Goal: Task Accomplishment & Management: Use online tool/utility

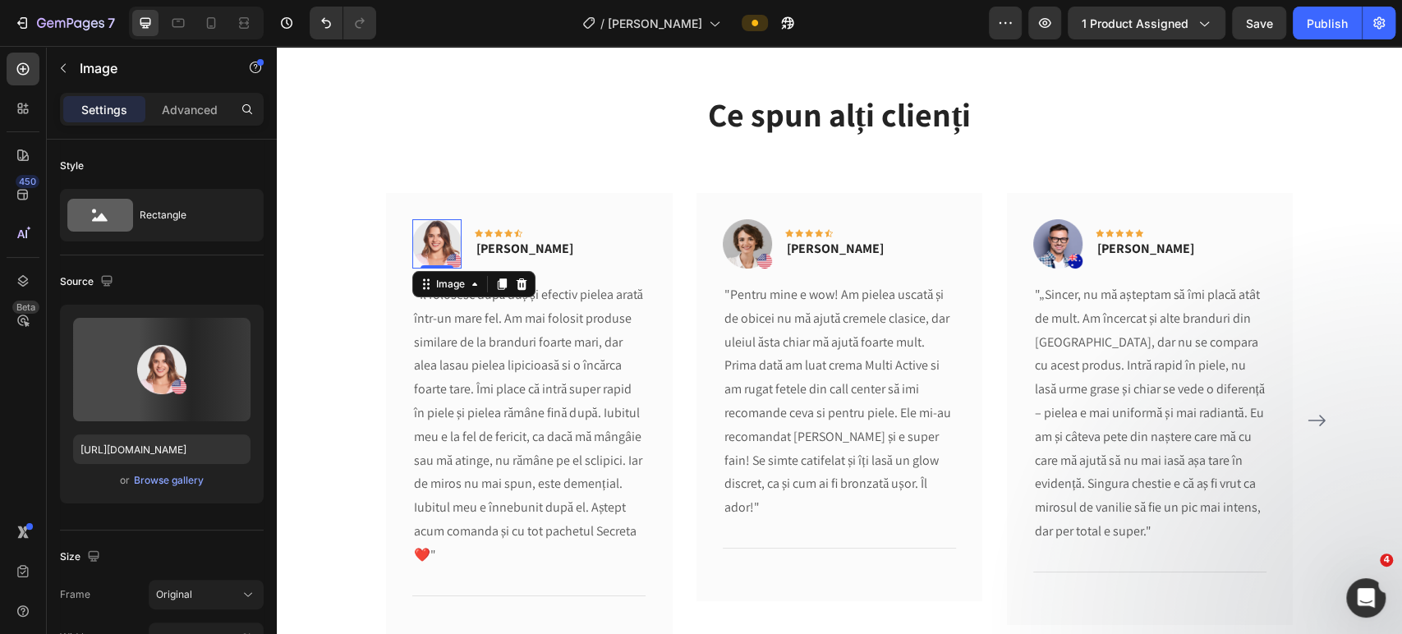
click at [437, 234] on img at bounding box center [436, 243] width 49 height 49
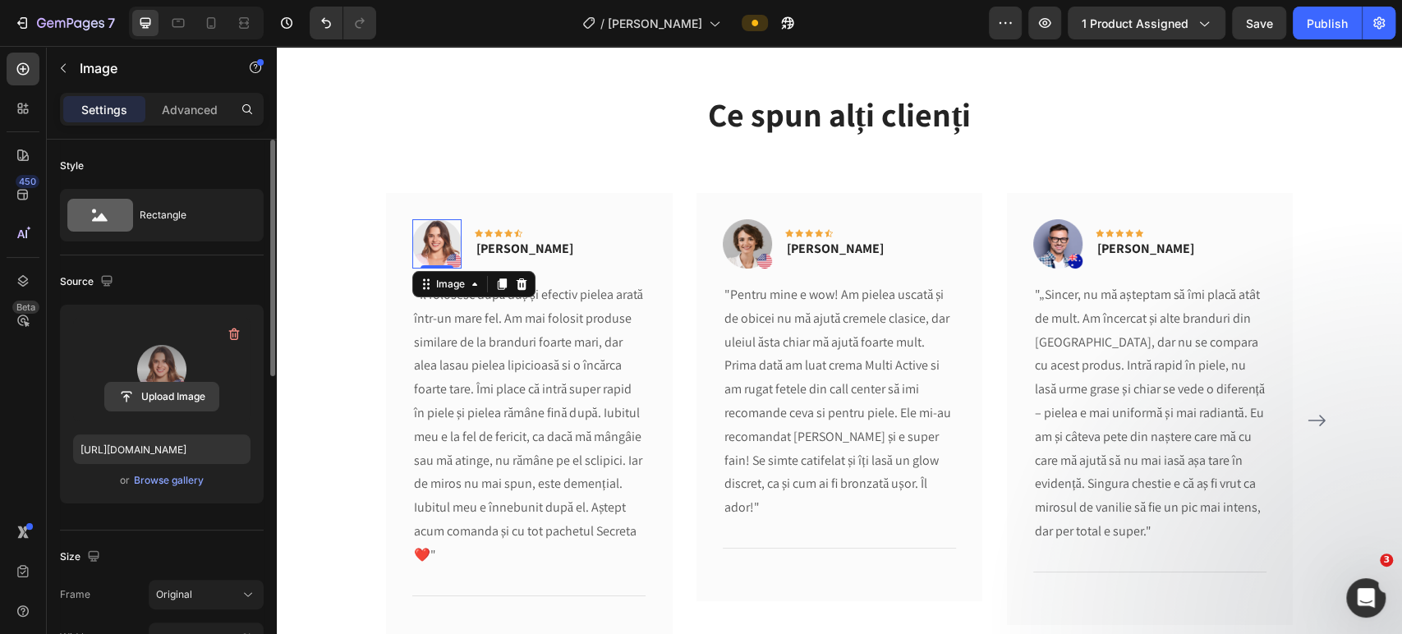
click at [183, 395] on input "file" at bounding box center [161, 397] width 113 height 28
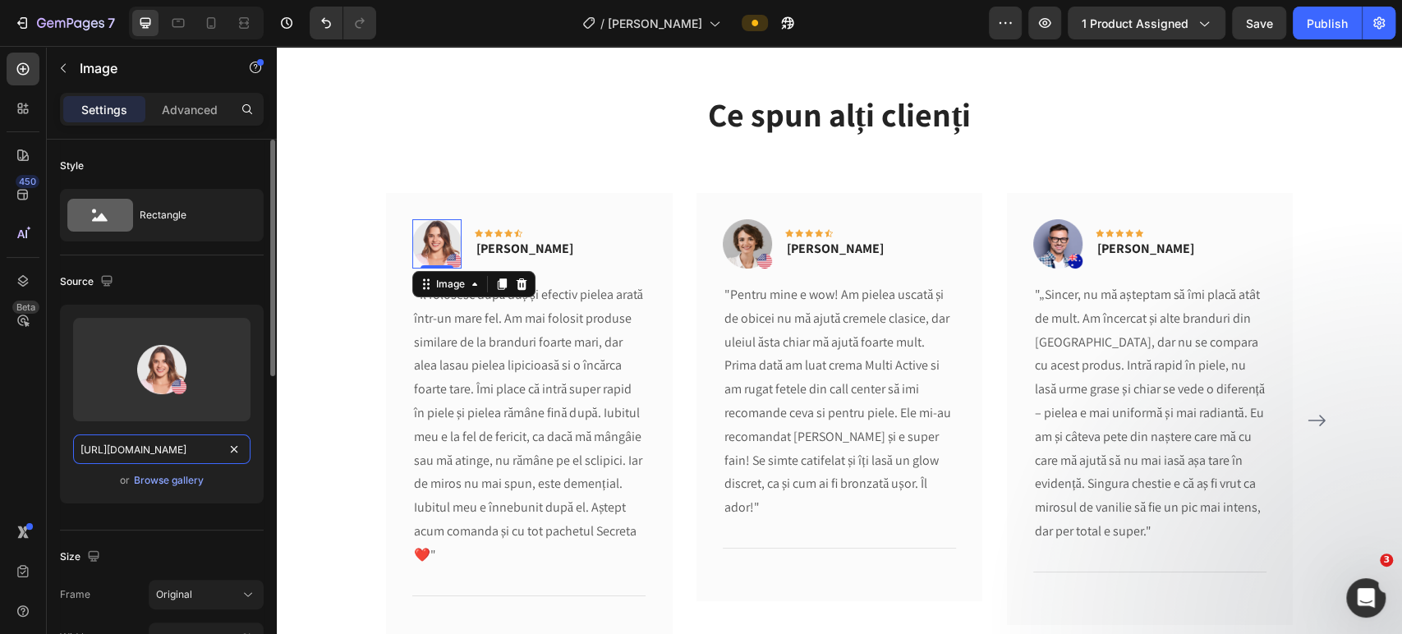
click at [159, 442] on input "[URL][DOMAIN_NAME]" at bounding box center [161, 450] width 177 height 30
paste input "[DOMAIN_NAME][URL][DATE][DATE]"
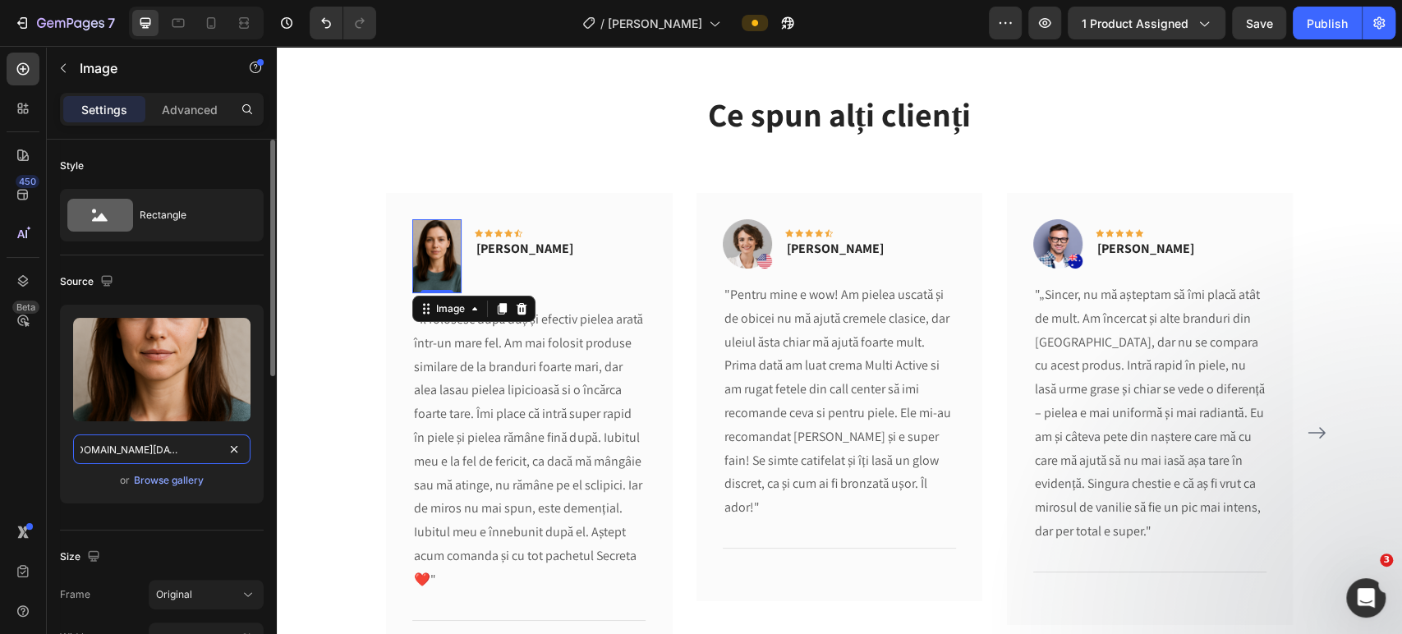
type input "[URL][DOMAIN_NAME]"
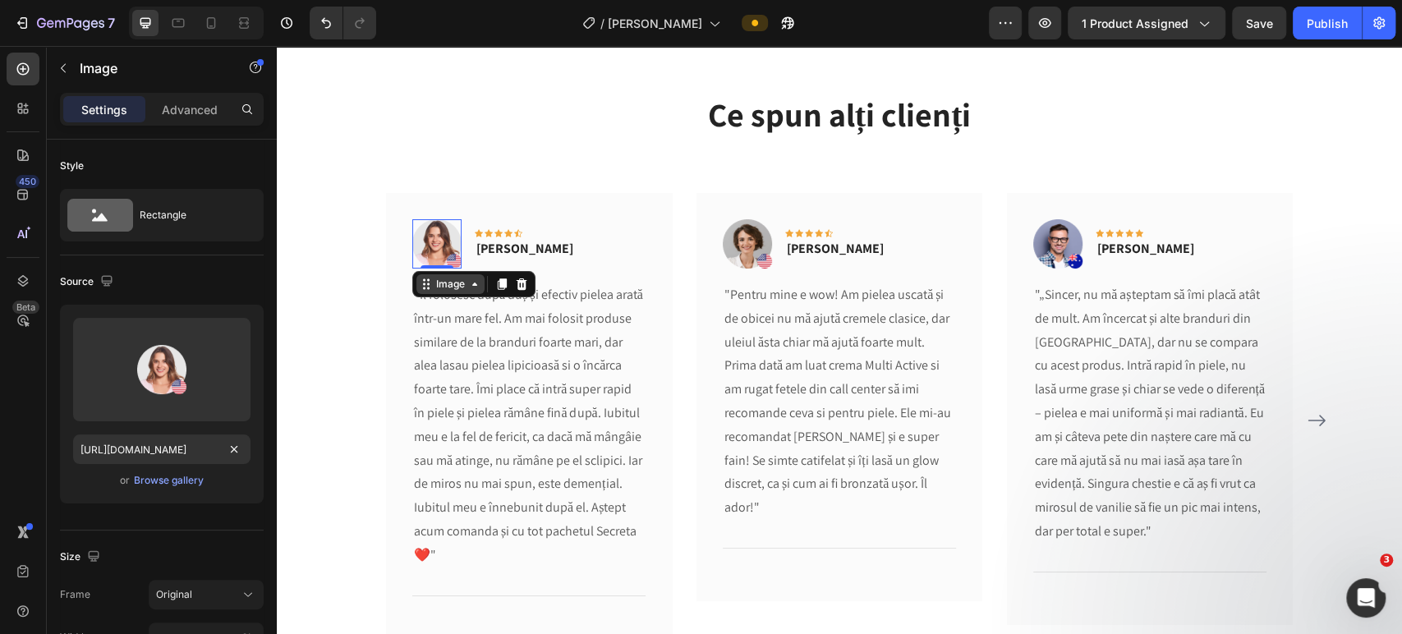
scroll to position [0, 0]
click at [436, 285] on div "Image" at bounding box center [450, 284] width 35 height 15
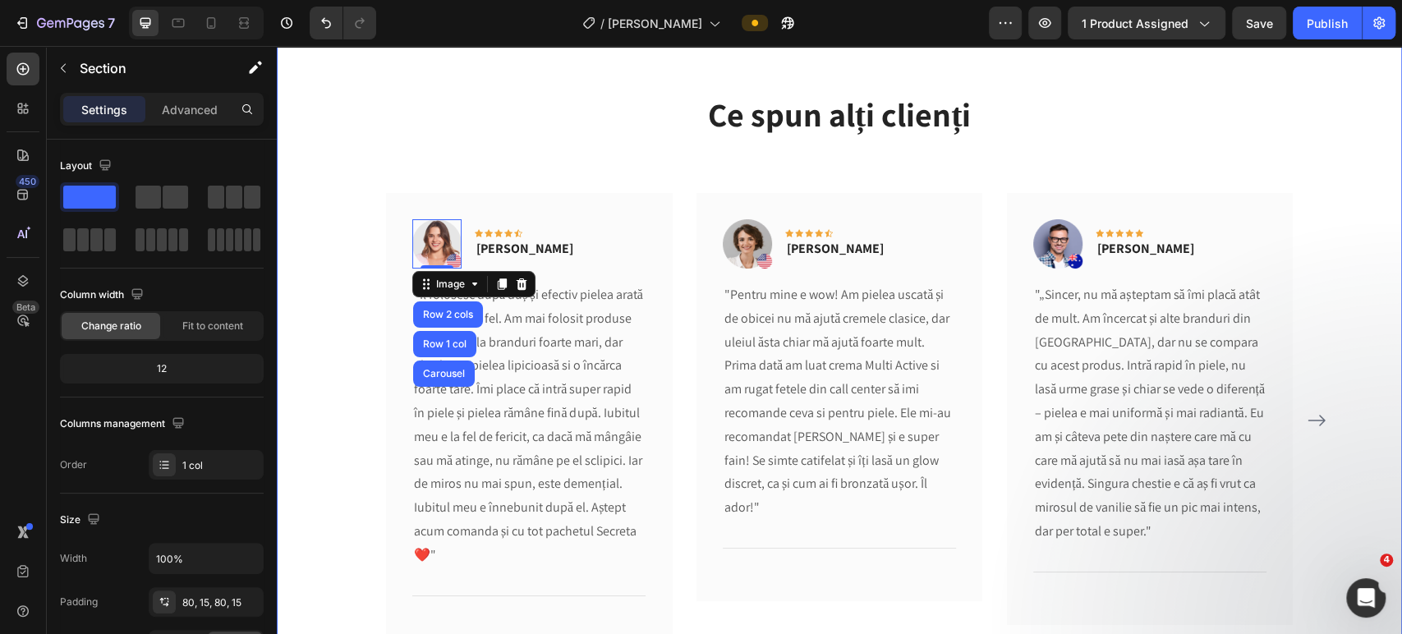
click at [316, 435] on div "Ce spun alți clienți Heading Text block Image Row 2 cols Row 1 col Carousel 0 I…" at bounding box center [839, 381] width 1101 height 581
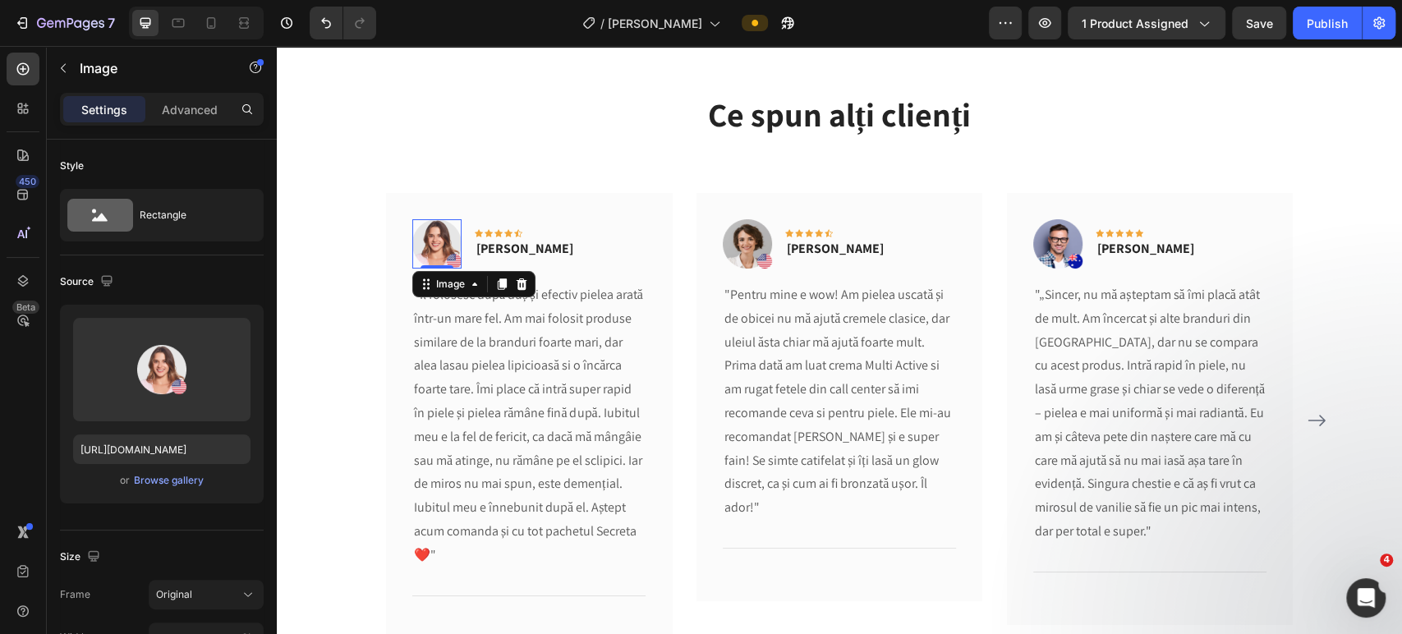
click at [427, 237] on img at bounding box center [436, 243] width 49 height 49
click at [168, 481] on div "Browse gallery" at bounding box center [169, 480] width 70 height 15
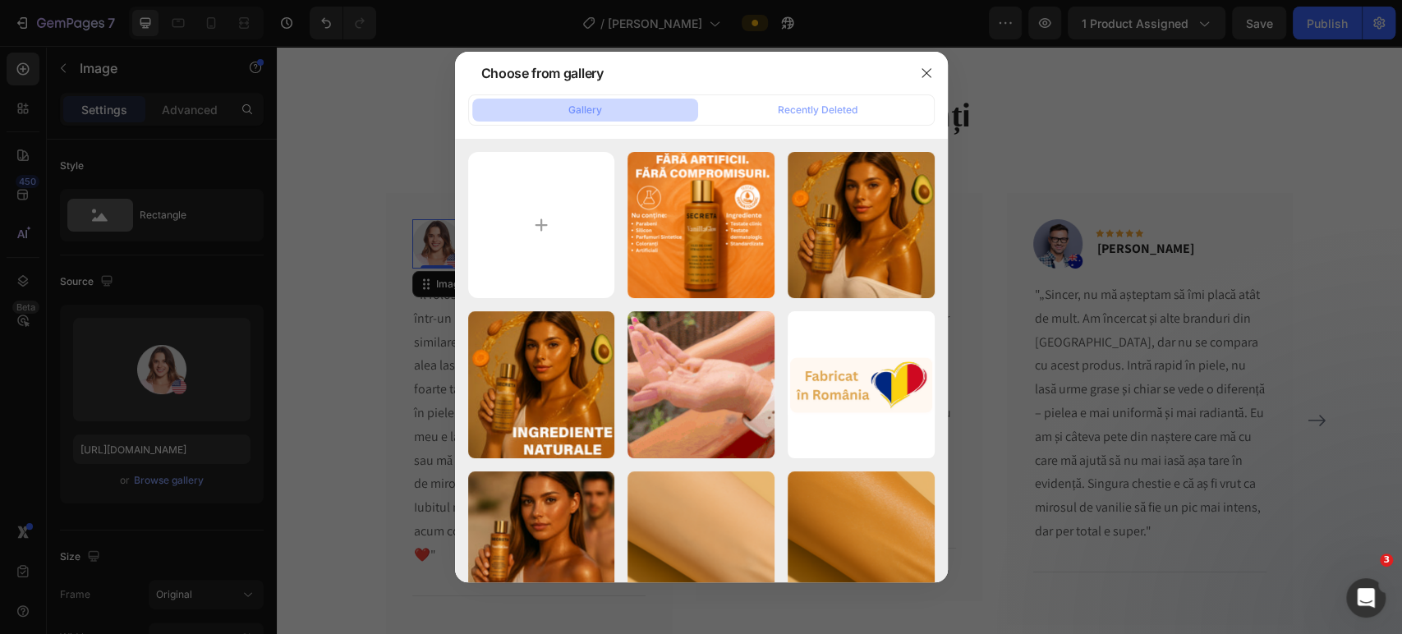
click at [263, 174] on div at bounding box center [701, 317] width 1402 height 634
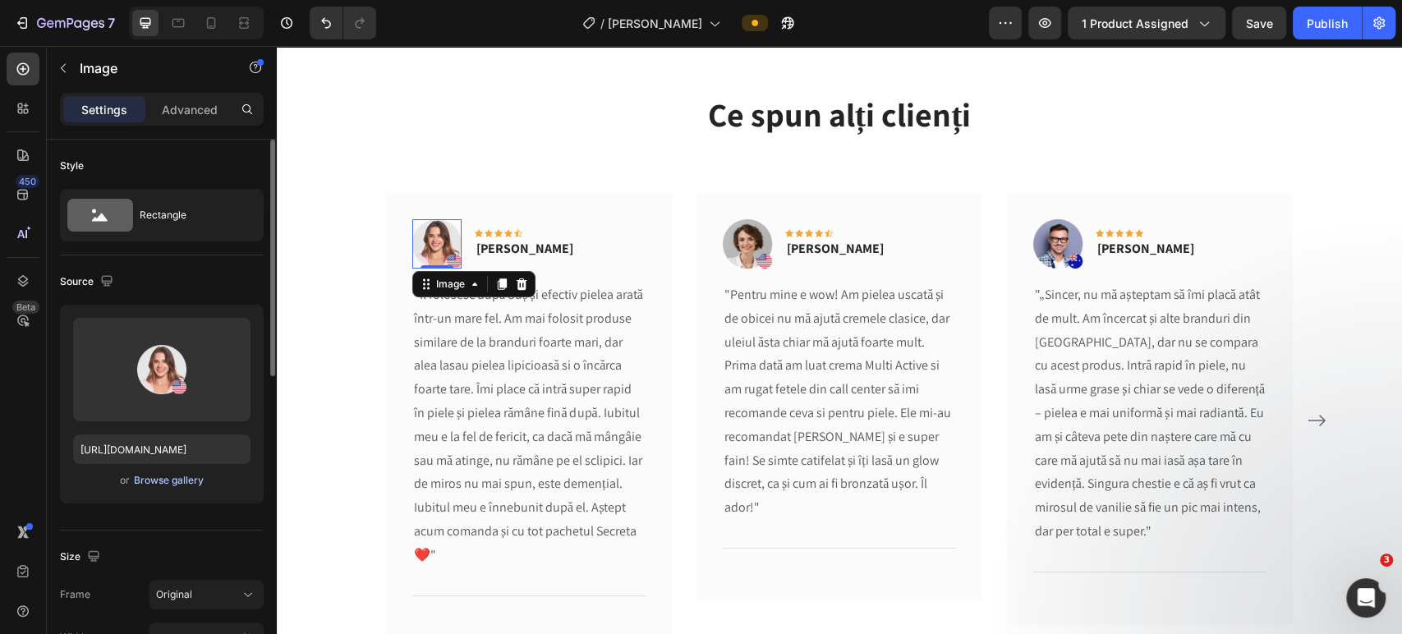
click at [154, 483] on div "Browse gallery" at bounding box center [169, 480] width 70 height 15
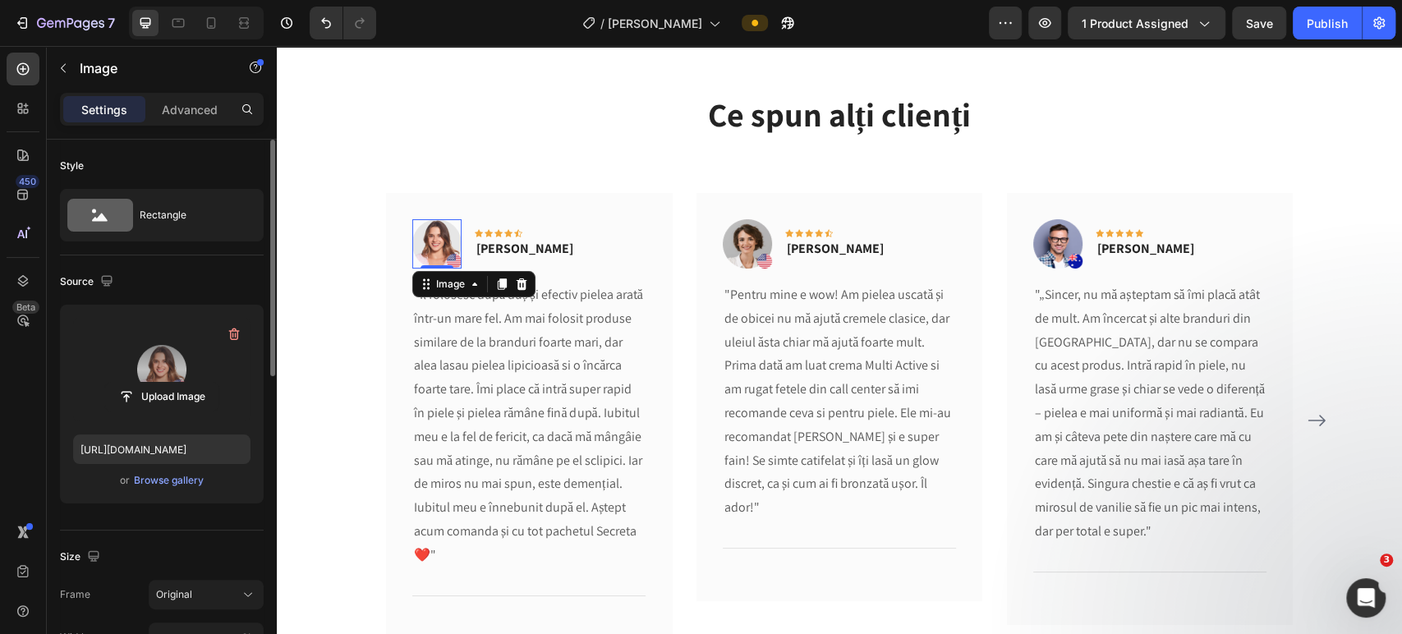
click at [168, 375] on label at bounding box center [161, 370] width 177 height 104
click at [168, 383] on input "file" at bounding box center [161, 397] width 113 height 28
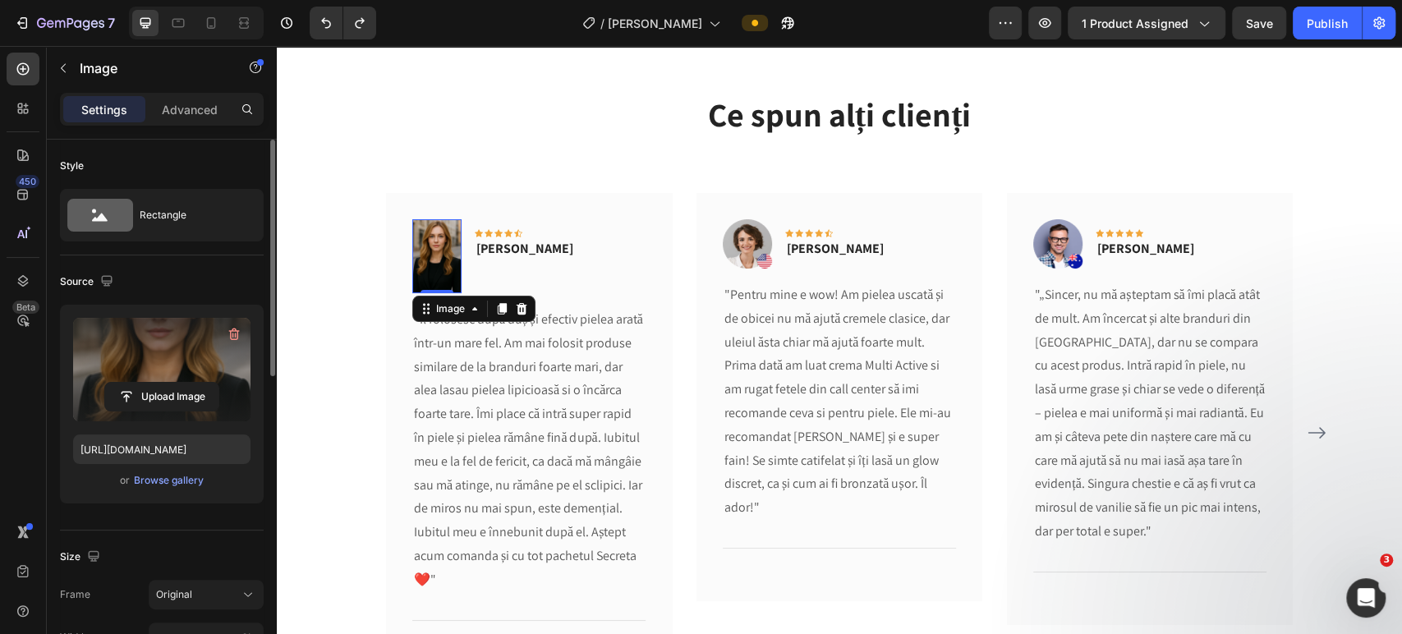
type input "[URL][DOMAIN_NAME]"
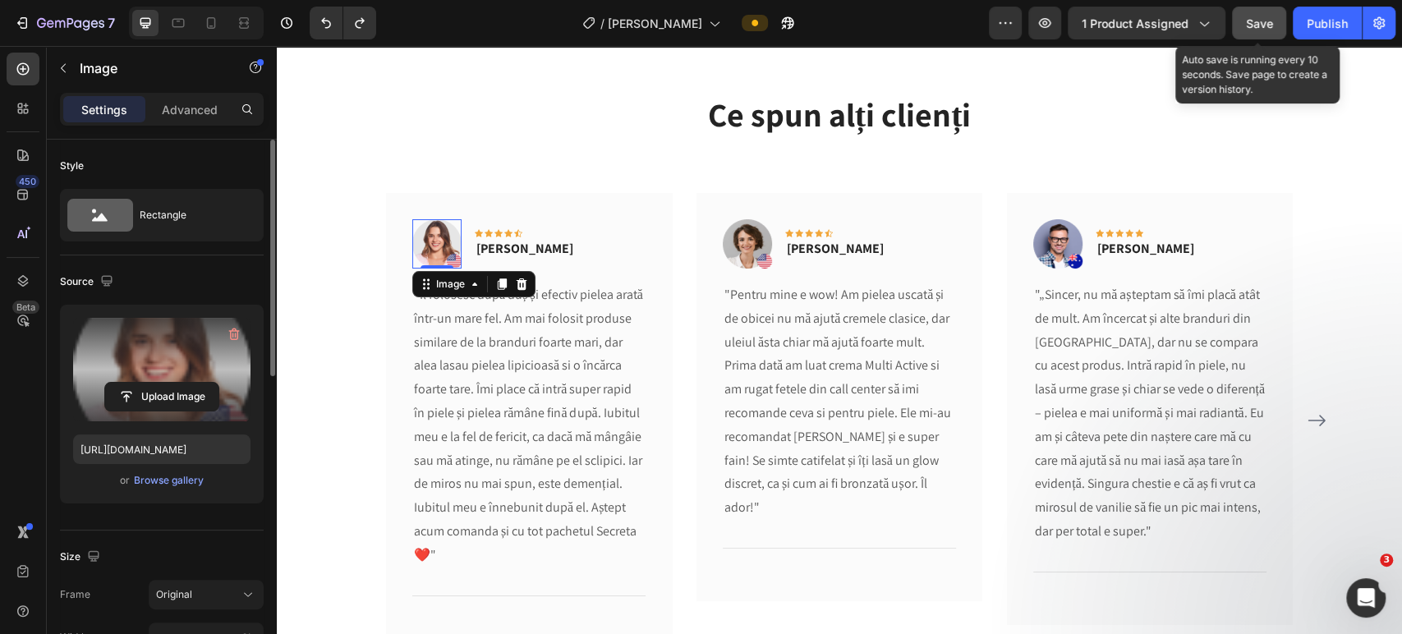
click at [1272, 10] on button "Save" at bounding box center [1259, 23] width 54 height 33
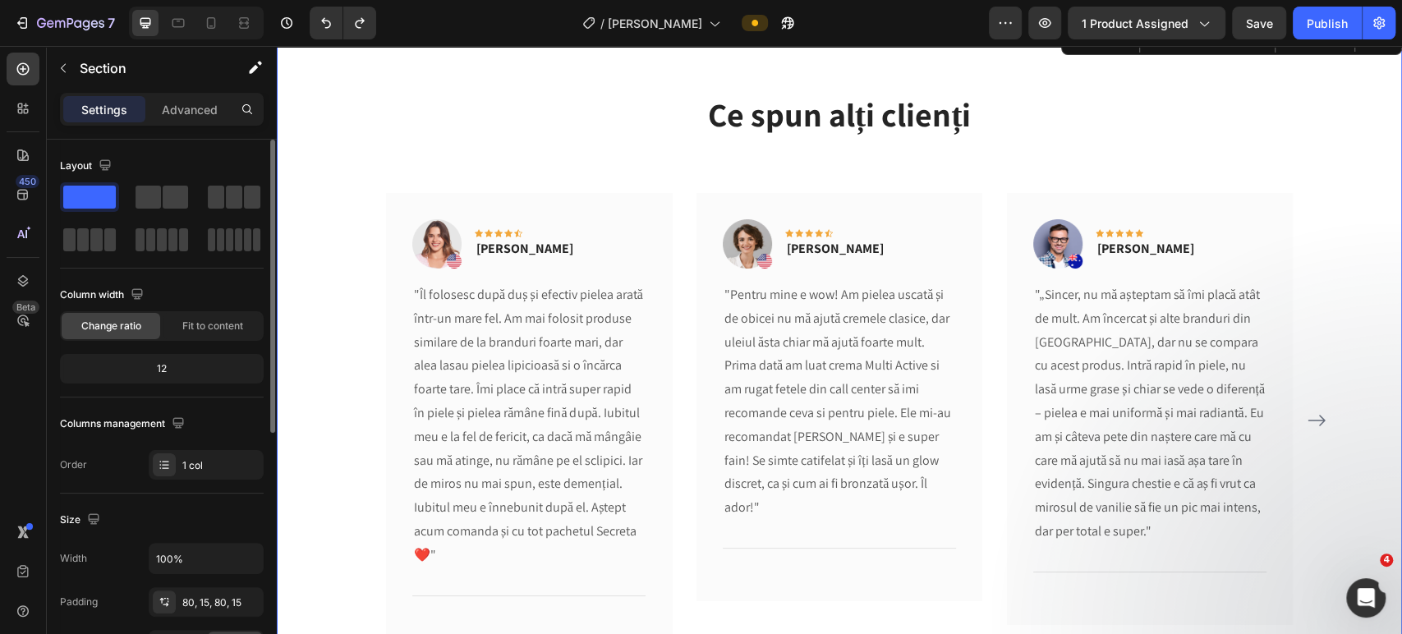
click at [1335, 137] on div "Ce spun alți clienți Heading Text block Image Icon Icon Icon Icon Icon Row [PER…" at bounding box center [839, 381] width 1101 height 581
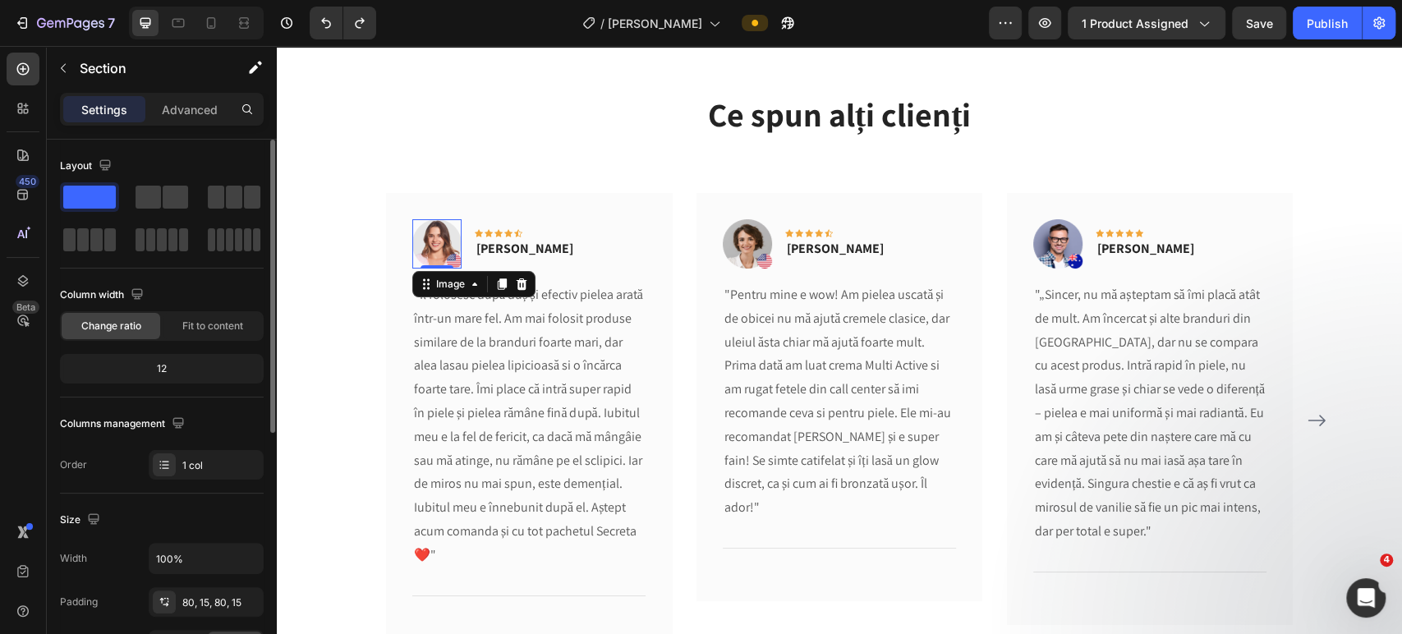
click at [441, 250] on img at bounding box center [436, 243] width 49 height 49
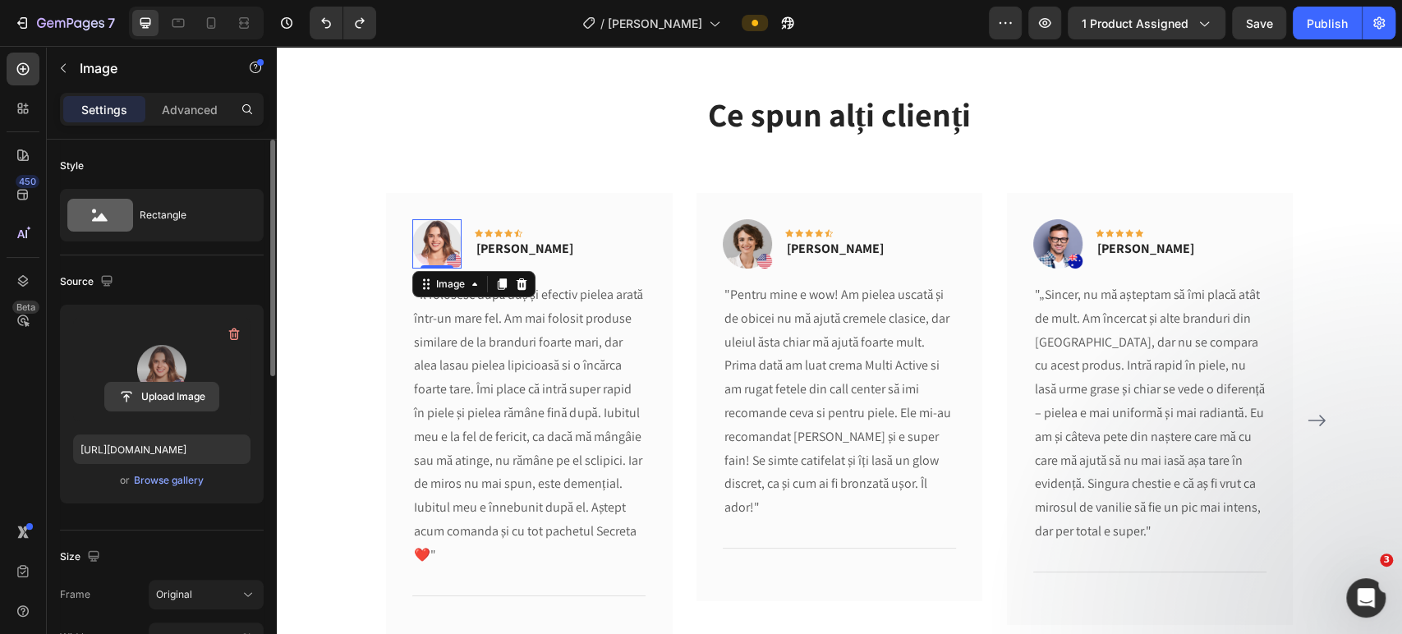
click at [165, 398] on input "file" at bounding box center [161, 397] width 113 height 28
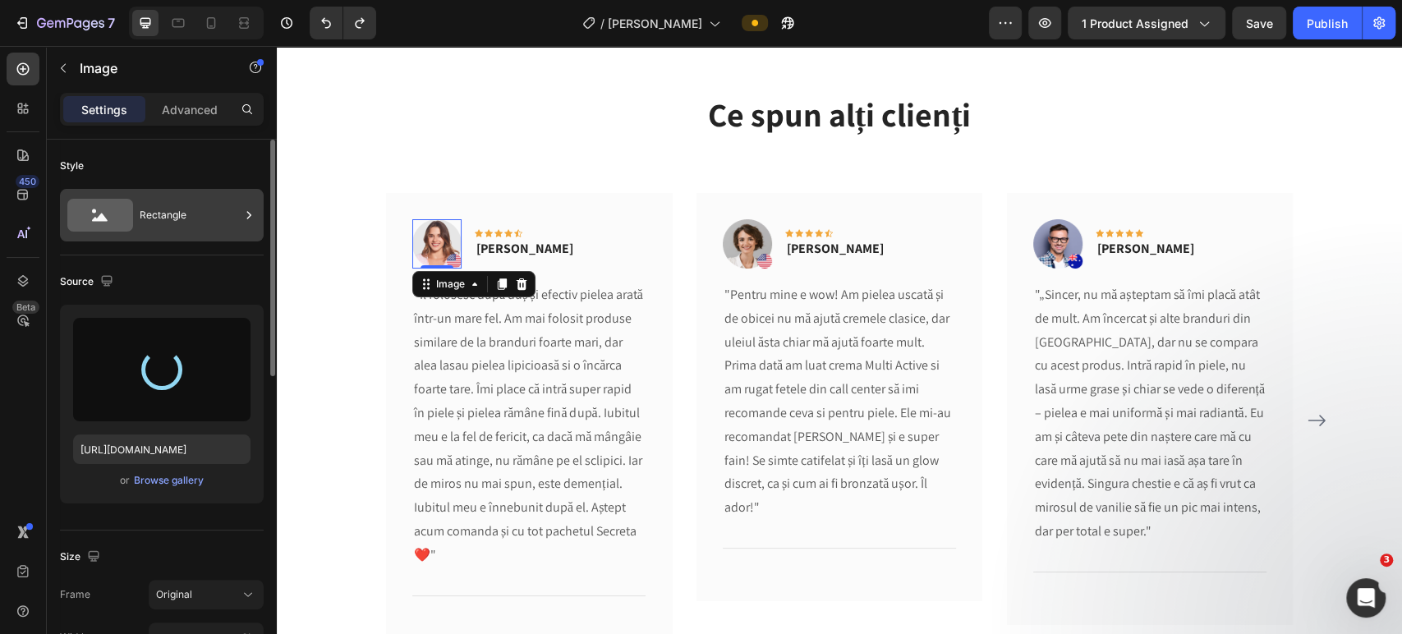
type input "[URL][DOMAIN_NAME]"
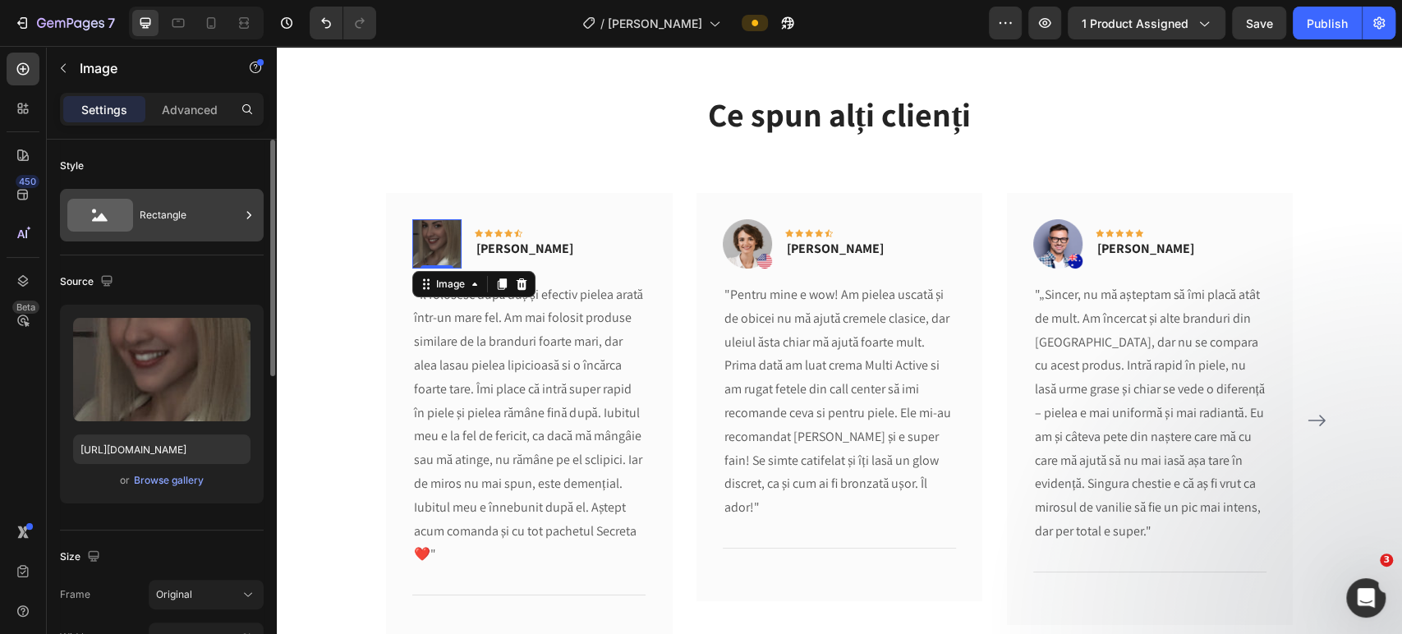
click at [121, 213] on icon at bounding box center [100, 215] width 66 height 33
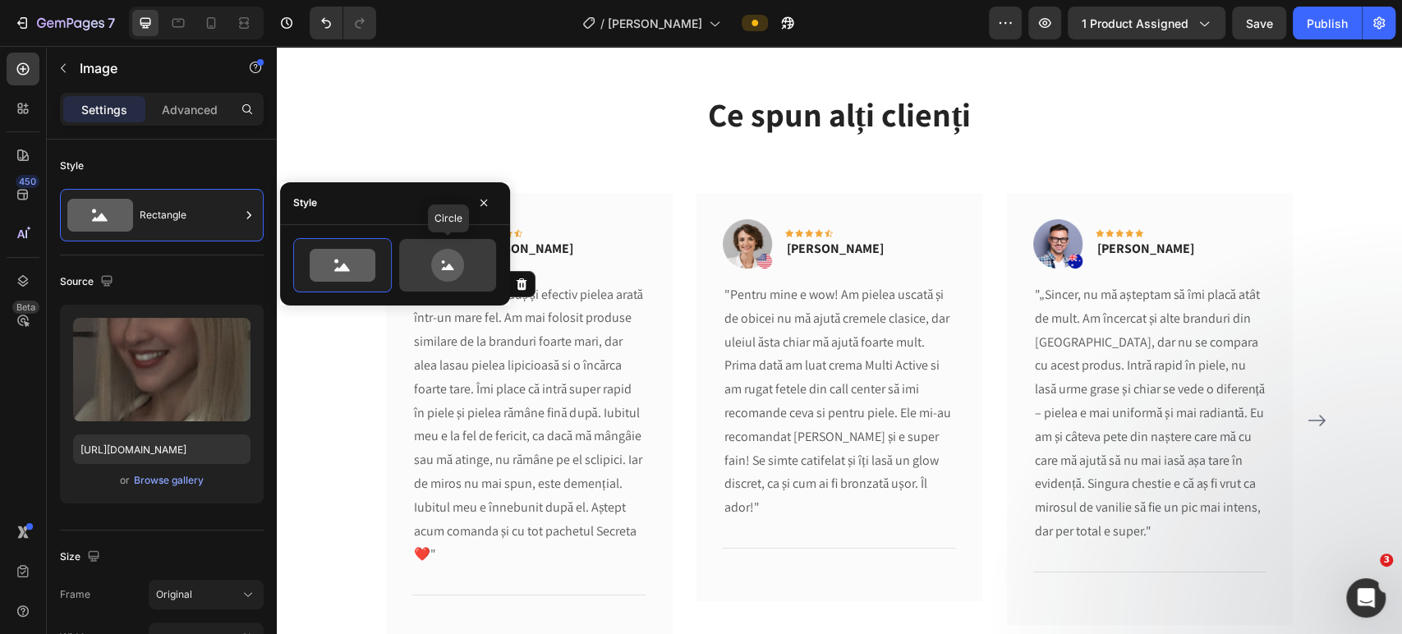
click at [424, 259] on icon at bounding box center [447, 265] width 77 height 33
type input "80"
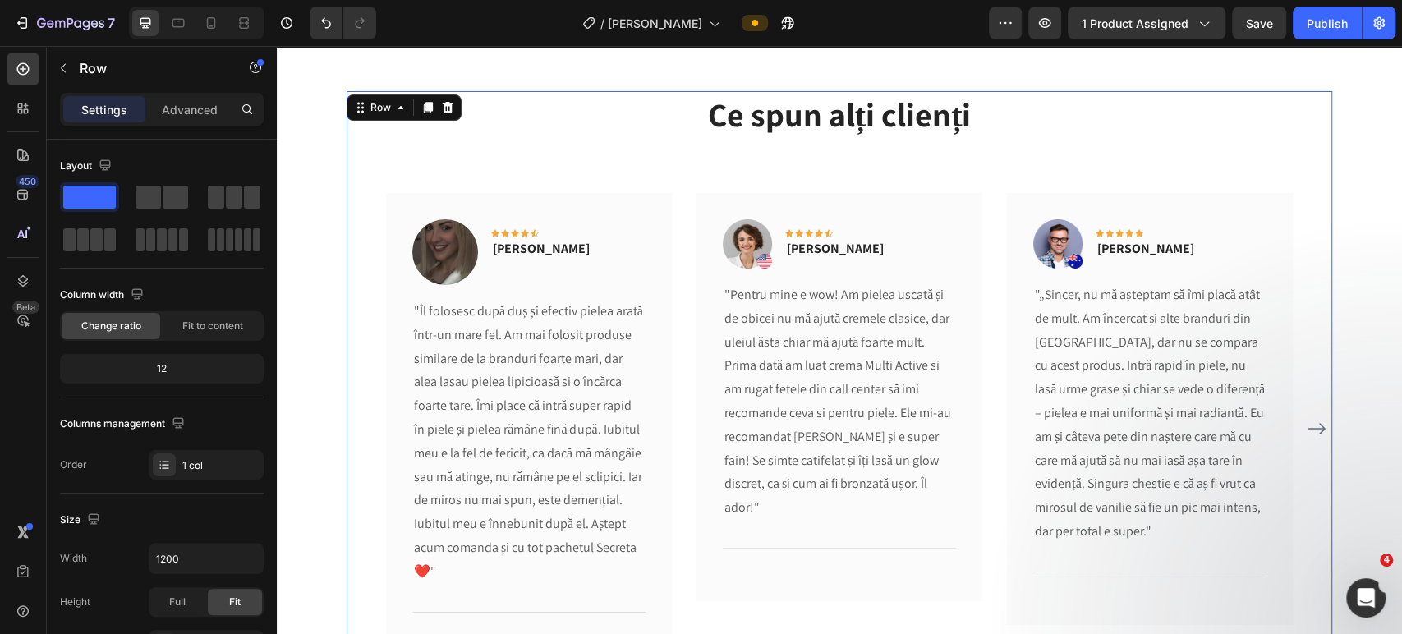
click at [591, 170] on div "Ce spun alți clienți Heading Text block Image Icon Icon Icon Icon Icon Row [PER…" at bounding box center [840, 389] width 986 height 597
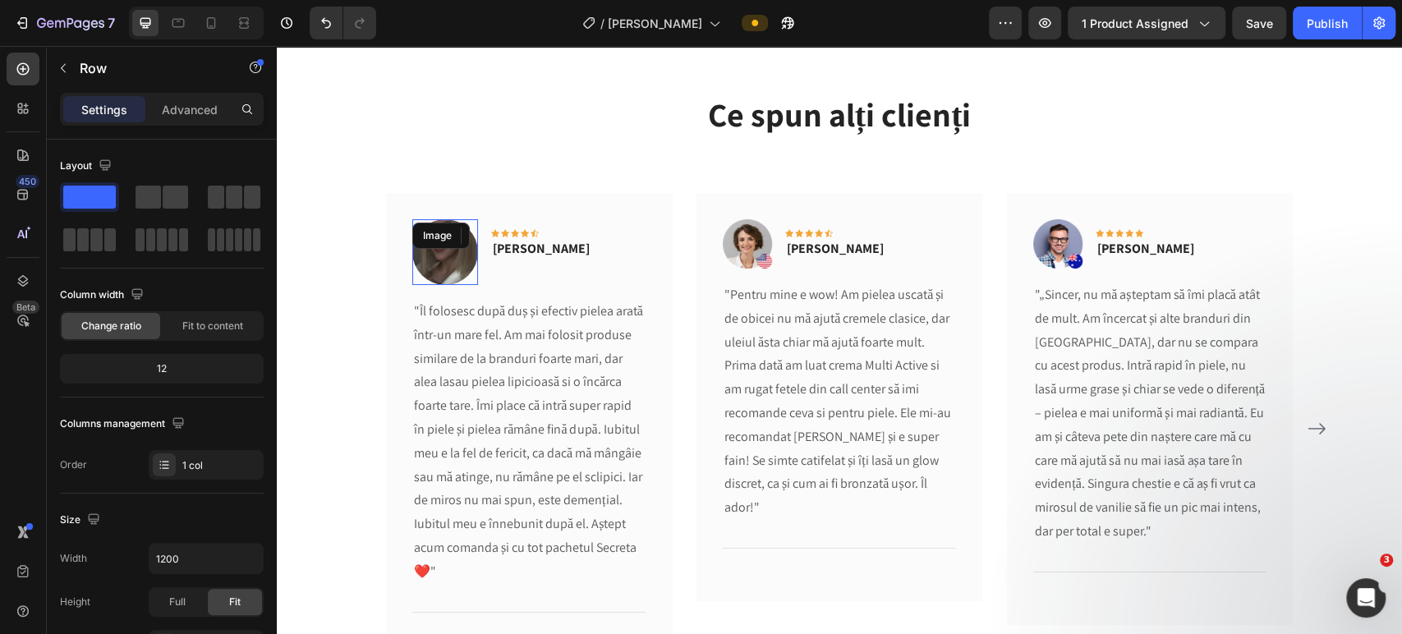
click at [450, 250] on img at bounding box center [445, 252] width 66 height 66
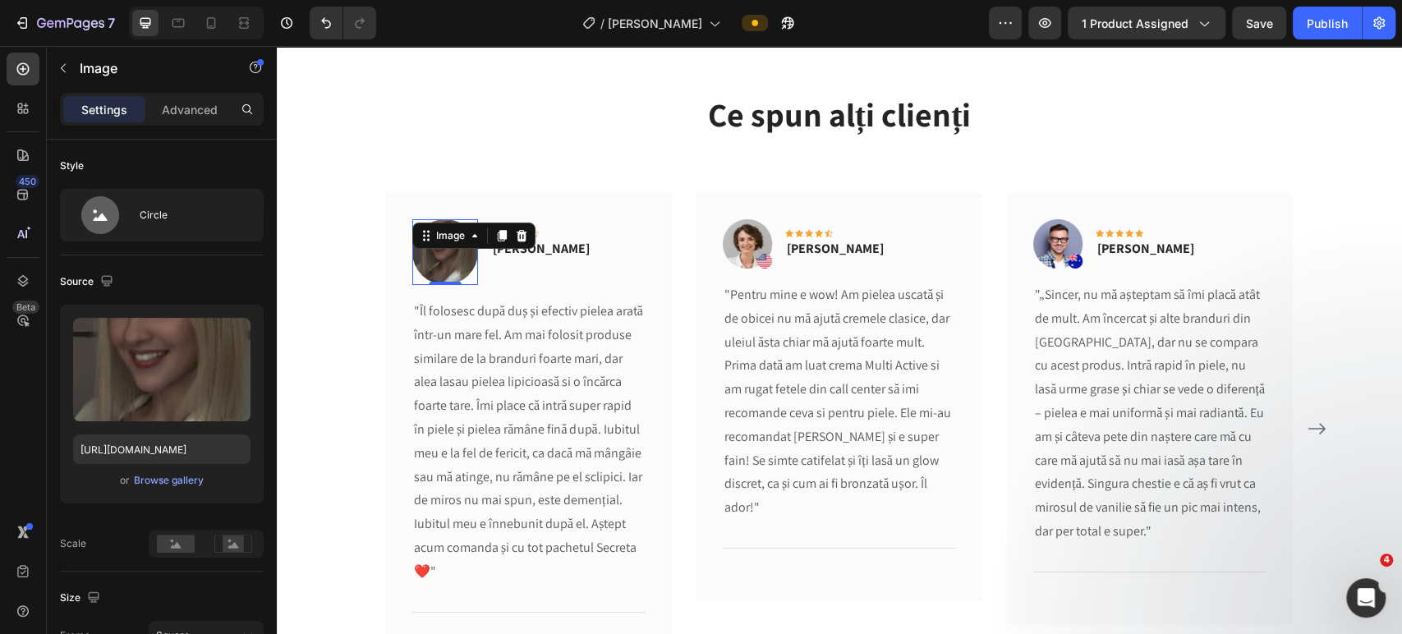
click at [452, 267] on img at bounding box center [445, 252] width 66 height 66
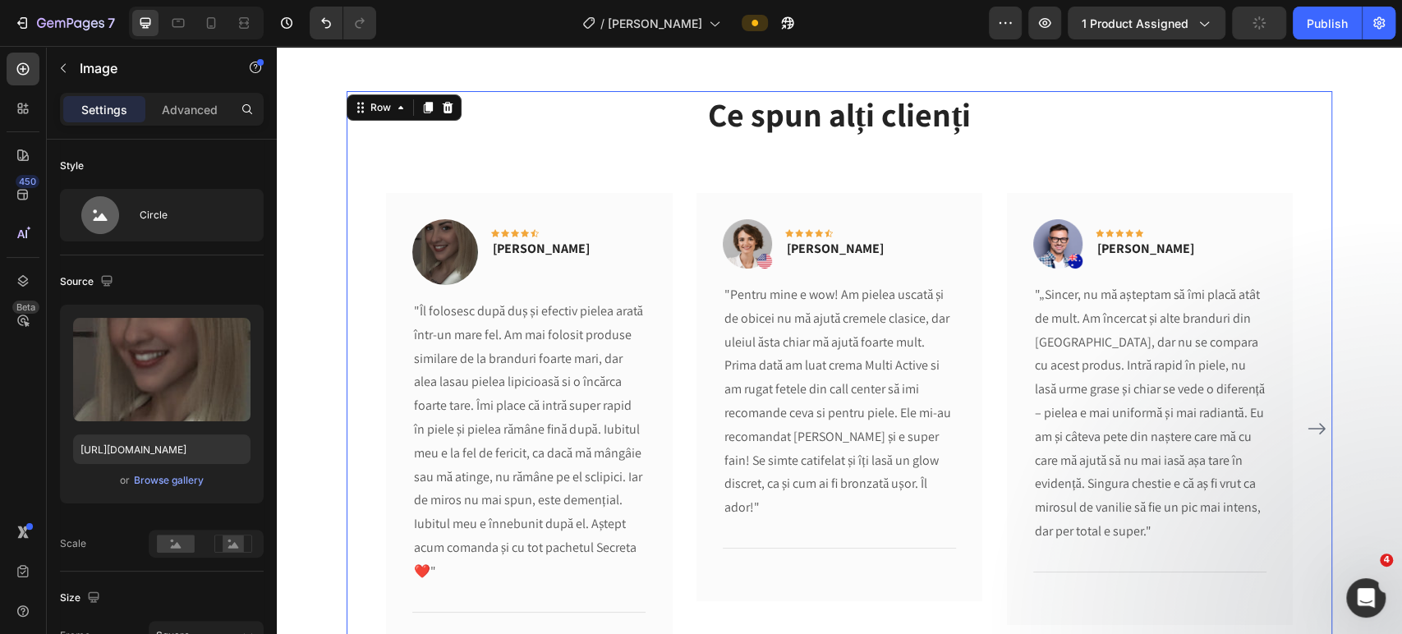
click at [567, 141] on div "Ce spun alți clienți Heading Text block Image Icon Icon Icon Icon Icon Row [PER…" at bounding box center [840, 389] width 986 height 597
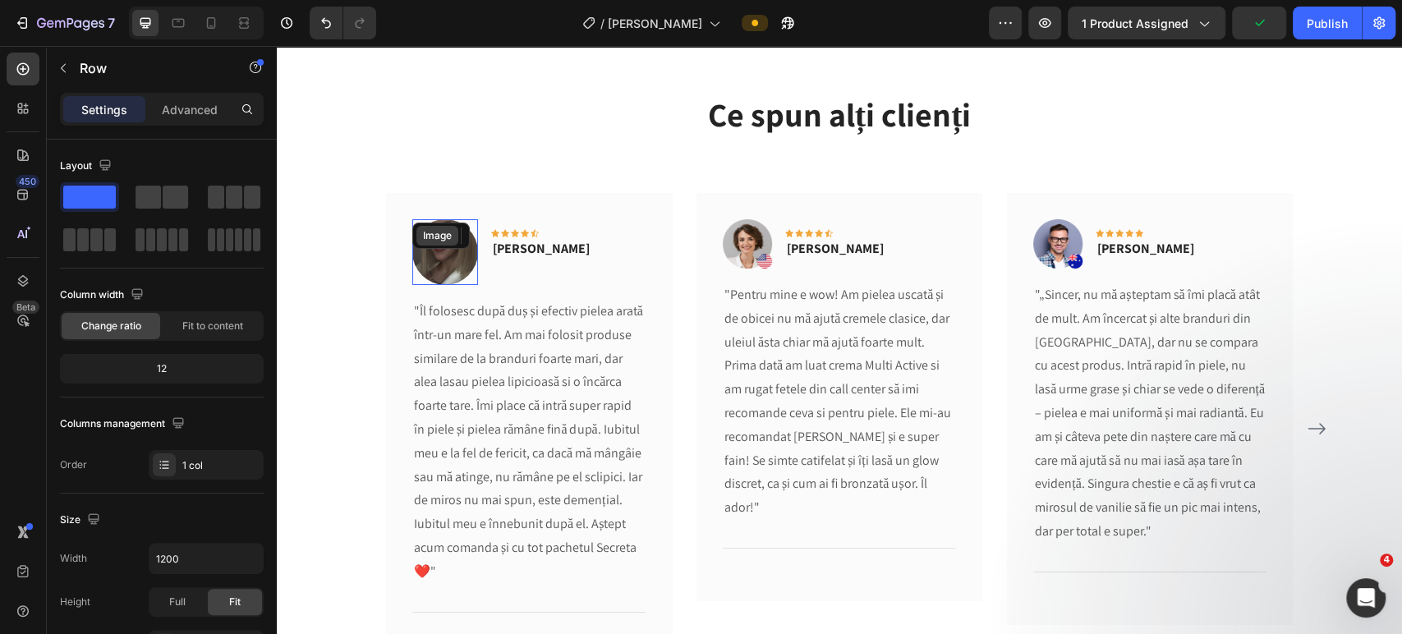
click at [445, 244] on div "Image" at bounding box center [445, 252] width 66 height 66
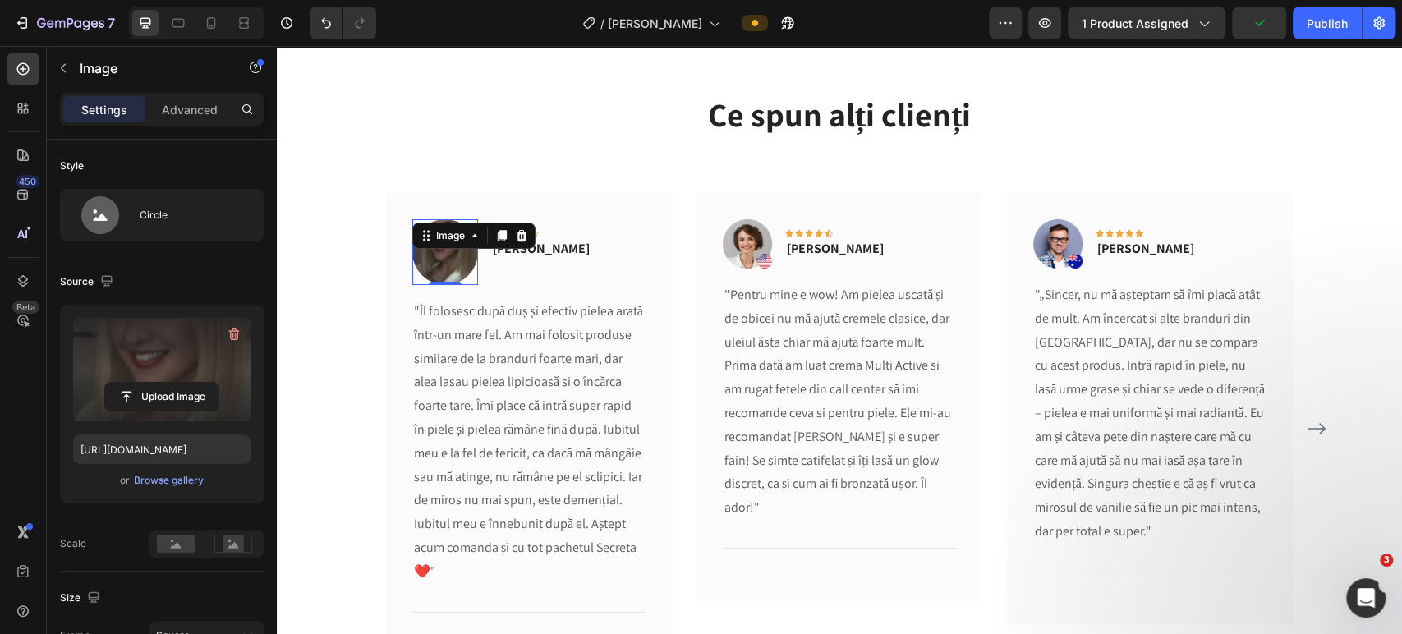
scroll to position [365, 0]
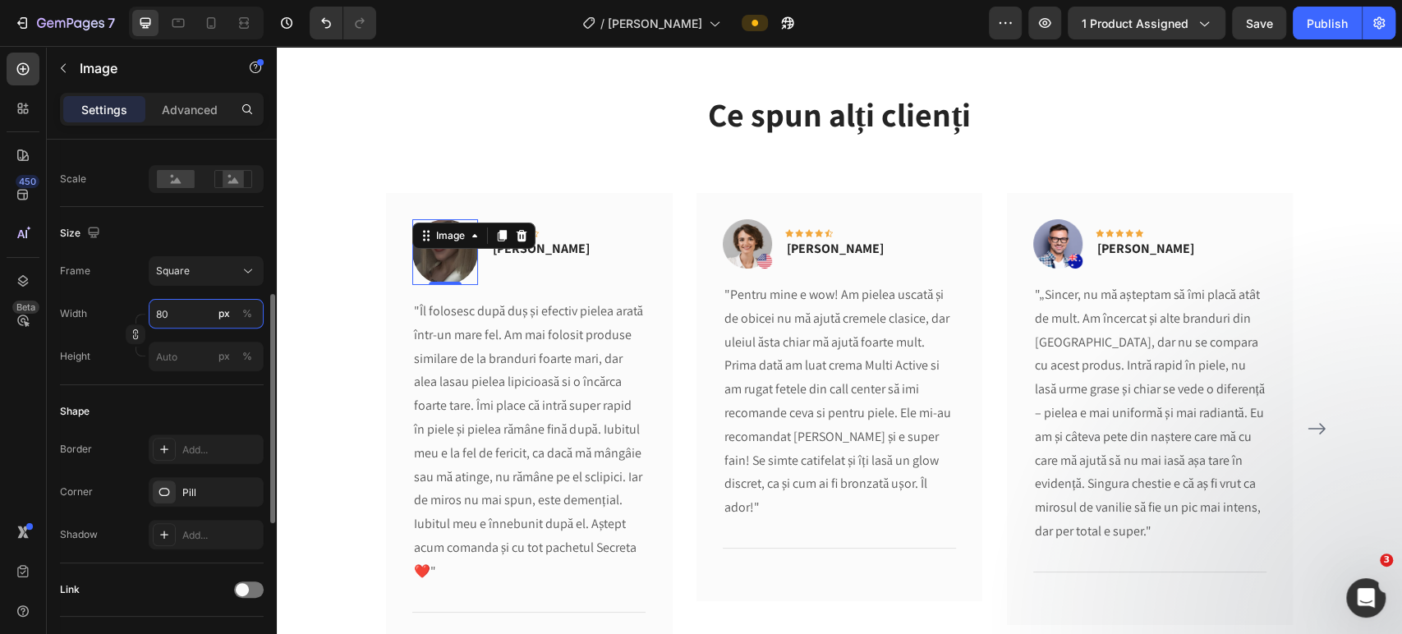
click at [200, 312] on input "80" at bounding box center [206, 314] width 115 height 30
click at [206, 260] on button "Square" at bounding box center [206, 271] width 115 height 30
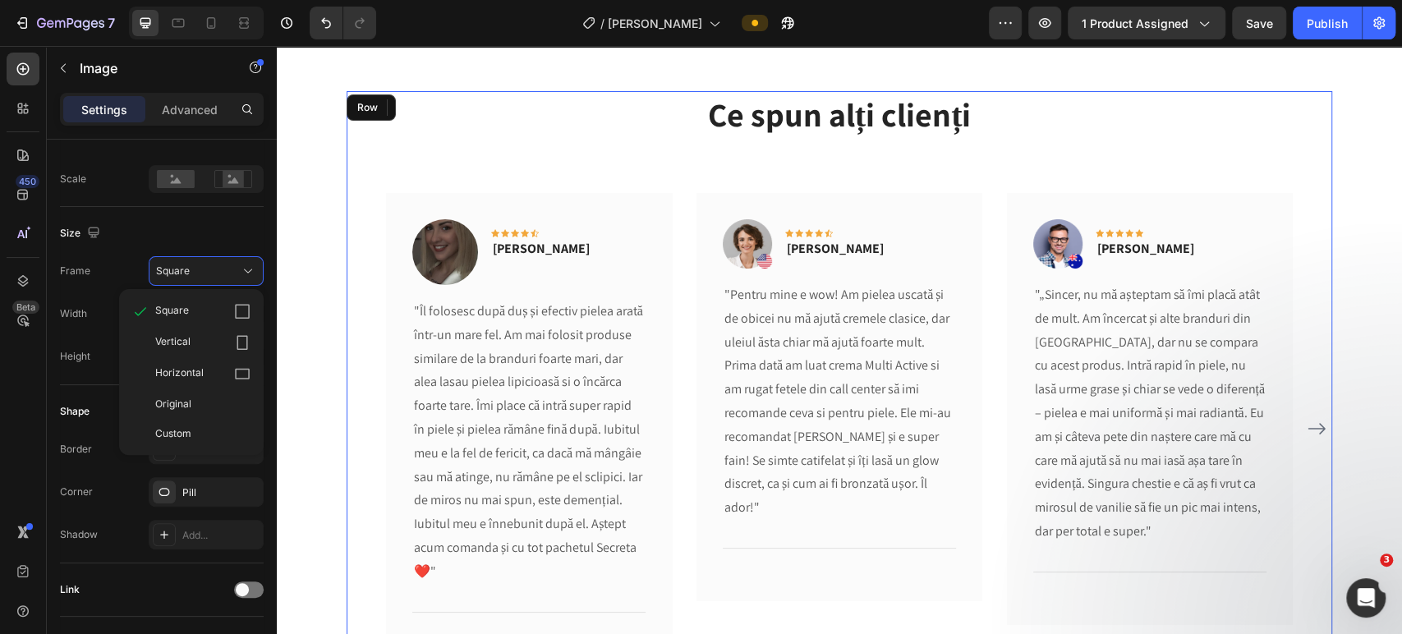
click at [452, 177] on div "Ce spun alți clienți Heading Text block Image 0 Icon Icon Icon Icon Icon Row [P…" at bounding box center [840, 389] width 986 height 597
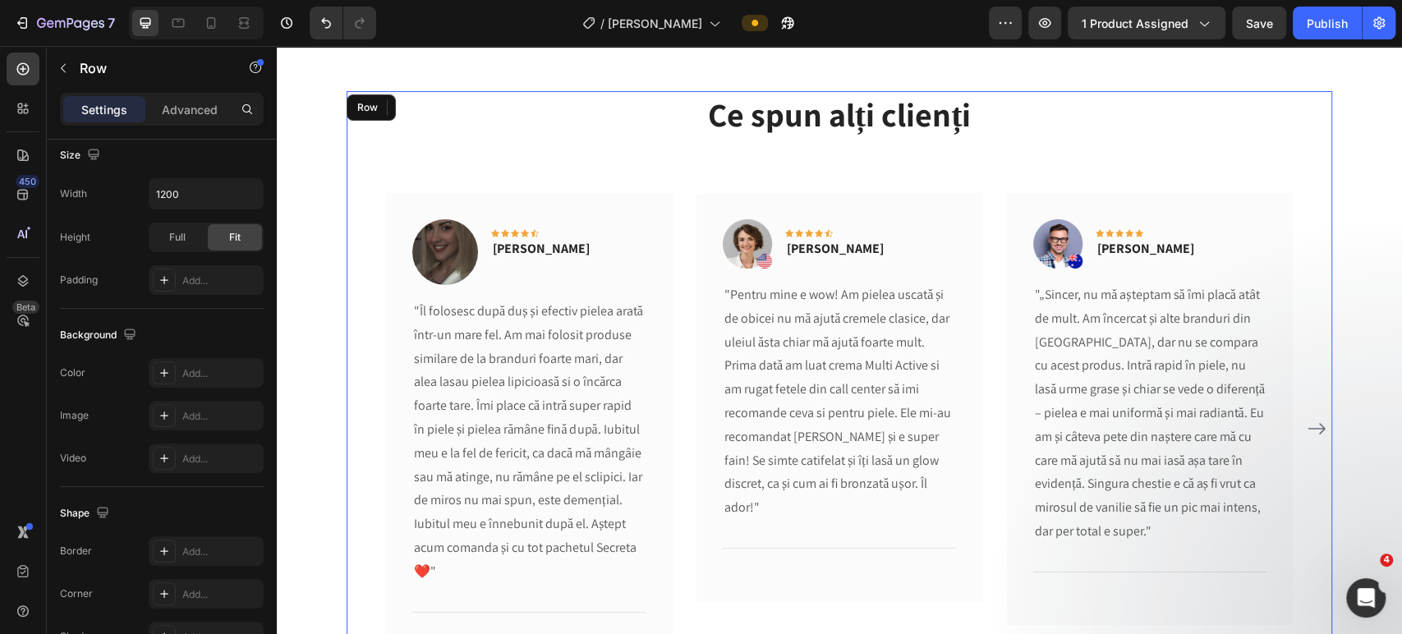
scroll to position [0, 0]
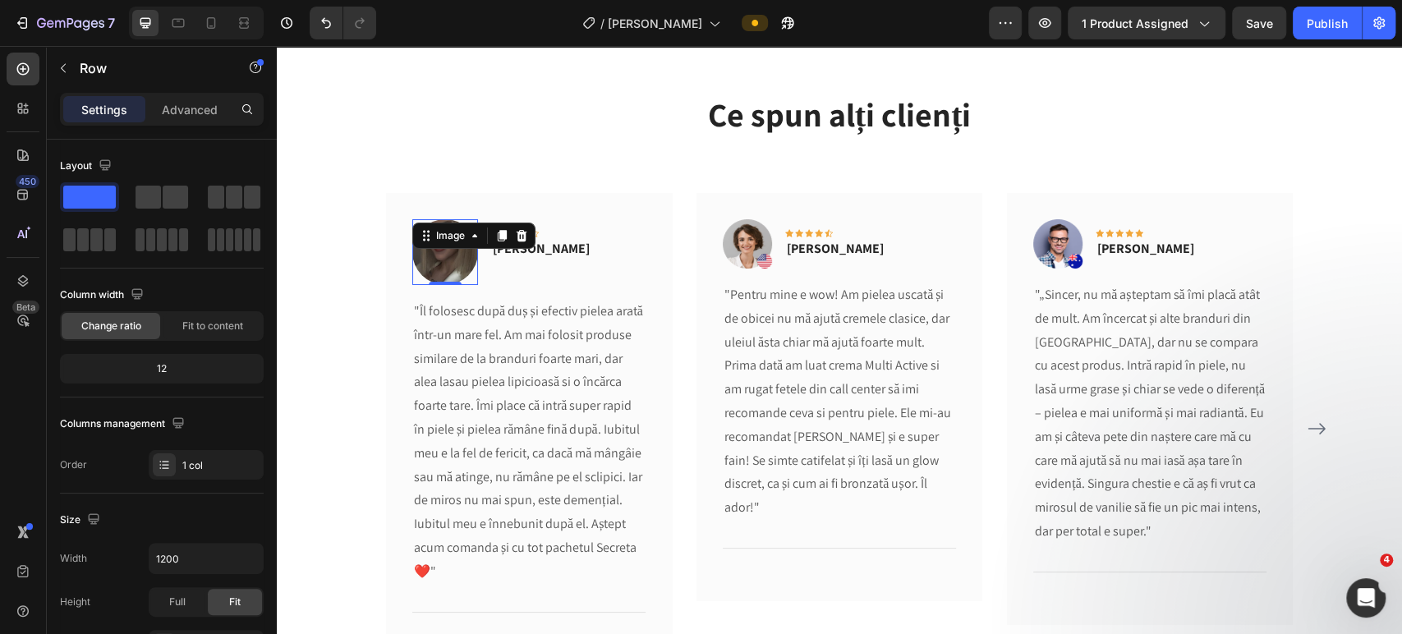
click at [435, 254] on img at bounding box center [445, 252] width 66 height 66
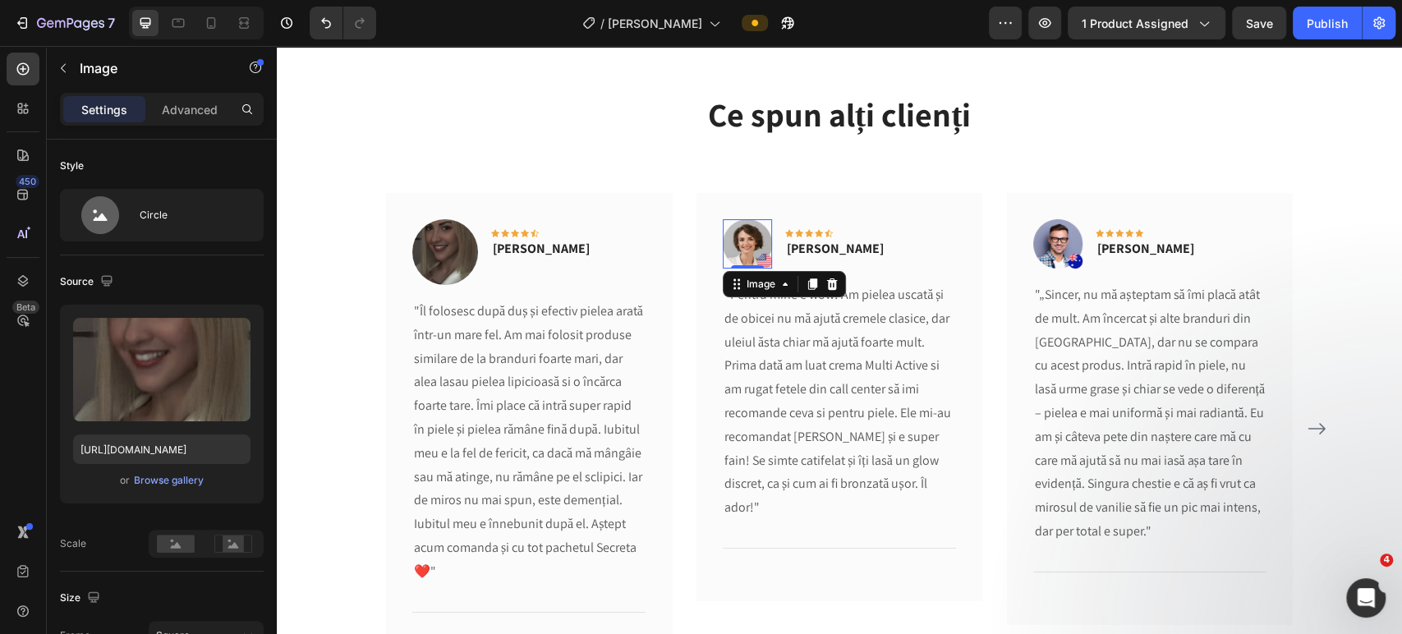
click at [761, 256] on img at bounding box center [747, 243] width 49 height 49
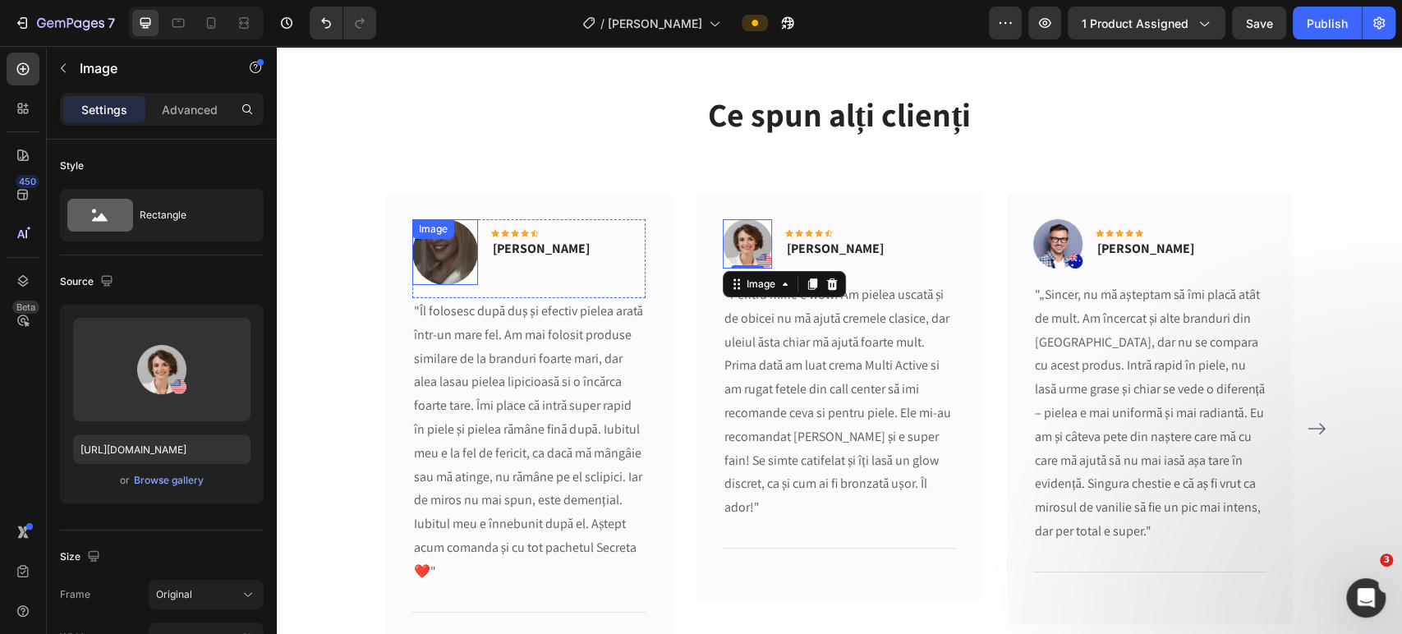
click at [449, 254] on img at bounding box center [445, 252] width 66 height 66
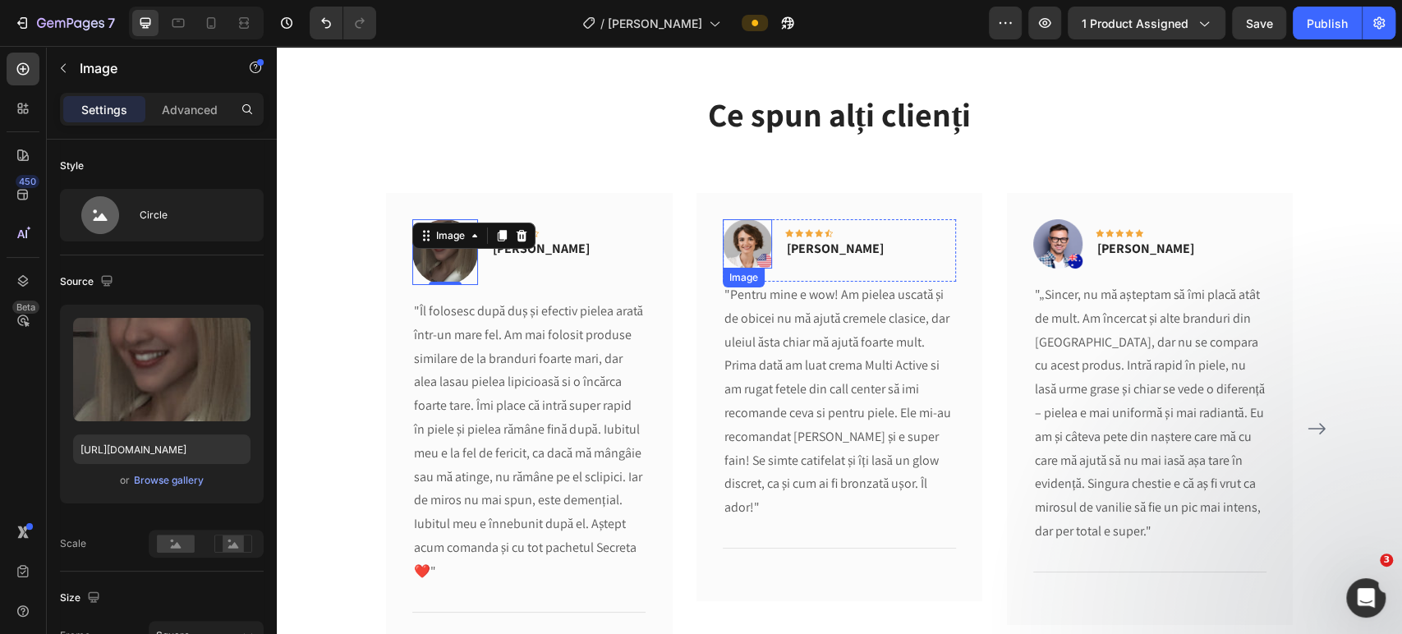
click at [725, 245] on img at bounding box center [747, 243] width 49 height 49
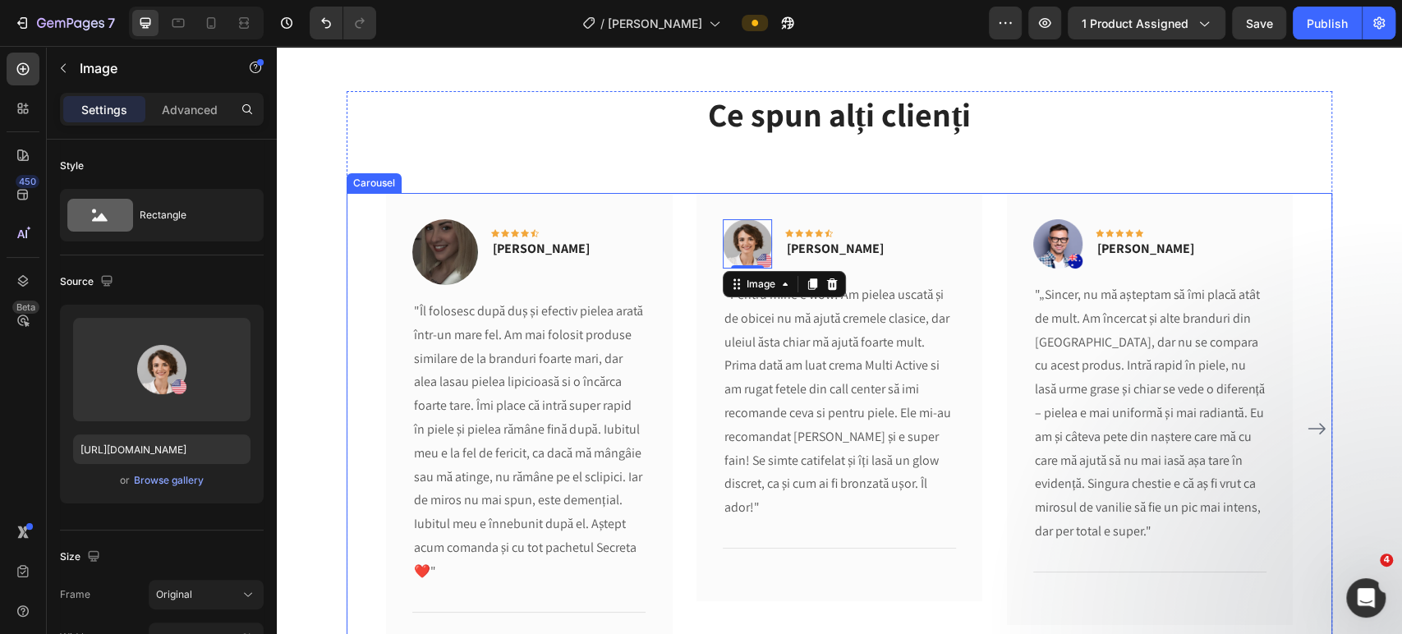
click at [1318, 196] on div "Image Icon Icon Icon Icon Icon Row [PERSON_NAME] Text block Row "Îl folosesc du…" at bounding box center [840, 429] width 986 height 472
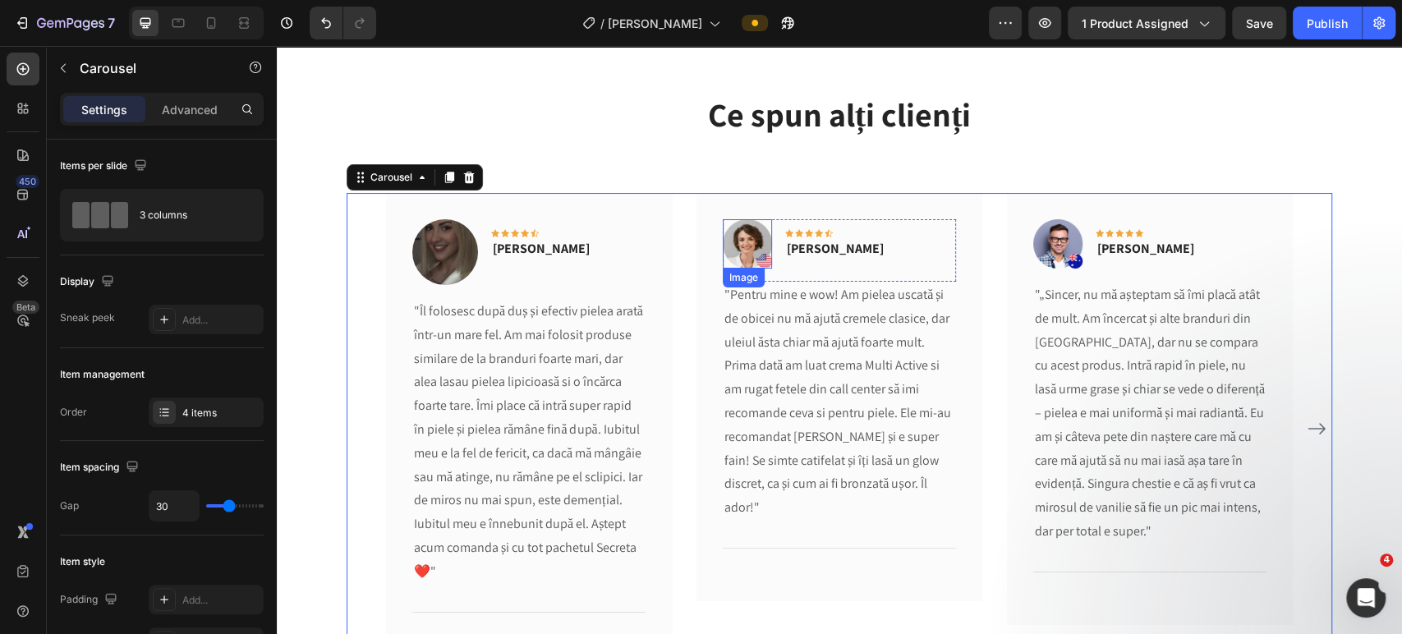
click at [729, 239] on img at bounding box center [747, 243] width 49 height 49
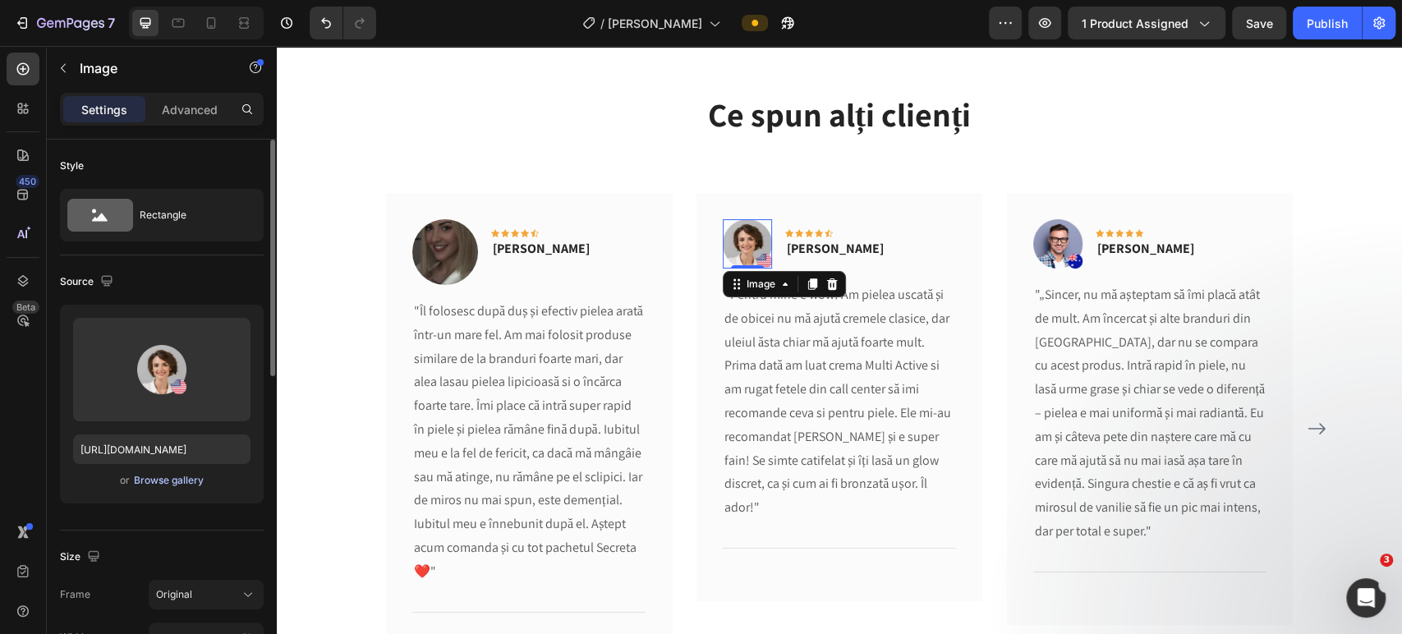
click at [155, 474] on div "Browse gallery" at bounding box center [169, 480] width 70 height 15
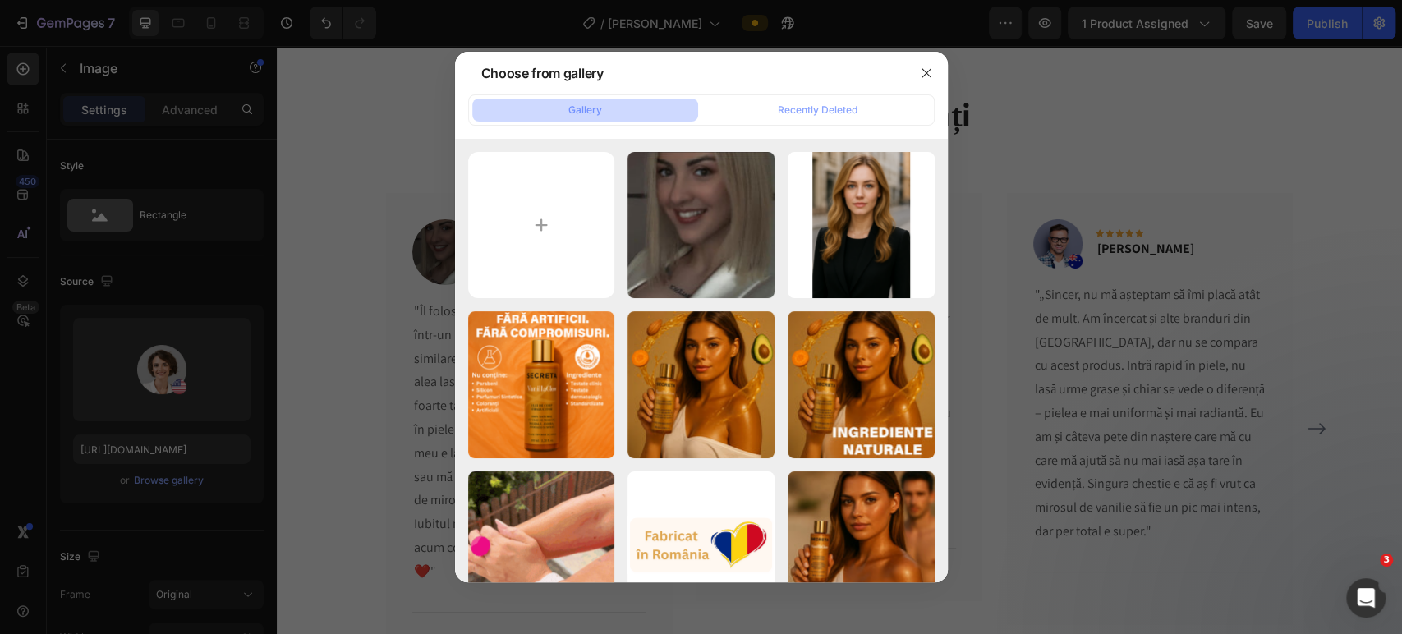
click at [175, 406] on div at bounding box center [701, 317] width 1402 height 634
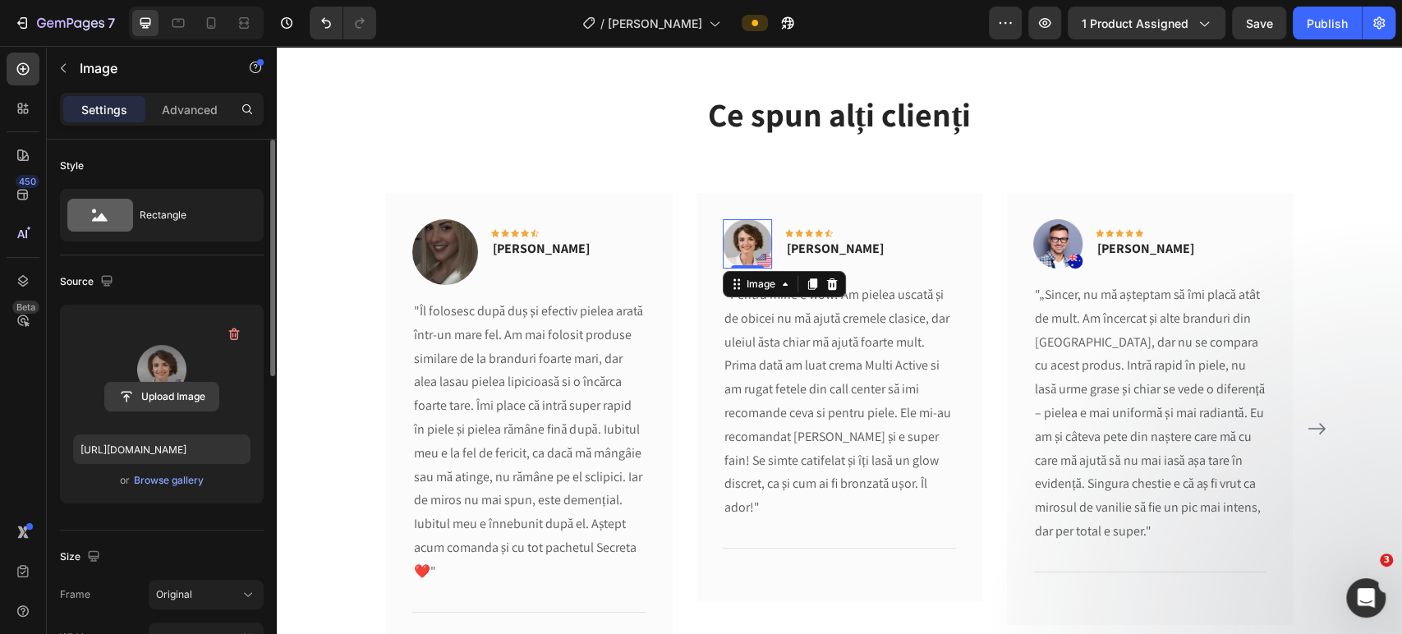
click at [153, 392] on input "file" at bounding box center [161, 397] width 113 height 28
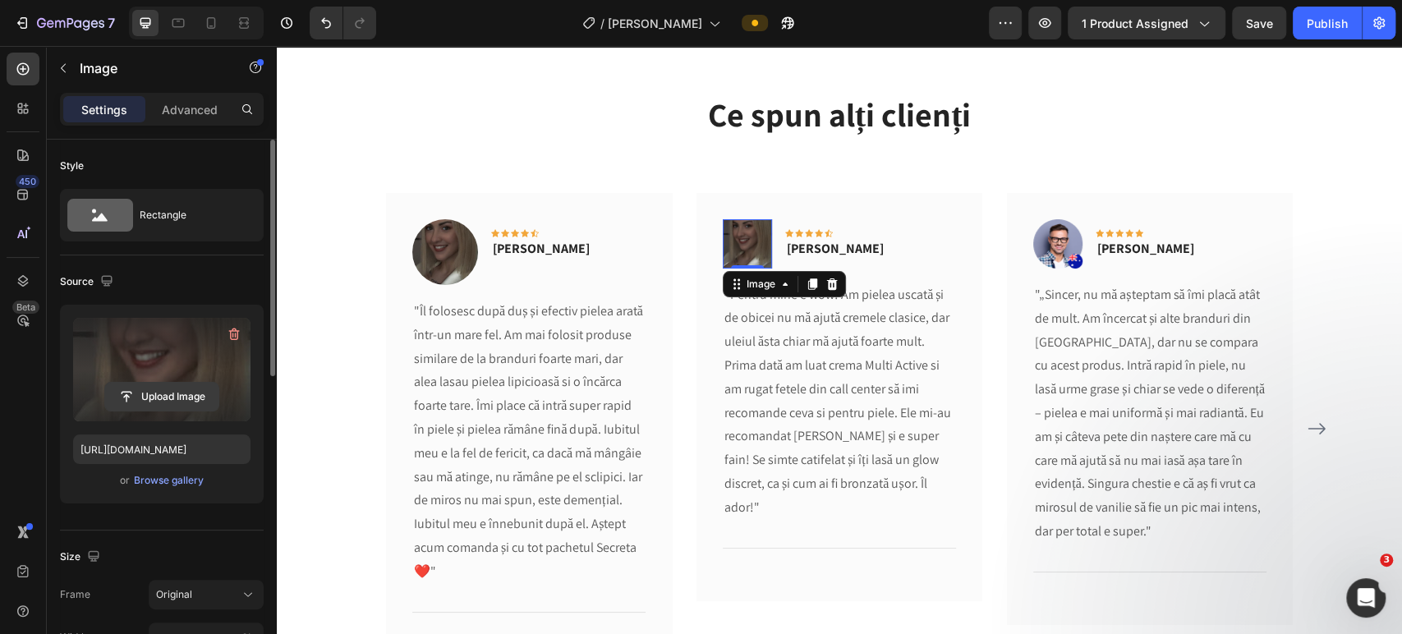
click at [143, 386] on input "file" at bounding box center [161, 397] width 113 height 28
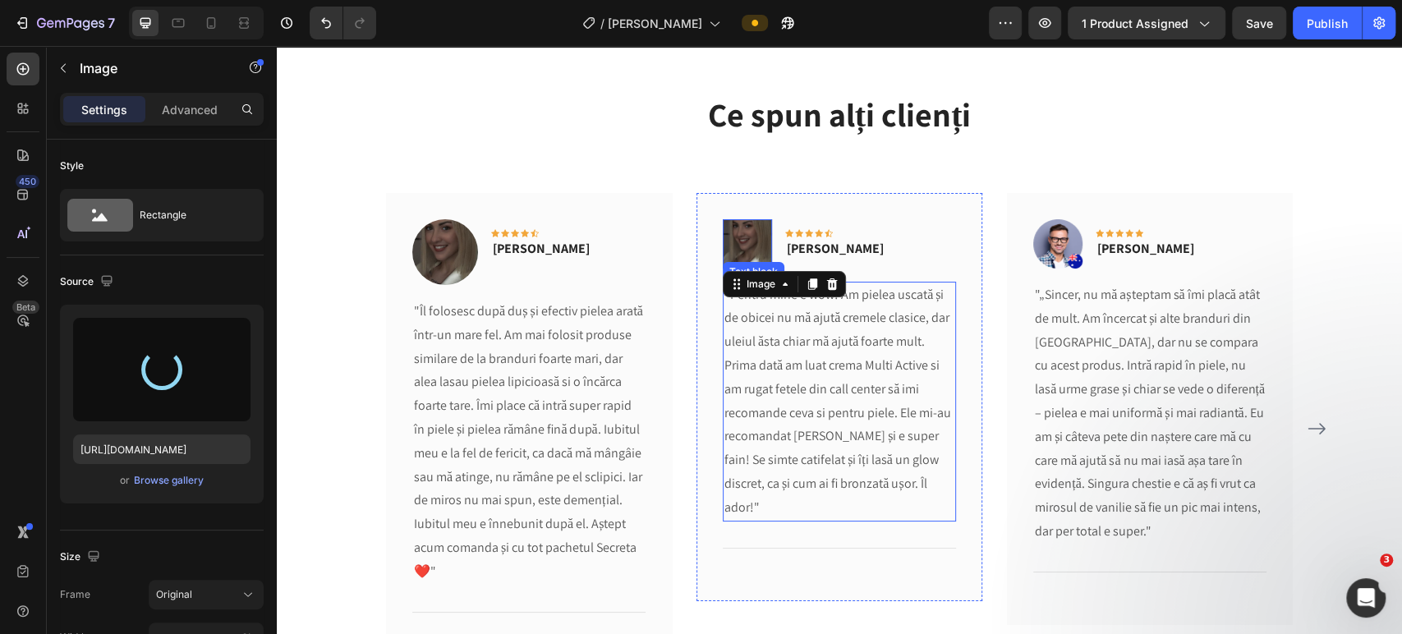
type input "[URL][DOMAIN_NAME]"
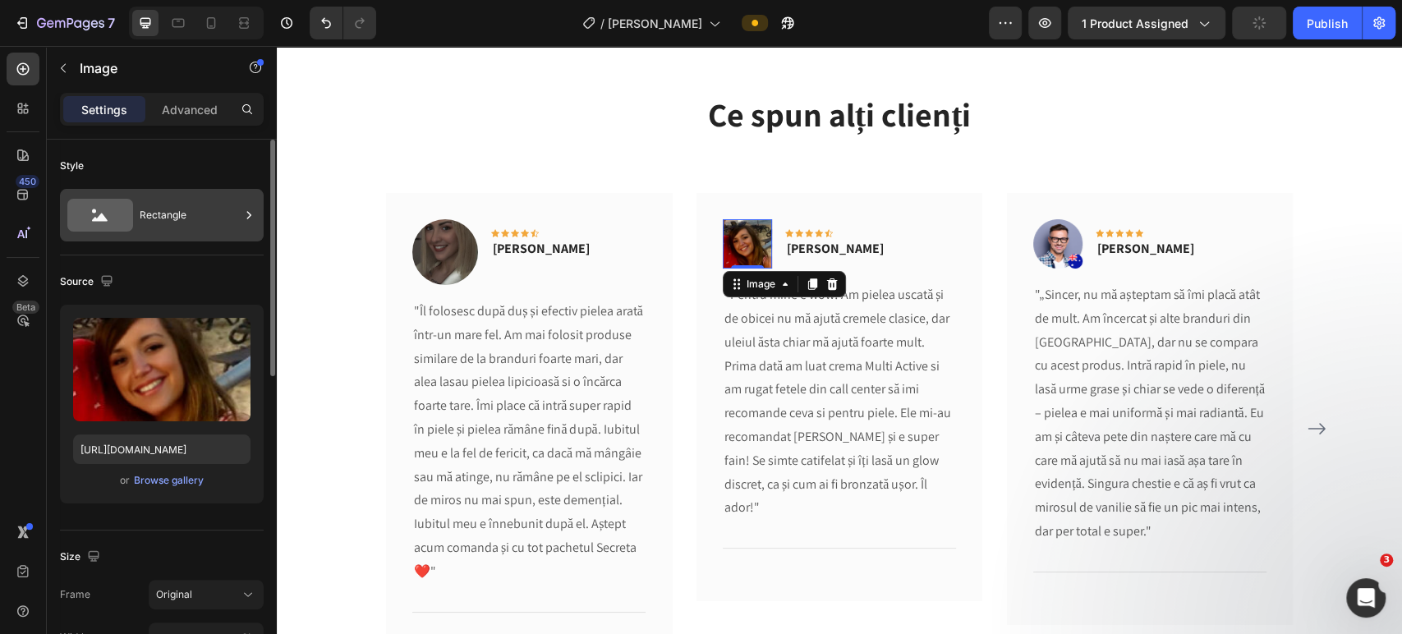
click at [168, 219] on div "Rectangle" at bounding box center [190, 215] width 100 height 38
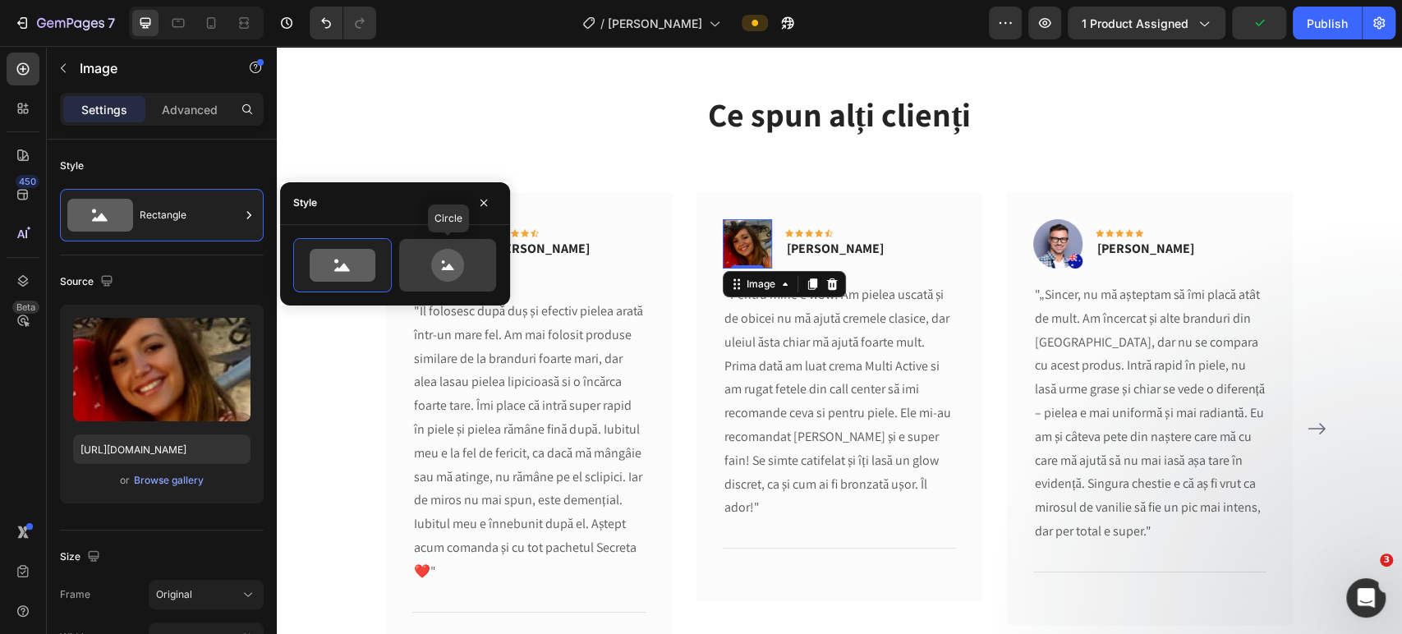
click at [425, 267] on icon at bounding box center [447, 265] width 77 height 33
type input "80"
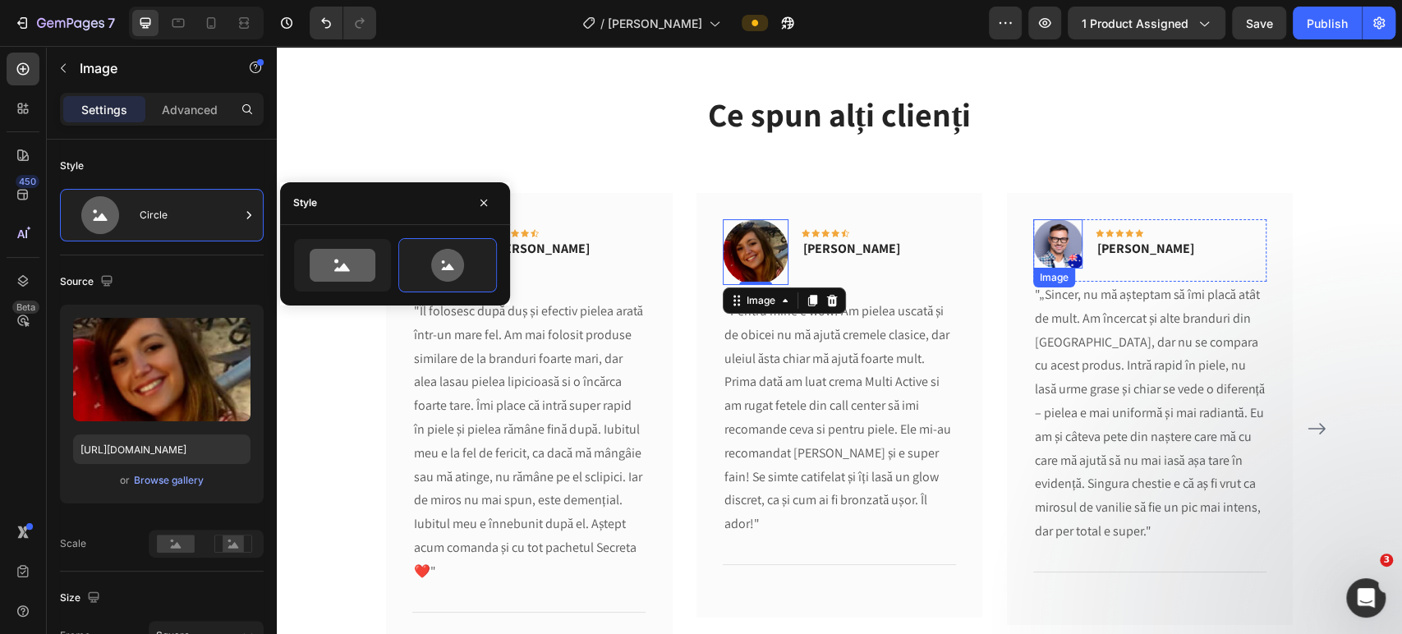
click at [1037, 253] on img at bounding box center [1057, 243] width 49 height 49
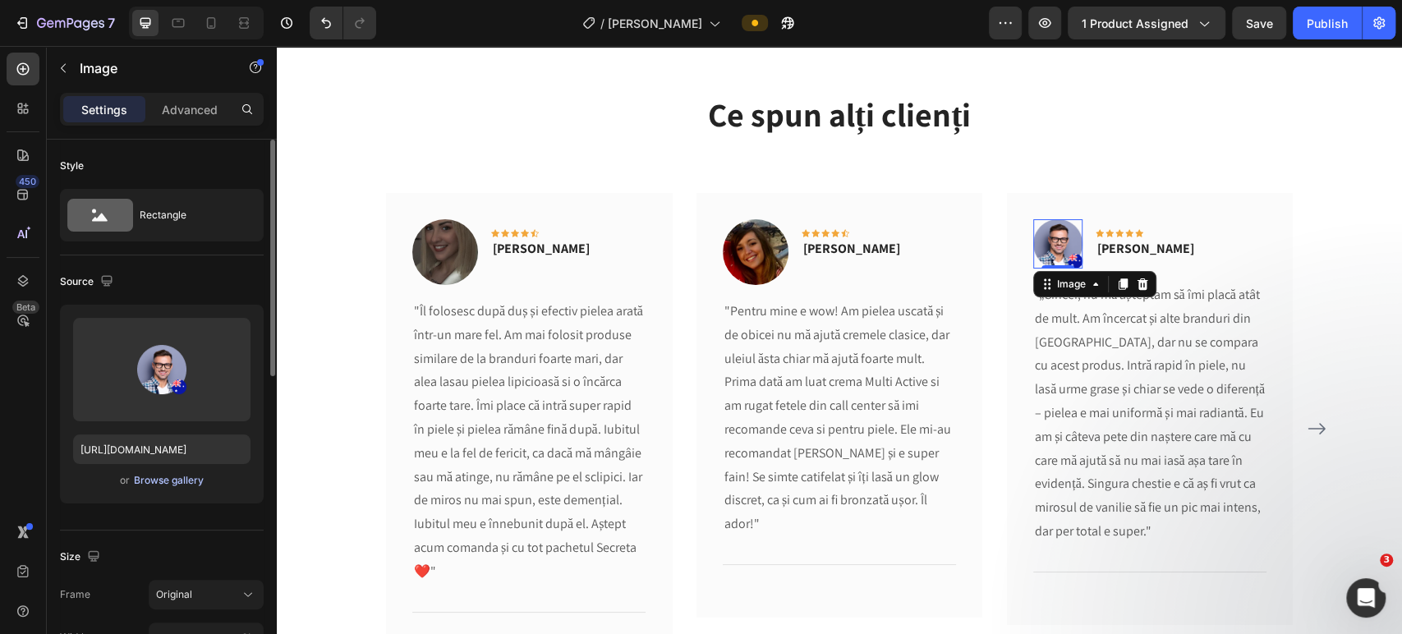
click at [159, 479] on div "Browse gallery" at bounding box center [169, 480] width 70 height 15
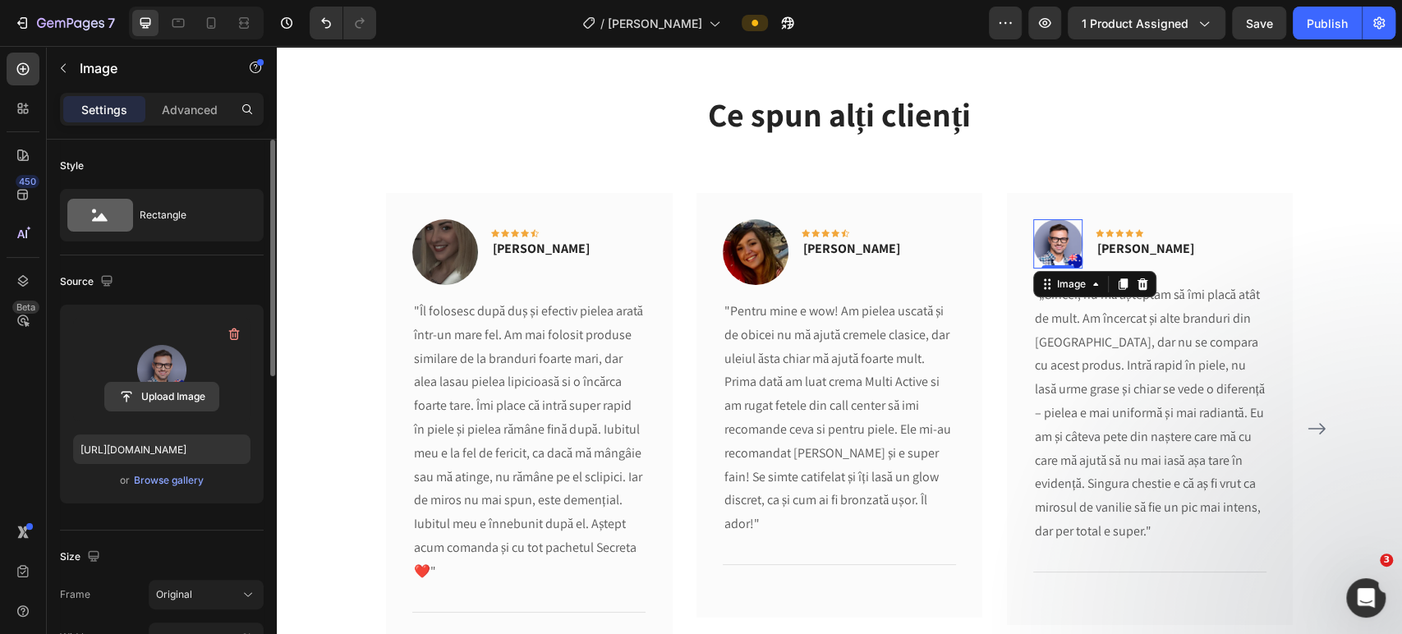
click at [145, 391] on input "file" at bounding box center [161, 397] width 113 height 28
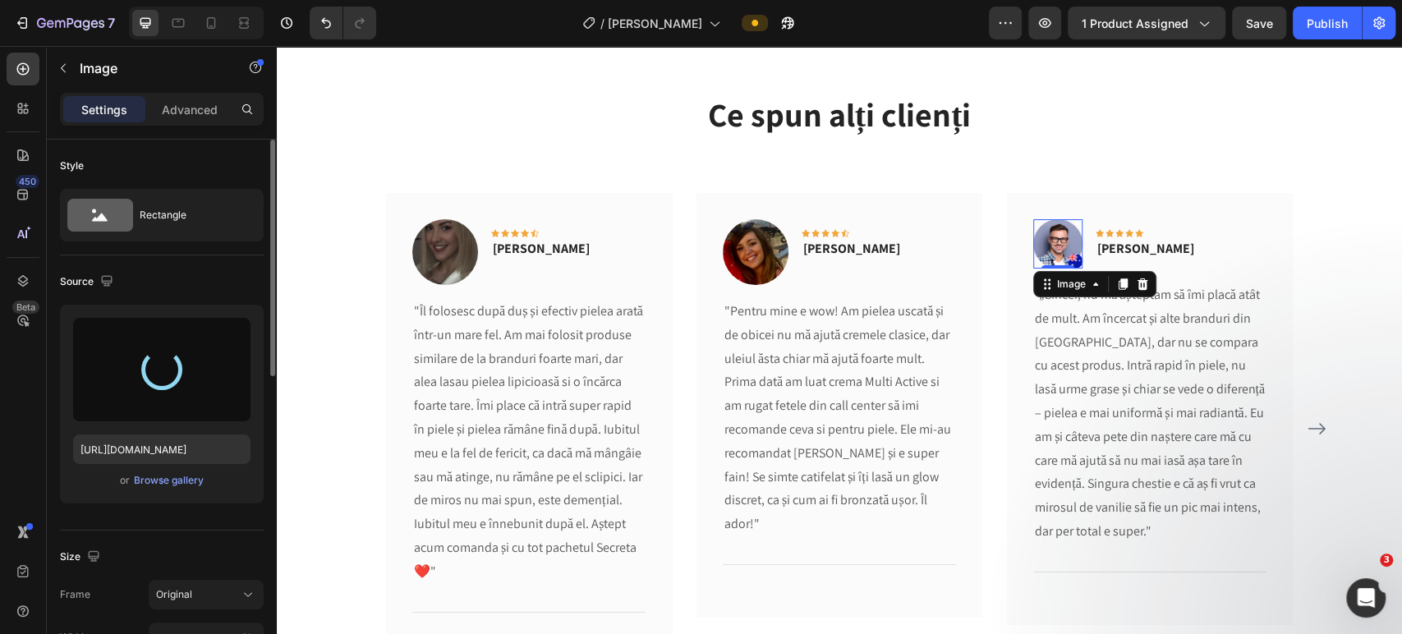
type input "[URL][DOMAIN_NAME]"
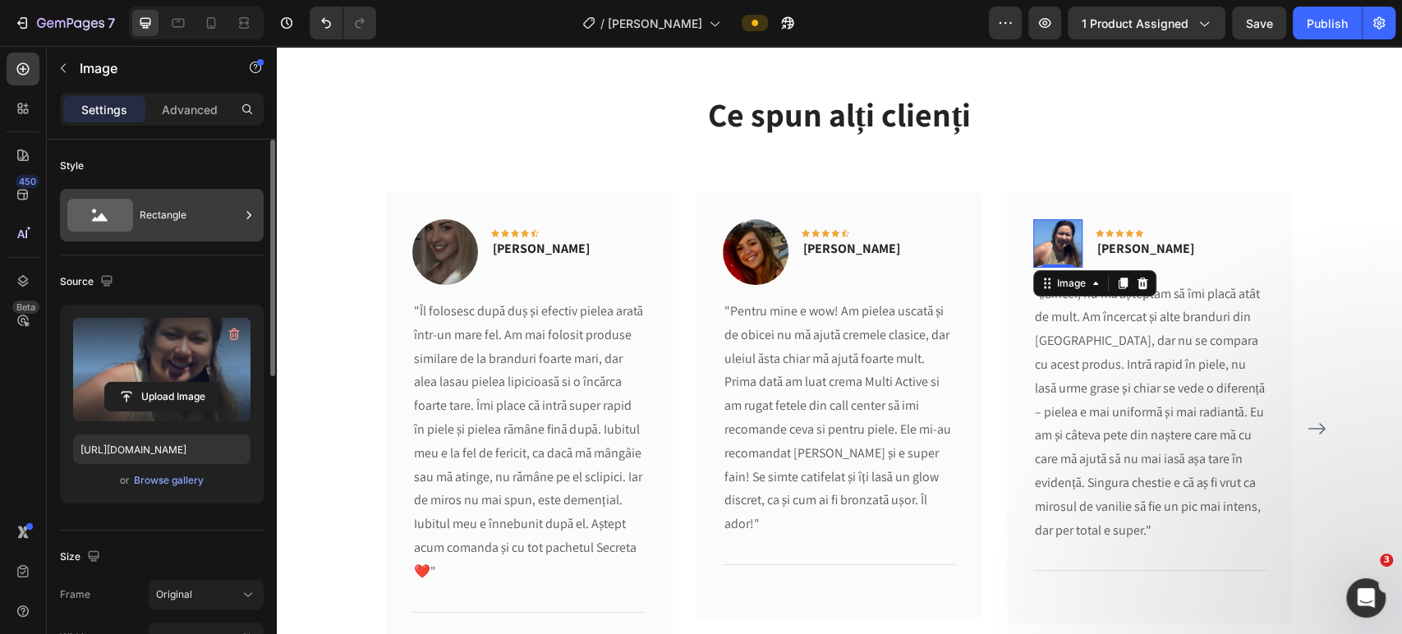
click at [191, 237] on div "Rectangle" at bounding box center [162, 215] width 204 height 53
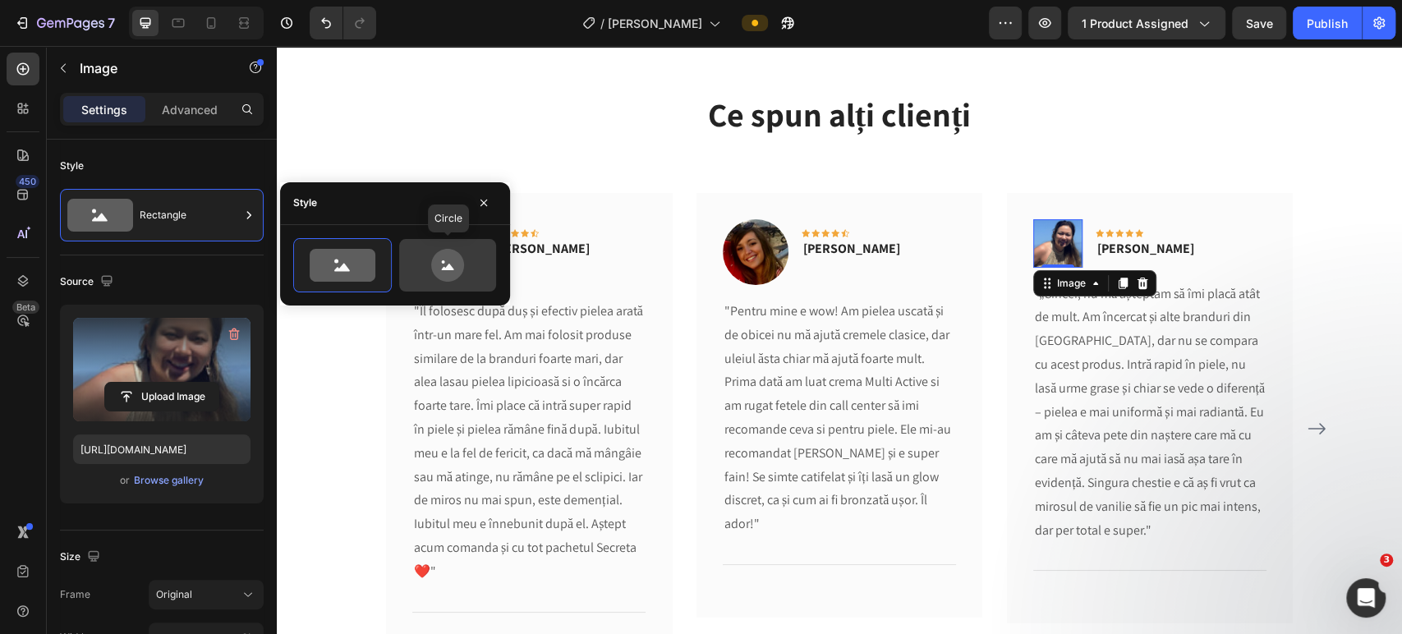
click at [451, 282] on div at bounding box center [447, 265] width 97 height 53
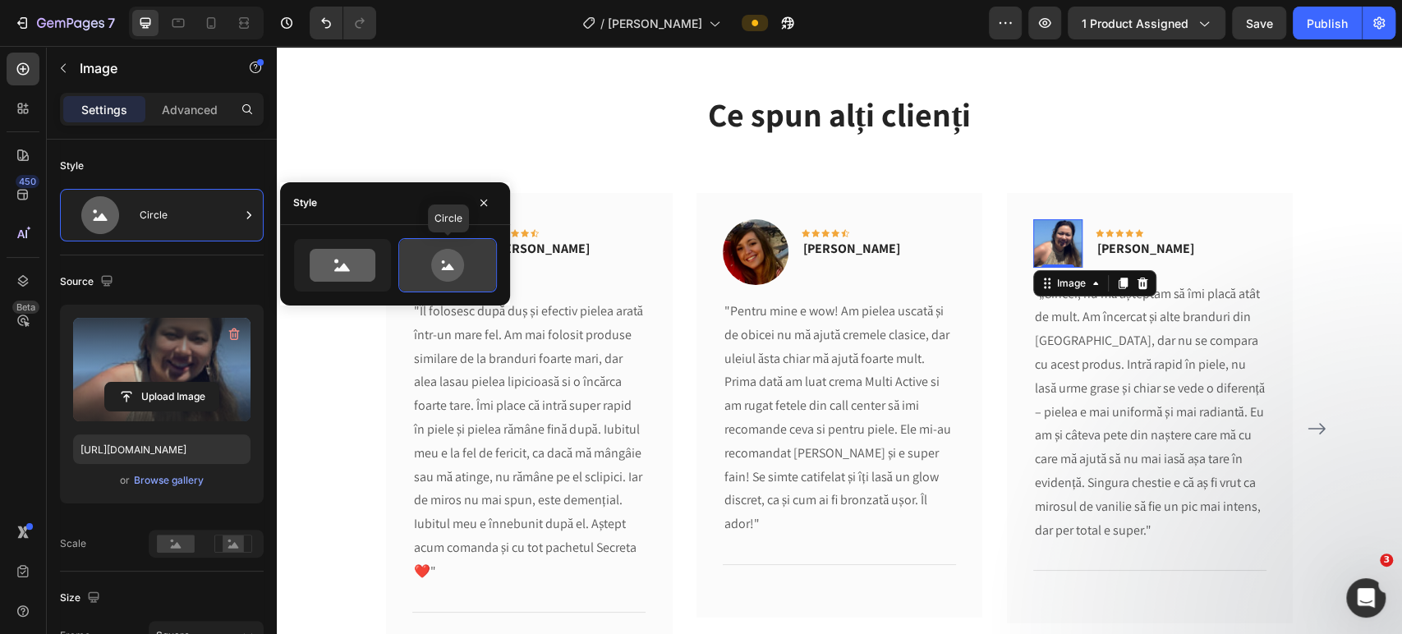
type input "80"
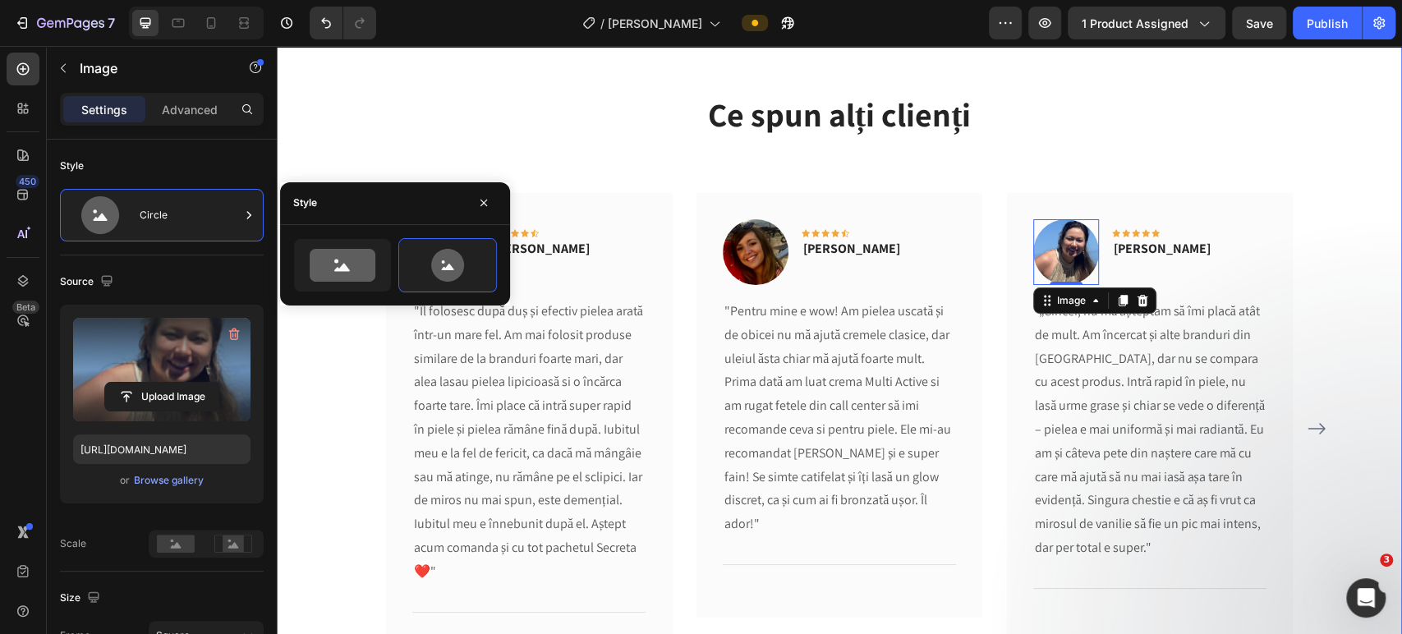
click at [1339, 257] on div "Ce spun alți clienți Heading Text block Image Icon Icon Icon Icon Icon Row [PER…" at bounding box center [839, 389] width 1101 height 597
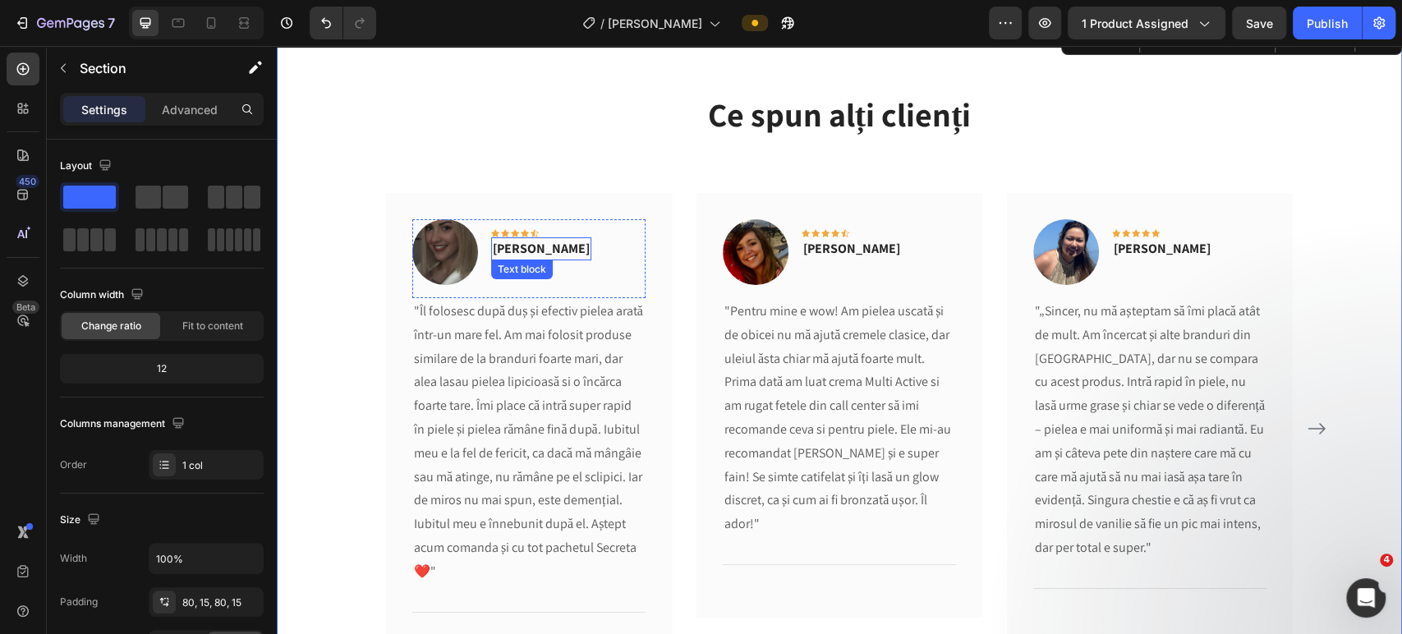
click at [494, 247] on p "[PERSON_NAME]" at bounding box center [541, 249] width 97 height 20
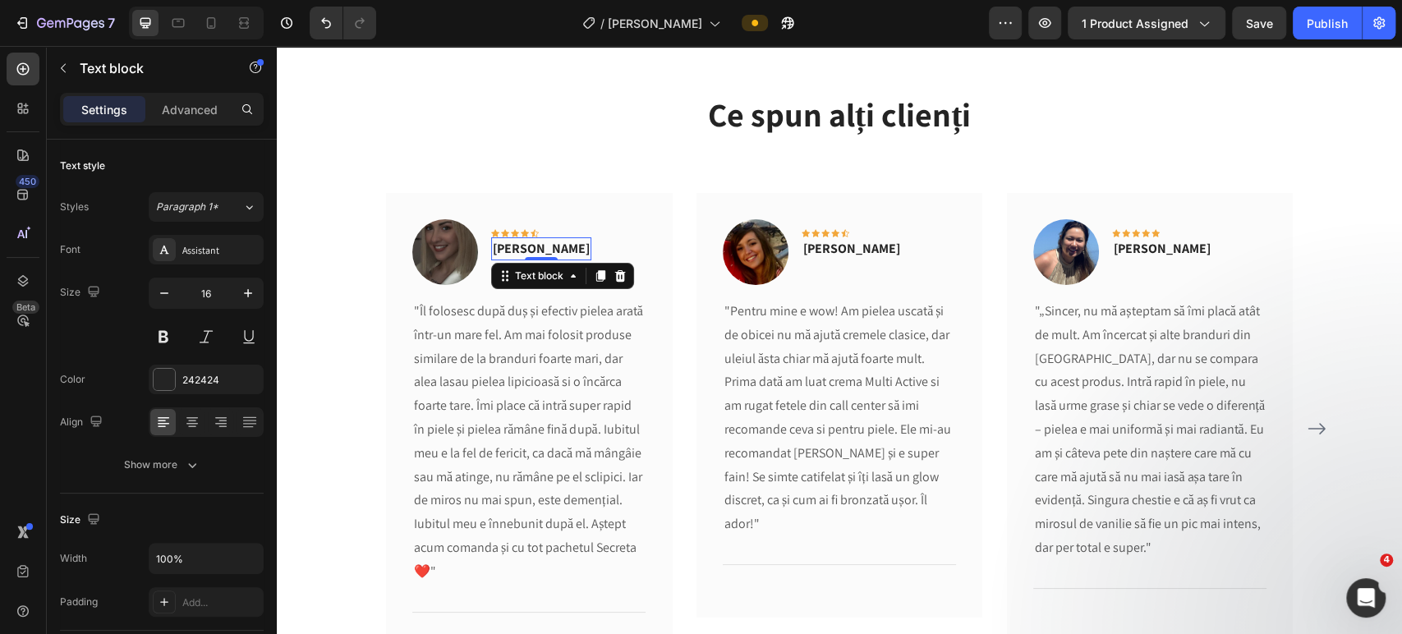
click at [494, 247] on p "[PERSON_NAME]" at bounding box center [541, 249] width 97 height 20
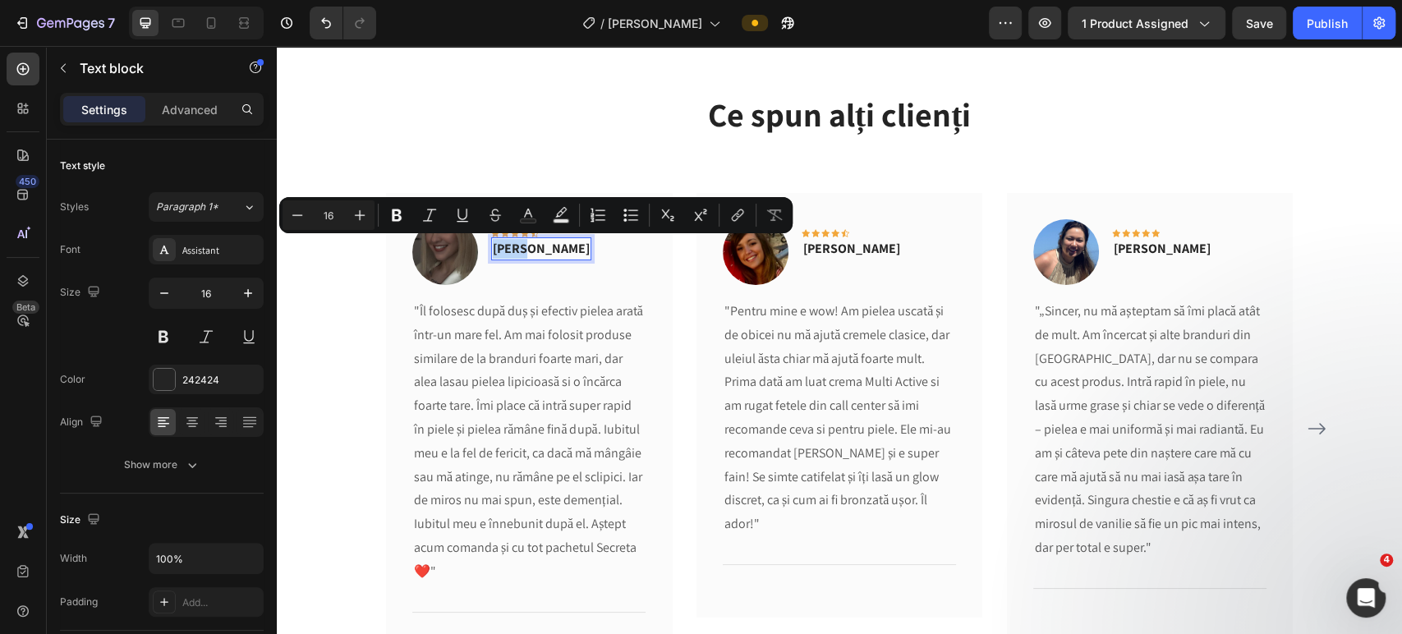
click at [494, 247] on p "[PERSON_NAME]" at bounding box center [541, 249] width 97 height 20
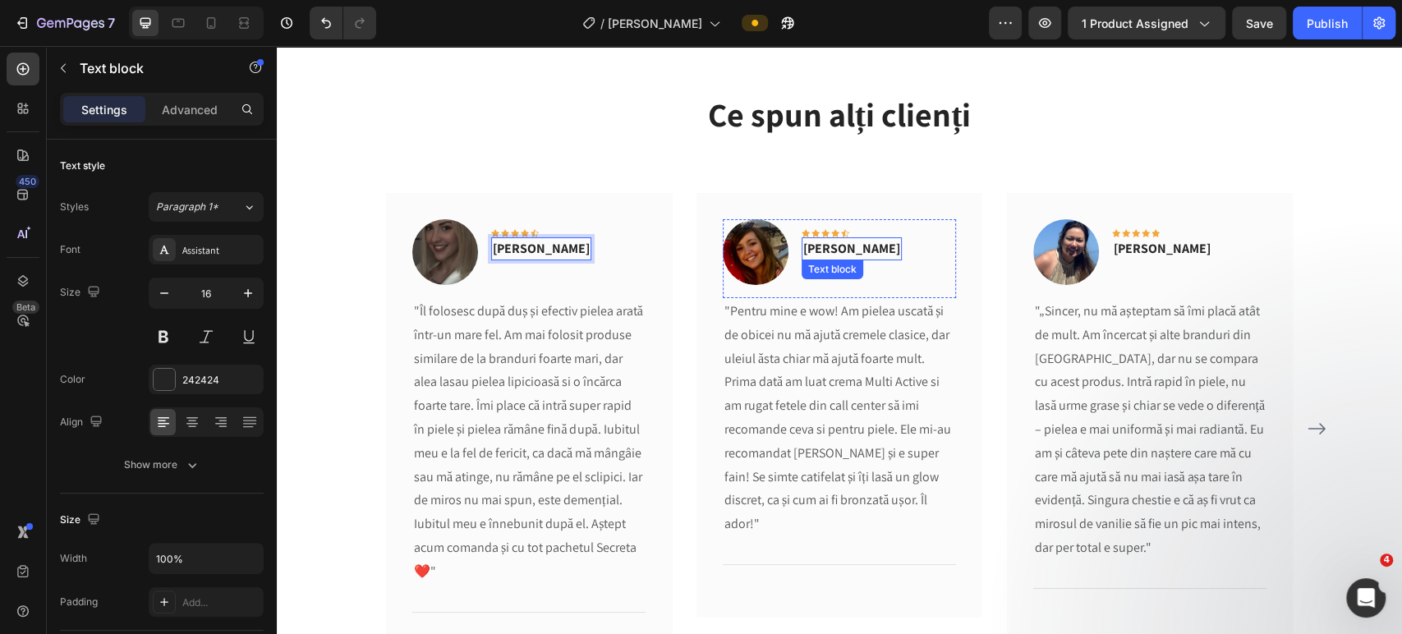
click at [831, 257] on div "[PERSON_NAME] Text block" at bounding box center [852, 248] width 100 height 23
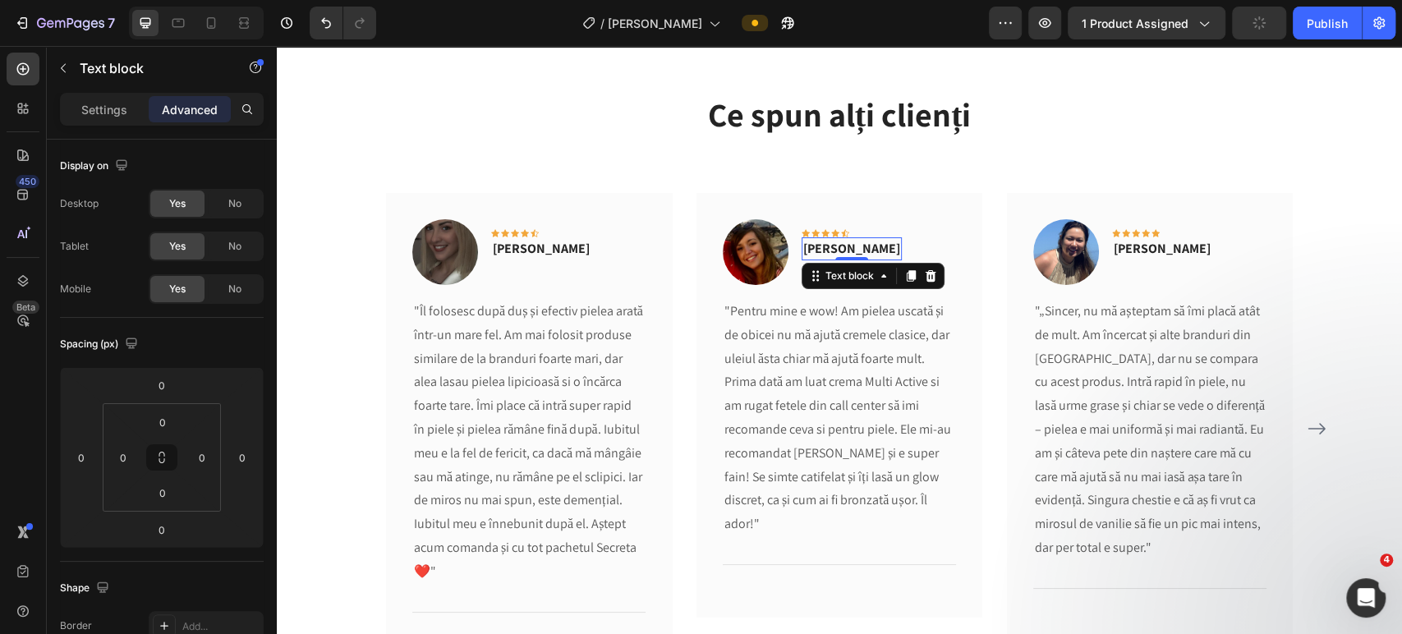
click at [835, 257] on div at bounding box center [851, 258] width 33 height 3
click at [1131, 252] on p "[PERSON_NAME]" at bounding box center [1162, 249] width 97 height 20
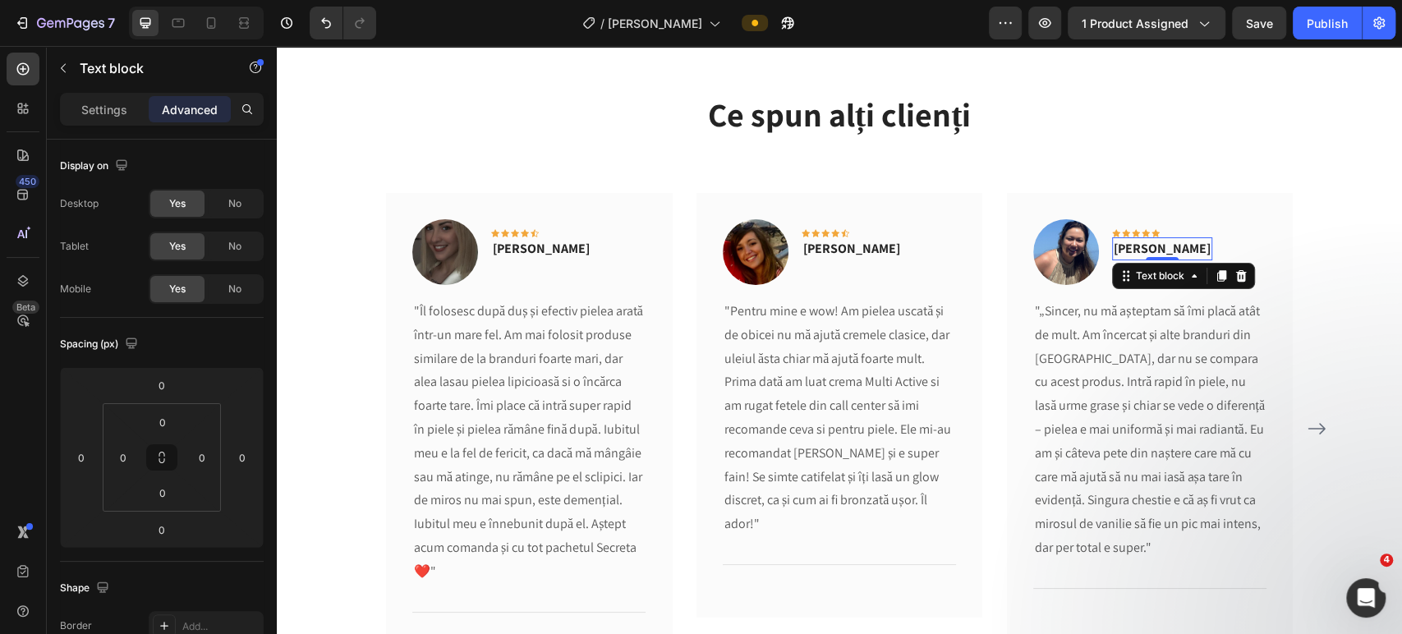
click at [1131, 252] on p "[PERSON_NAME]" at bounding box center [1162, 249] width 97 height 20
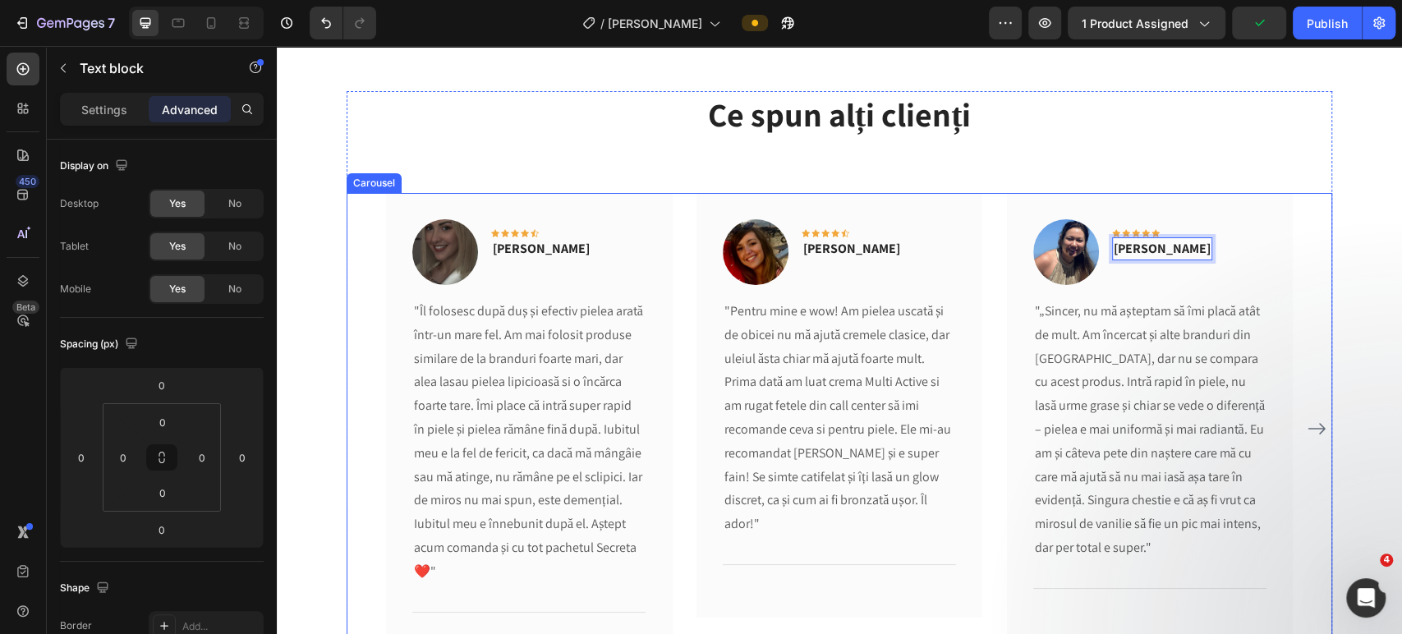
click at [1318, 284] on div "Image Icon Icon Icon Icon Icon Row [PERSON_NAME] Text block Row "Îl folosesc du…" at bounding box center [840, 429] width 986 height 472
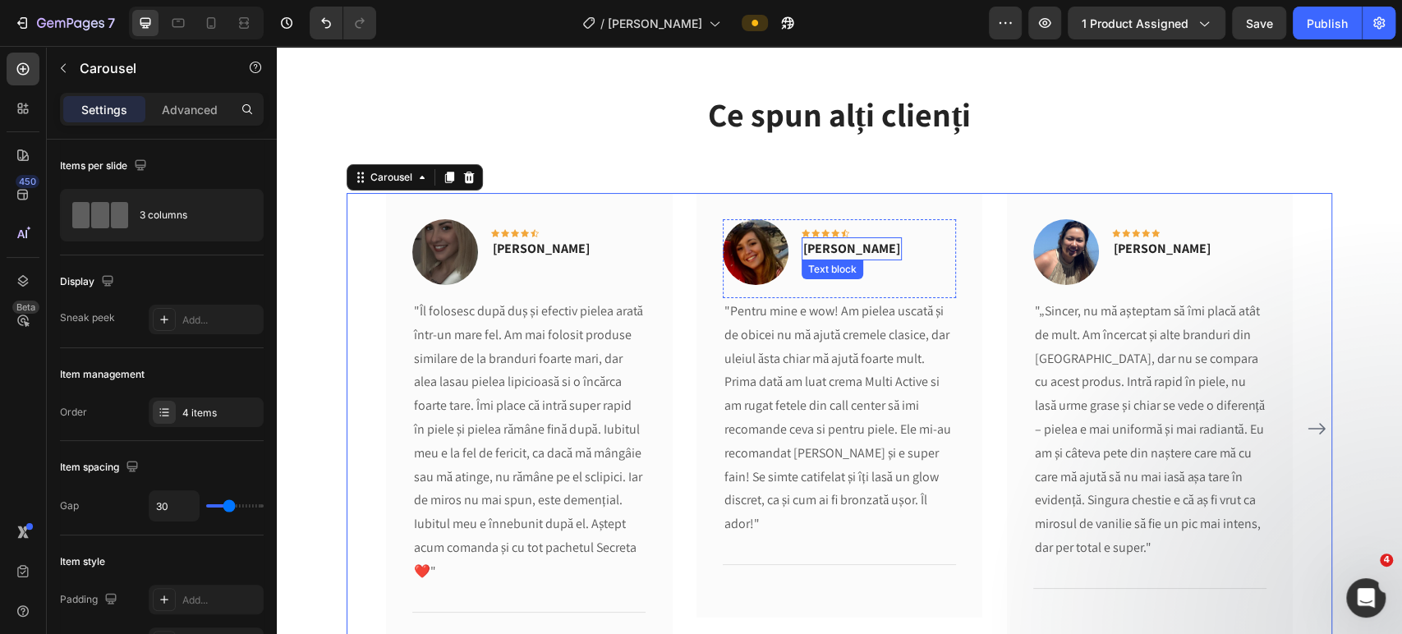
click at [814, 251] on p "[PERSON_NAME]" at bounding box center [851, 249] width 97 height 20
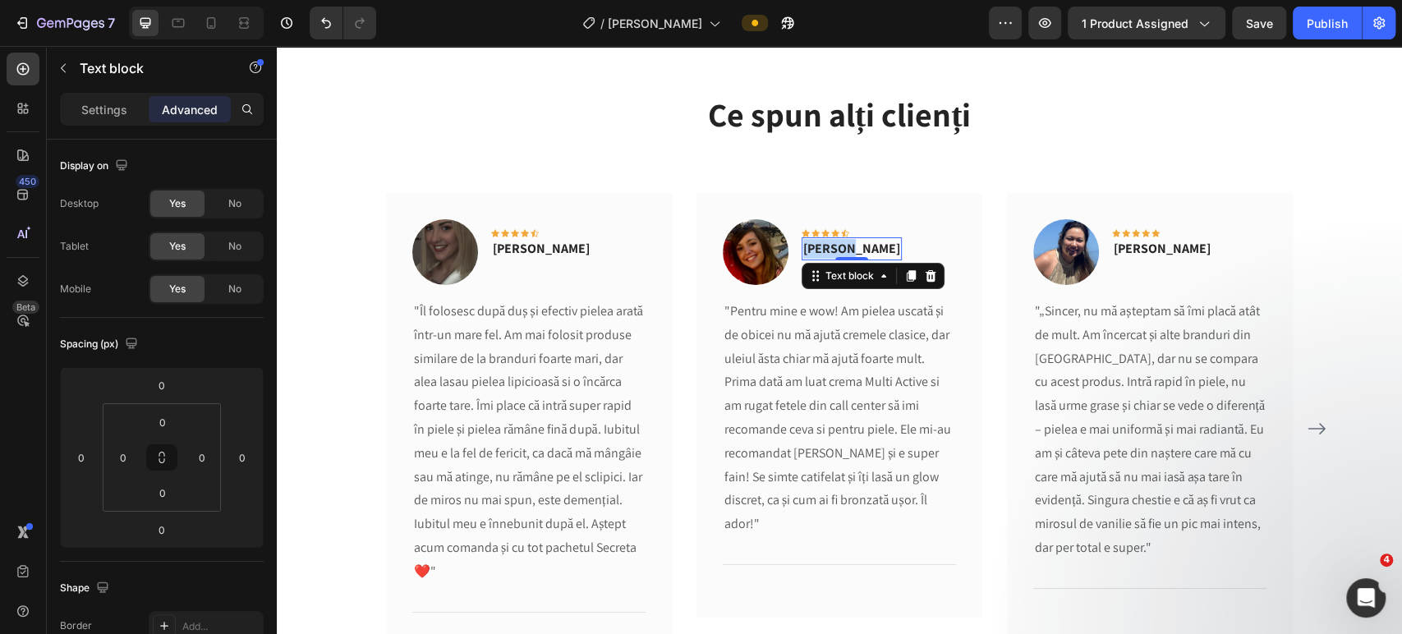
click at [814, 251] on p "[PERSON_NAME]" at bounding box center [851, 249] width 97 height 20
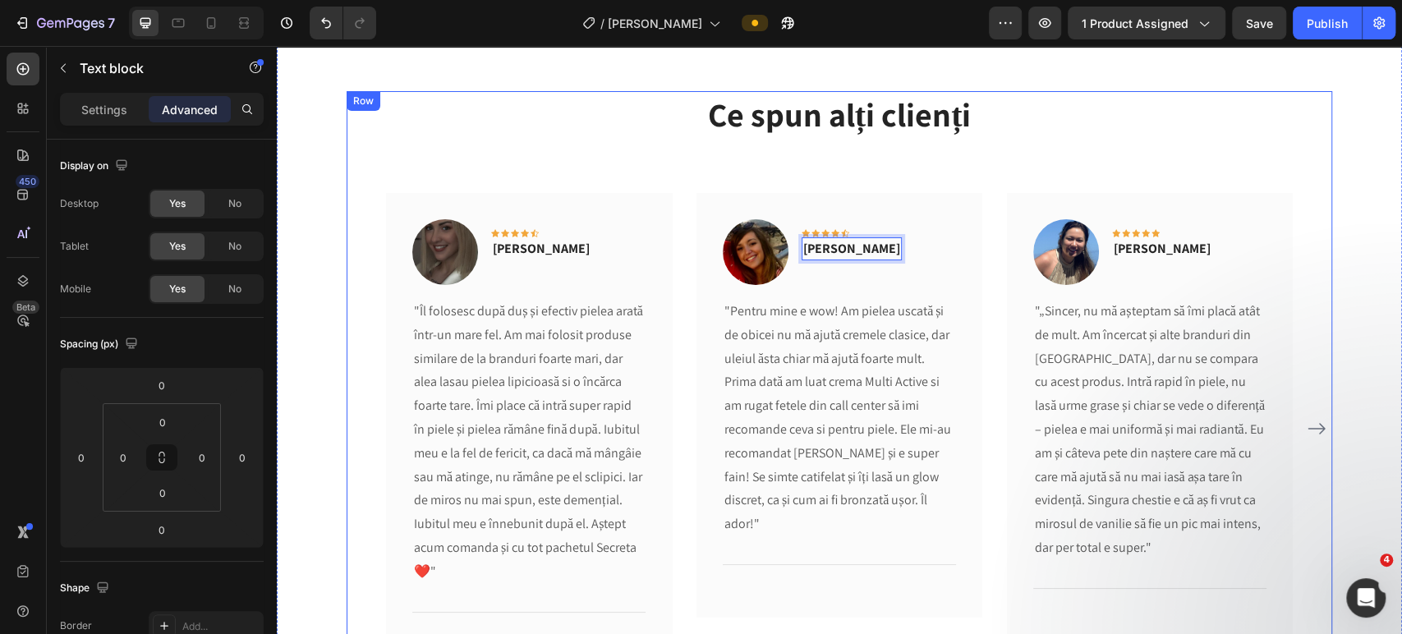
click at [1277, 168] on div "Ce spun alți clienți Heading Text block Image Icon Icon Icon Icon Icon Row [PER…" at bounding box center [840, 389] width 986 height 597
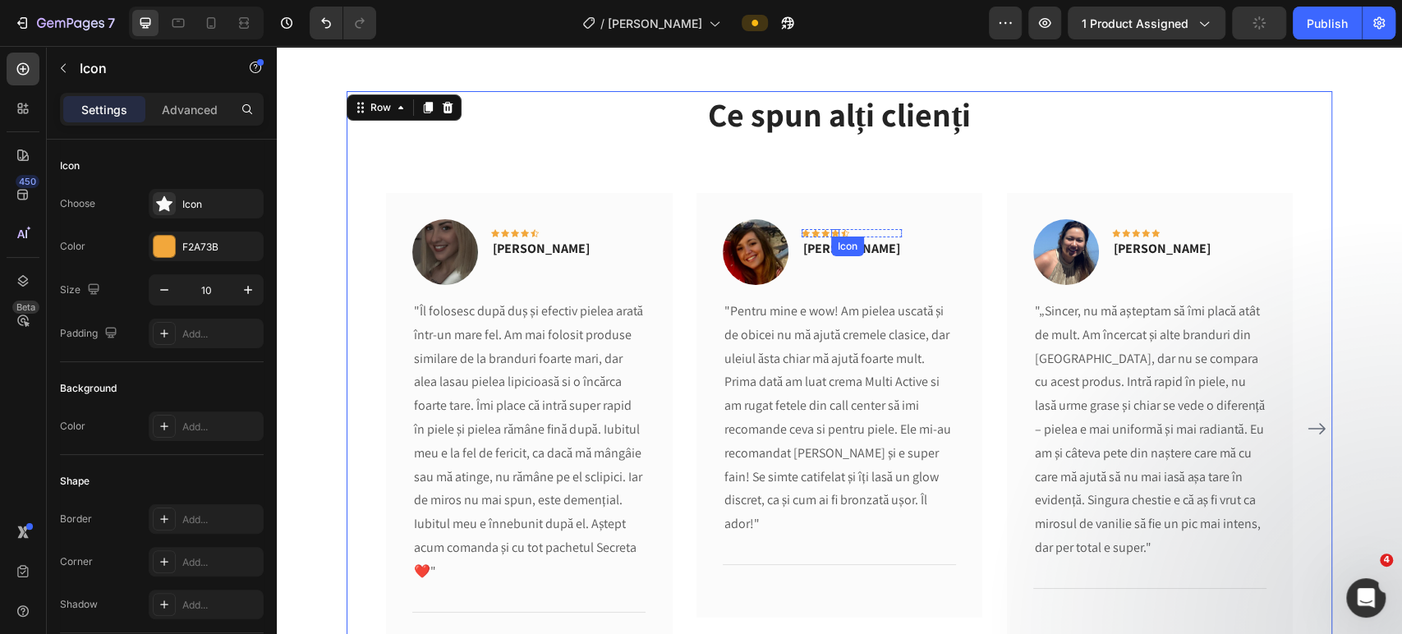
click at [831, 233] on div "Icon" at bounding box center [835, 233] width 8 height 8
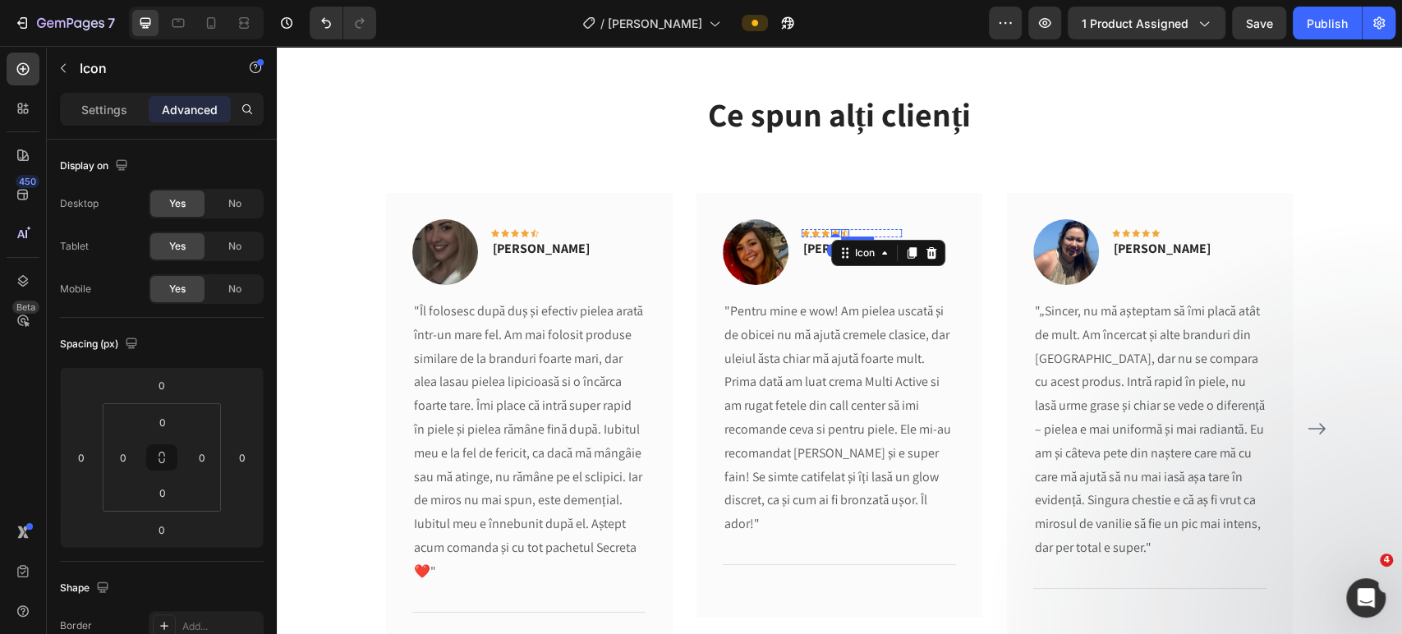
click at [841, 232] on div "Icon" at bounding box center [845, 233] width 8 height 8
click at [862, 253] on div "Icon" at bounding box center [875, 253] width 26 height 0
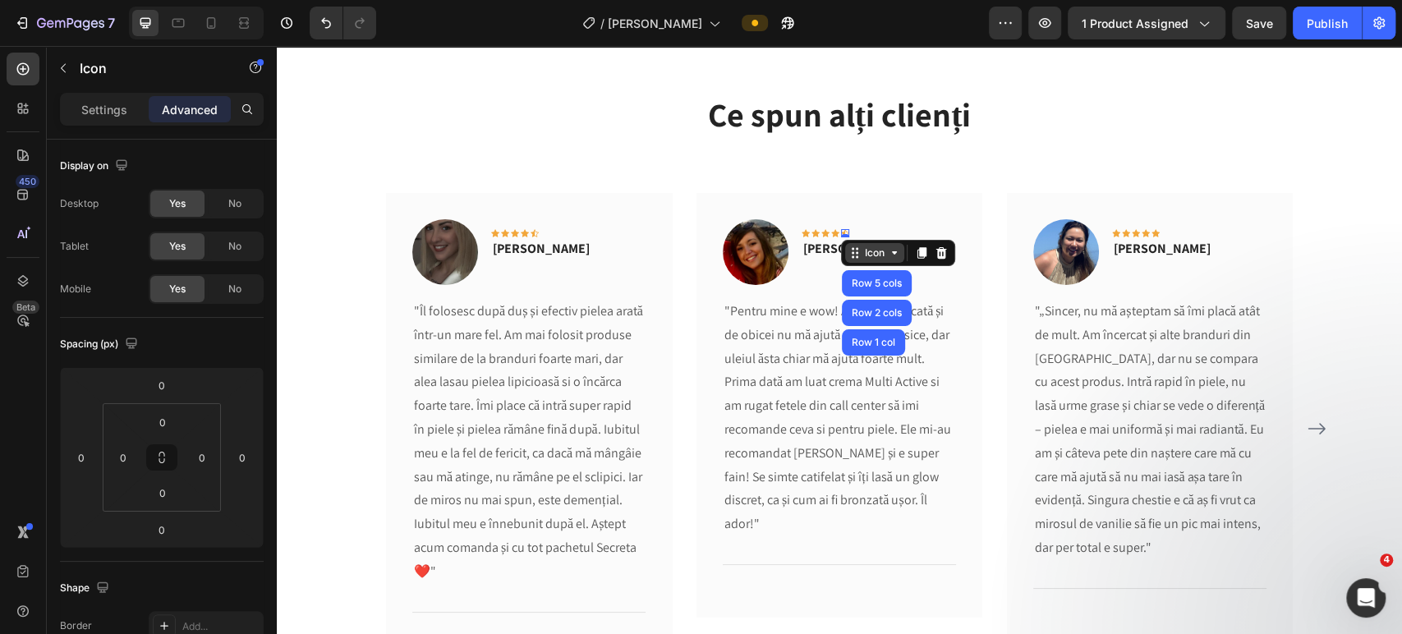
click at [862, 253] on div "Icon" at bounding box center [875, 253] width 26 height 0
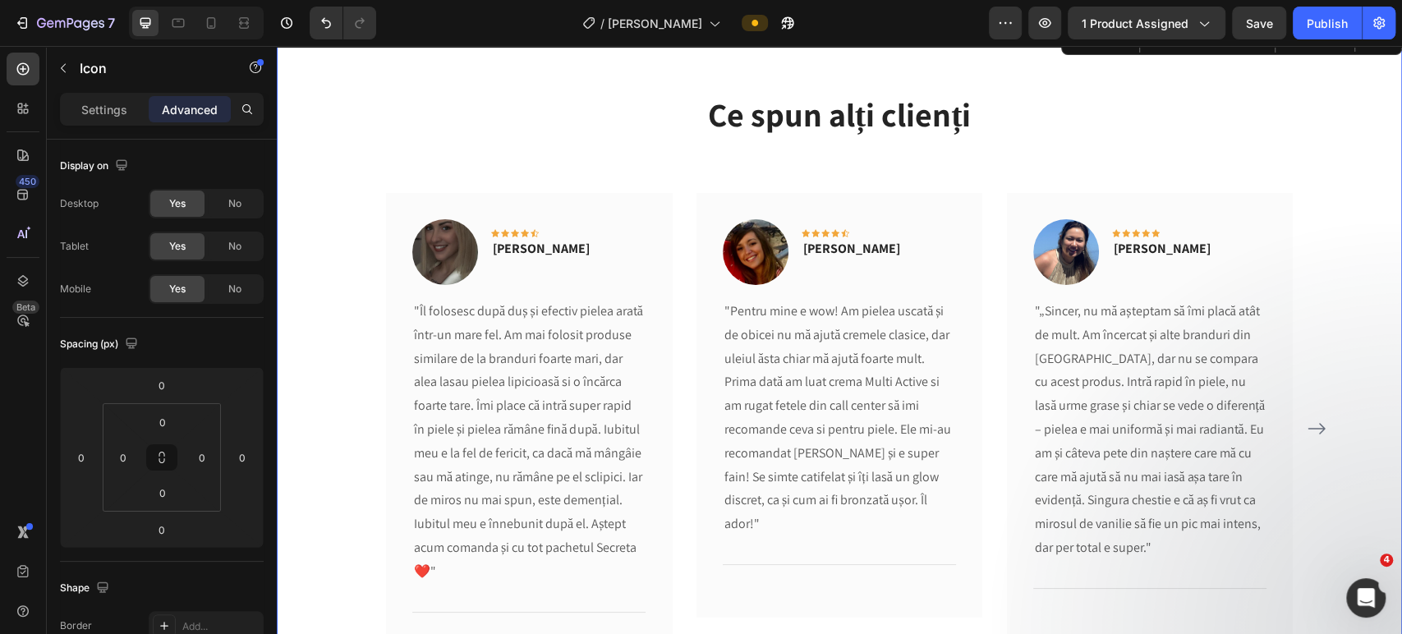
click at [1327, 227] on div "Ce spun alți clienți Heading Text block Image Icon Icon Icon Icon Icon Row [PER…" at bounding box center [839, 389] width 1101 height 597
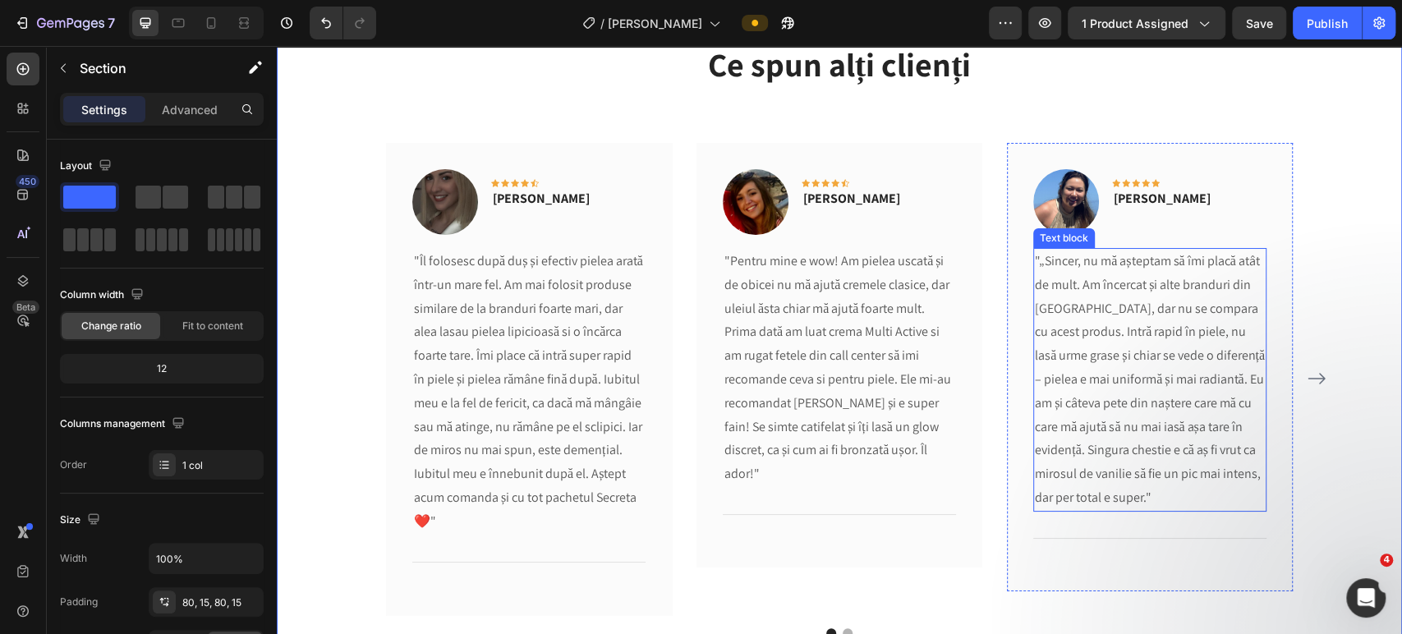
scroll to position [4223, 0]
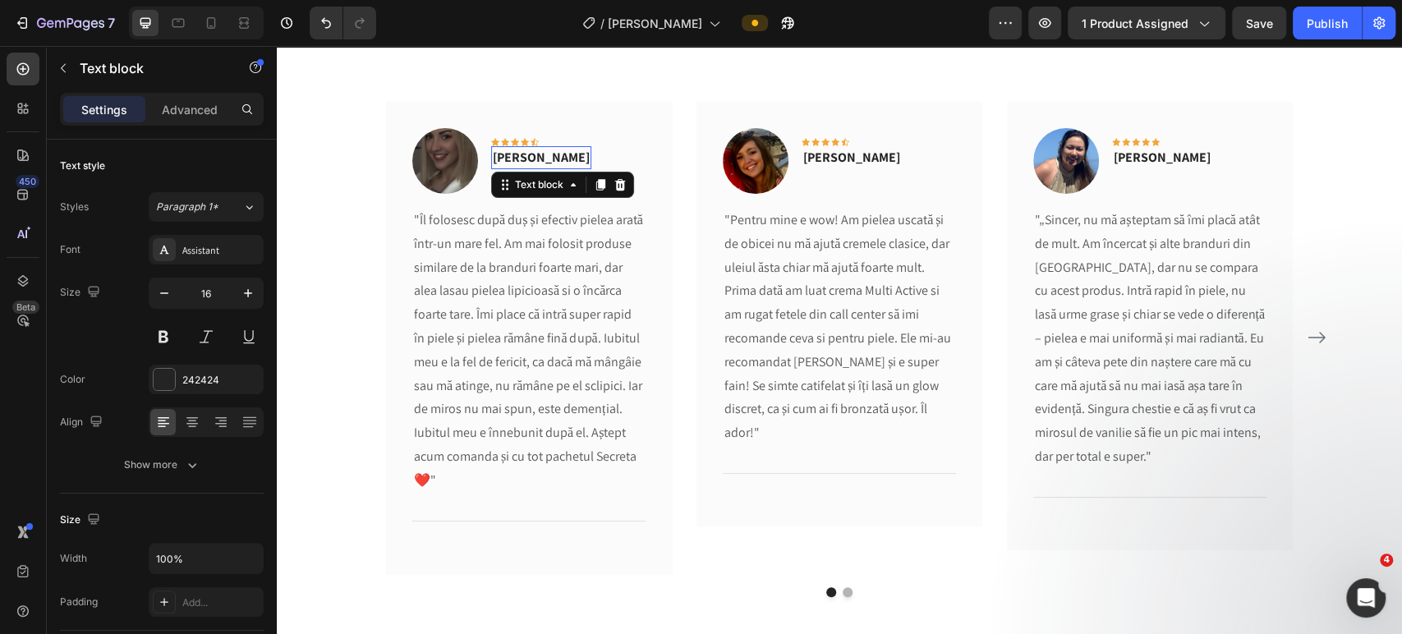
click at [512, 159] on p "[PERSON_NAME]" at bounding box center [541, 158] width 97 height 20
click at [511, 138] on icon at bounding box center [515, 142] width 8 height 8
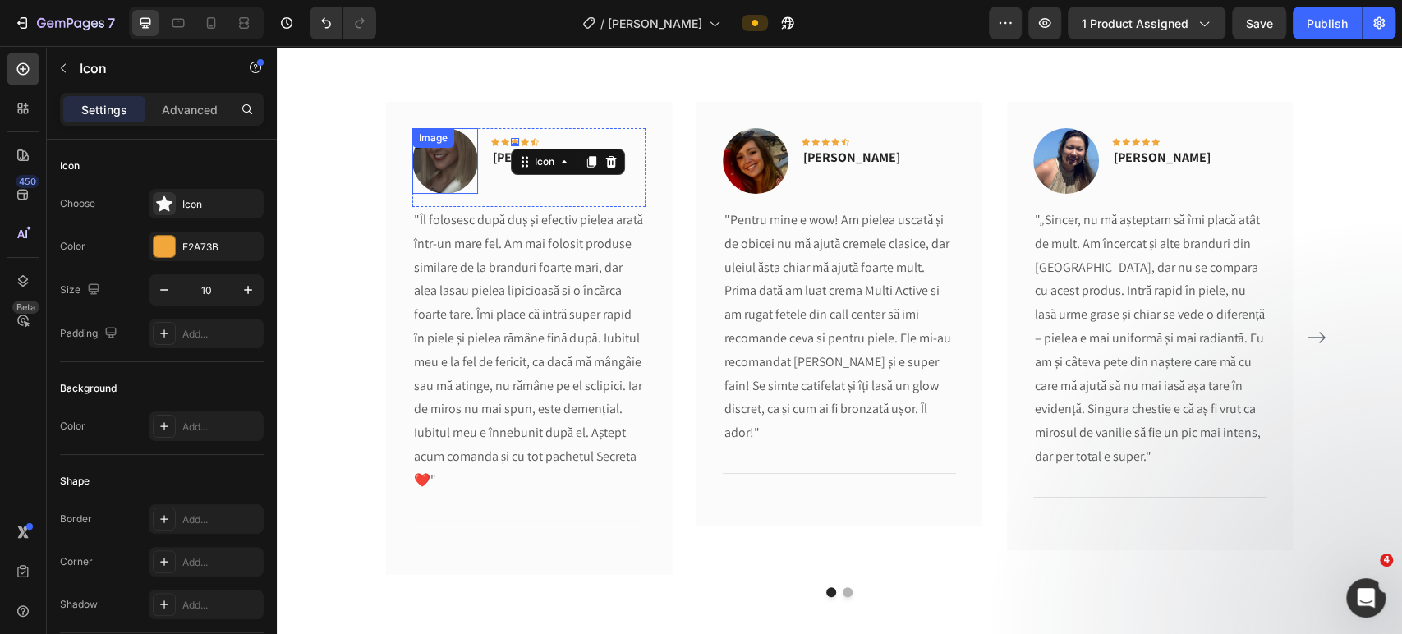
click at [448, 163] on img at bounding box center [445, 161] width 66 height 66
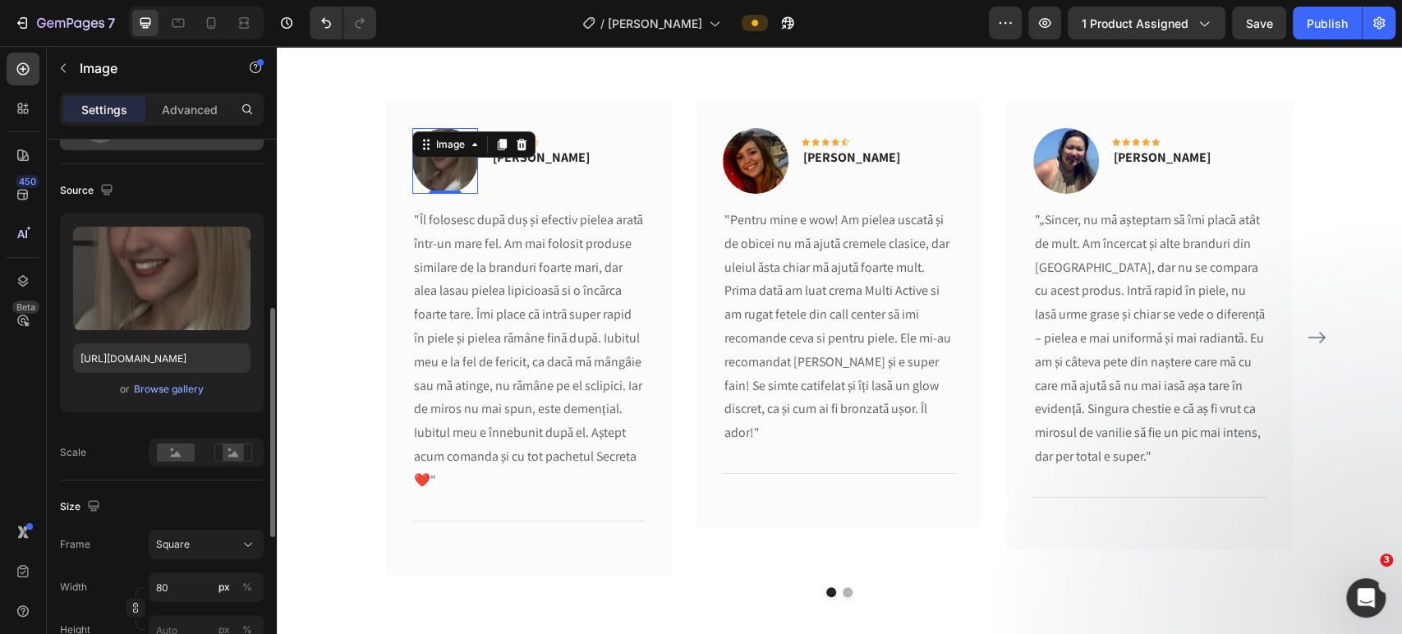
scroll to position [182, 0]
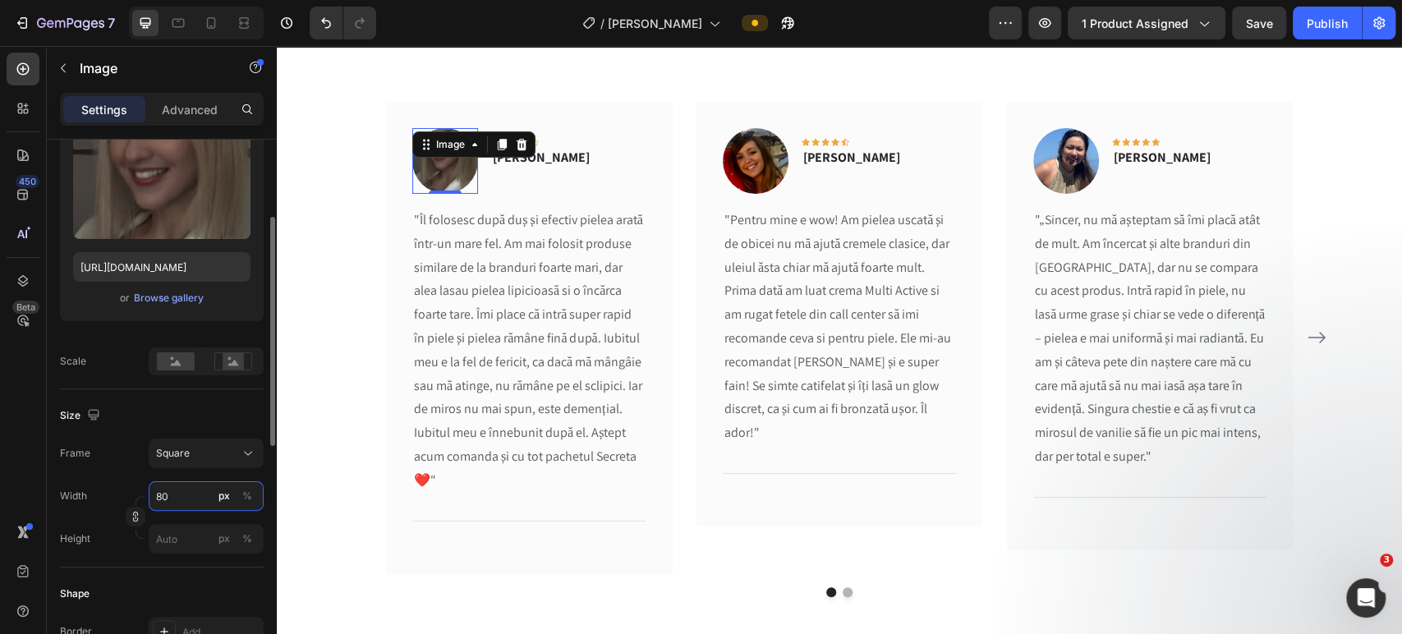
click at [170, 496] on input "80" at bounding box center [206, 496] width 115 height 30
type input "5"
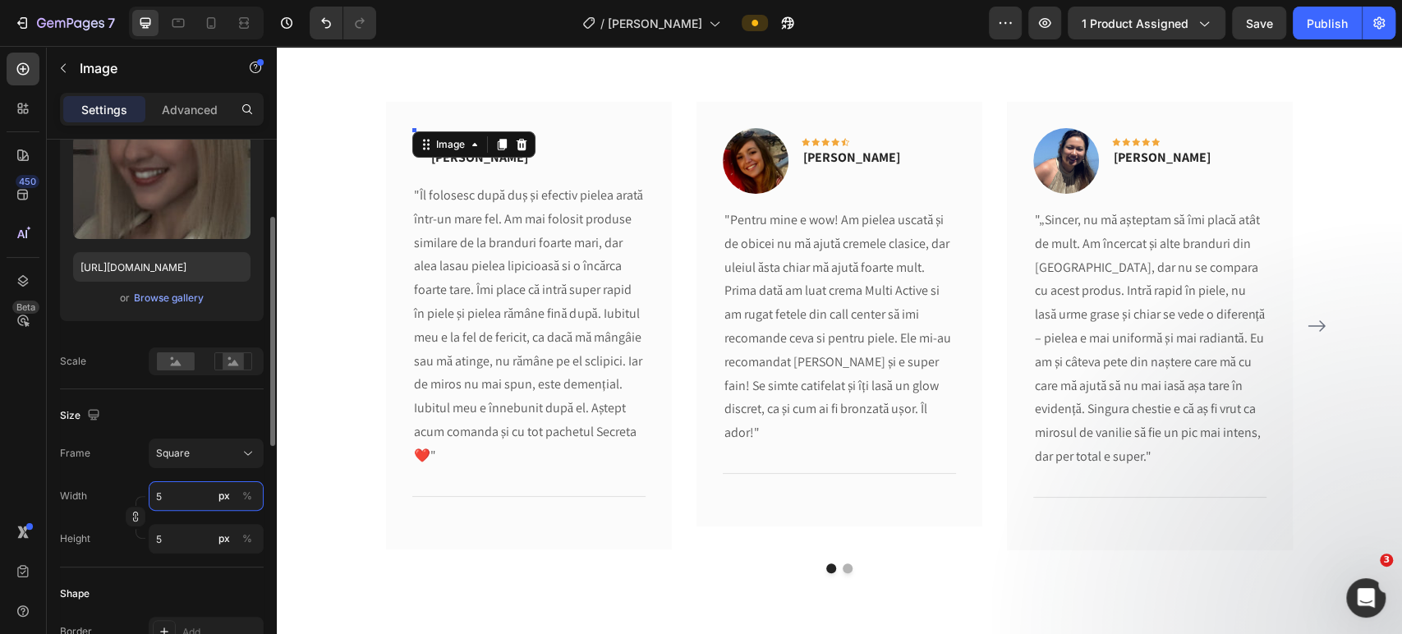
type input "50"
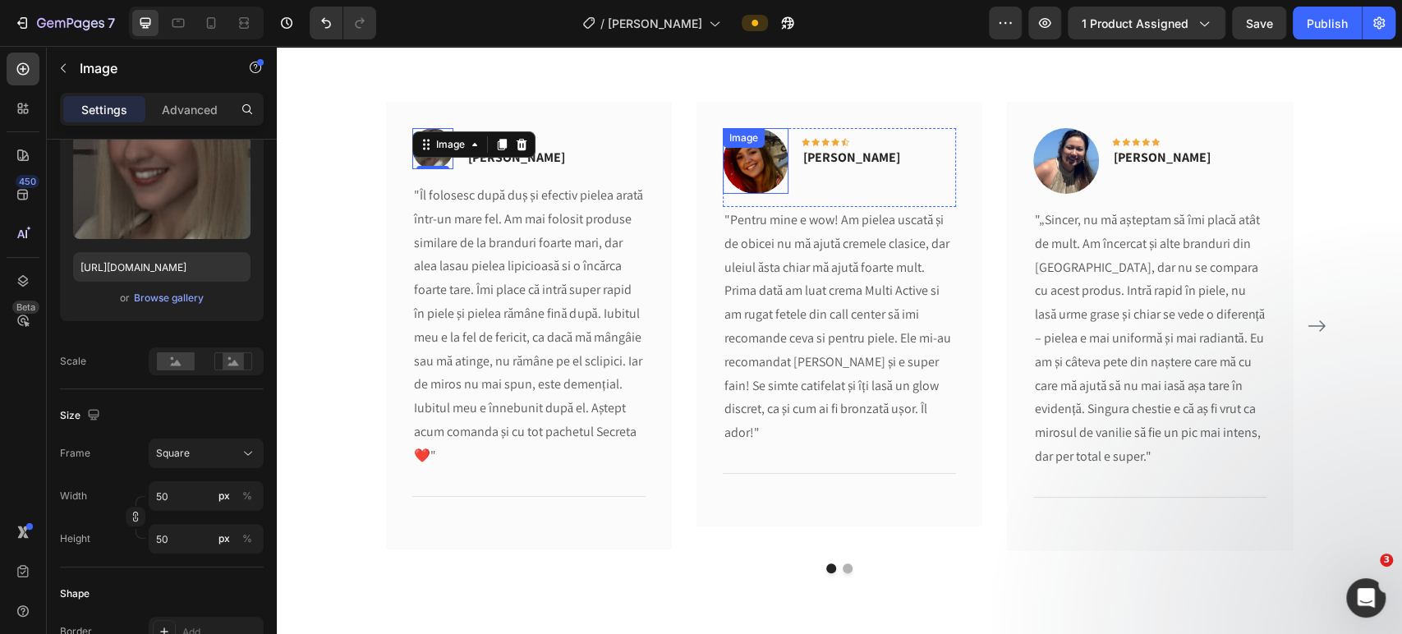
click at [747, 162] on img at bounding box center [756, 161] width 66 height 66
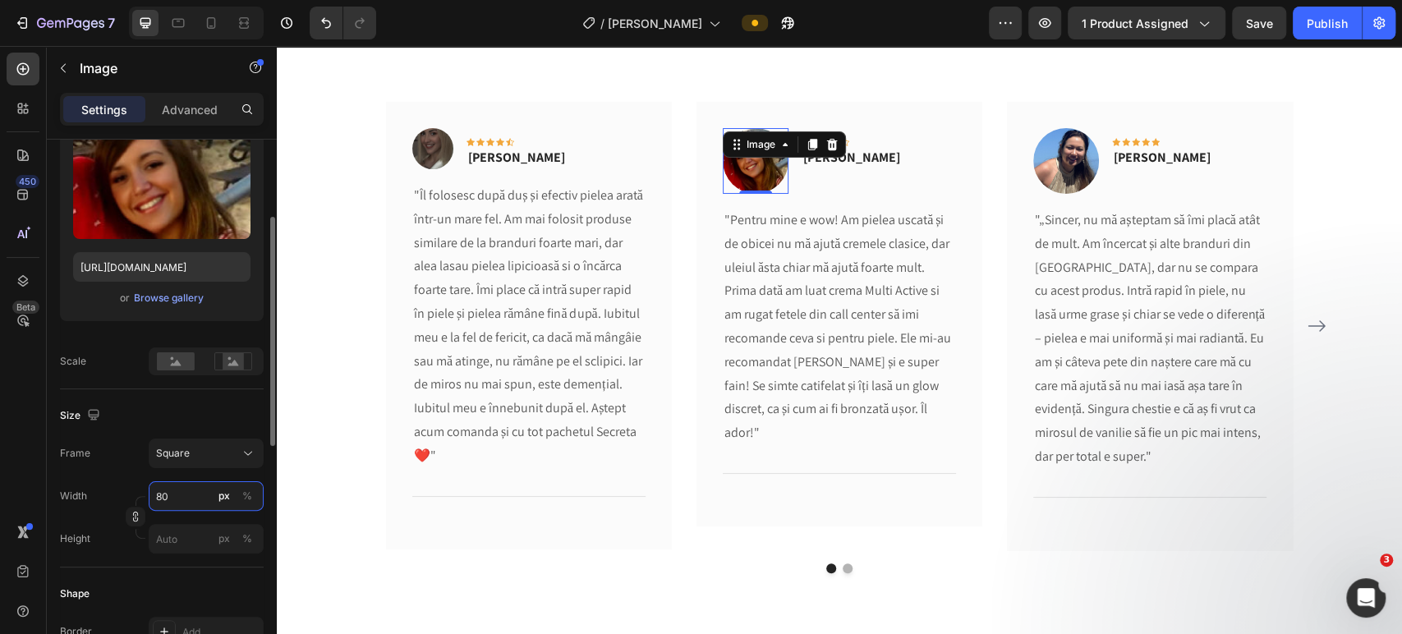
click at [191, 495] on input "80" at bounding box center [206, 496] width 115 height 30
type input "5"
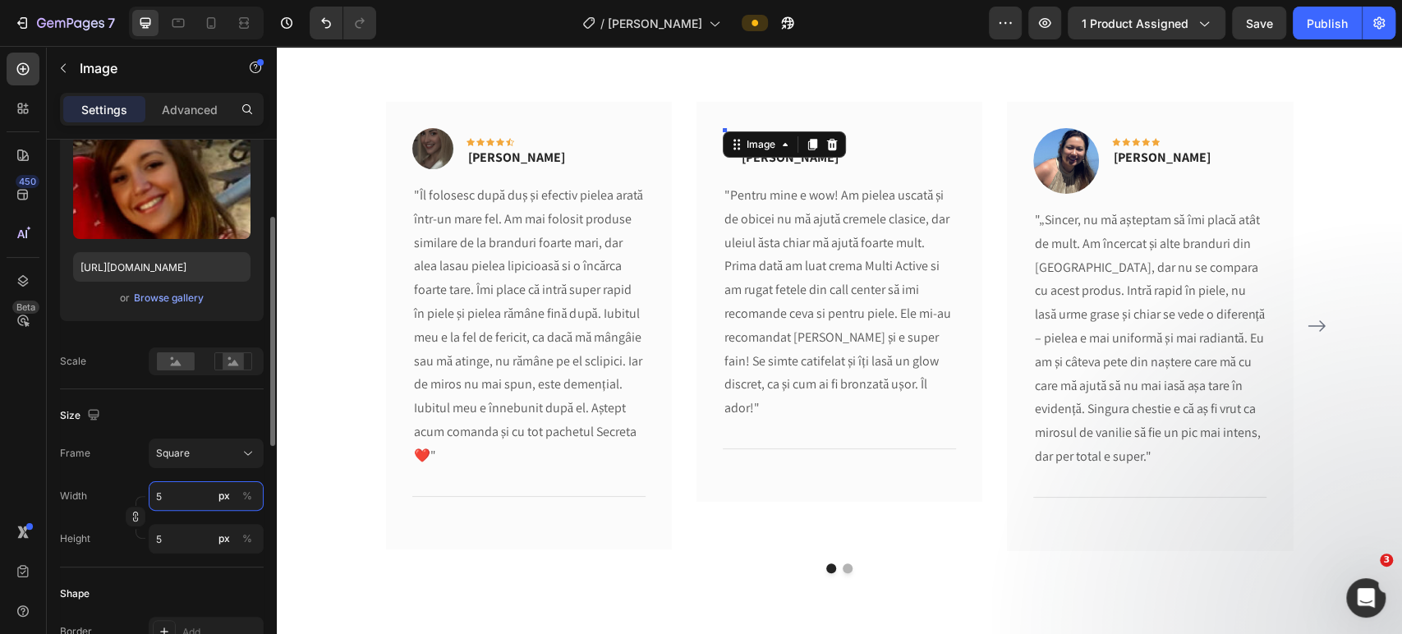
type input "50"
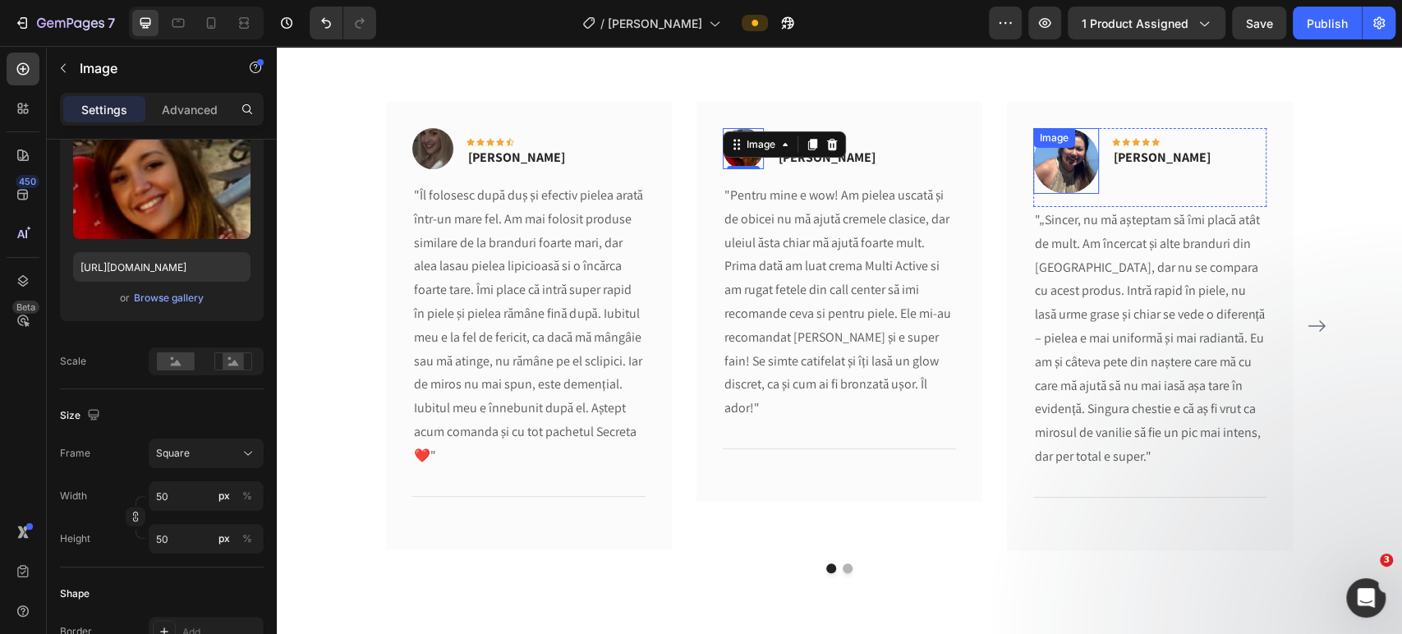
click at [1066, 169] on img at bounding box center [1066, 161] width 66 height 66
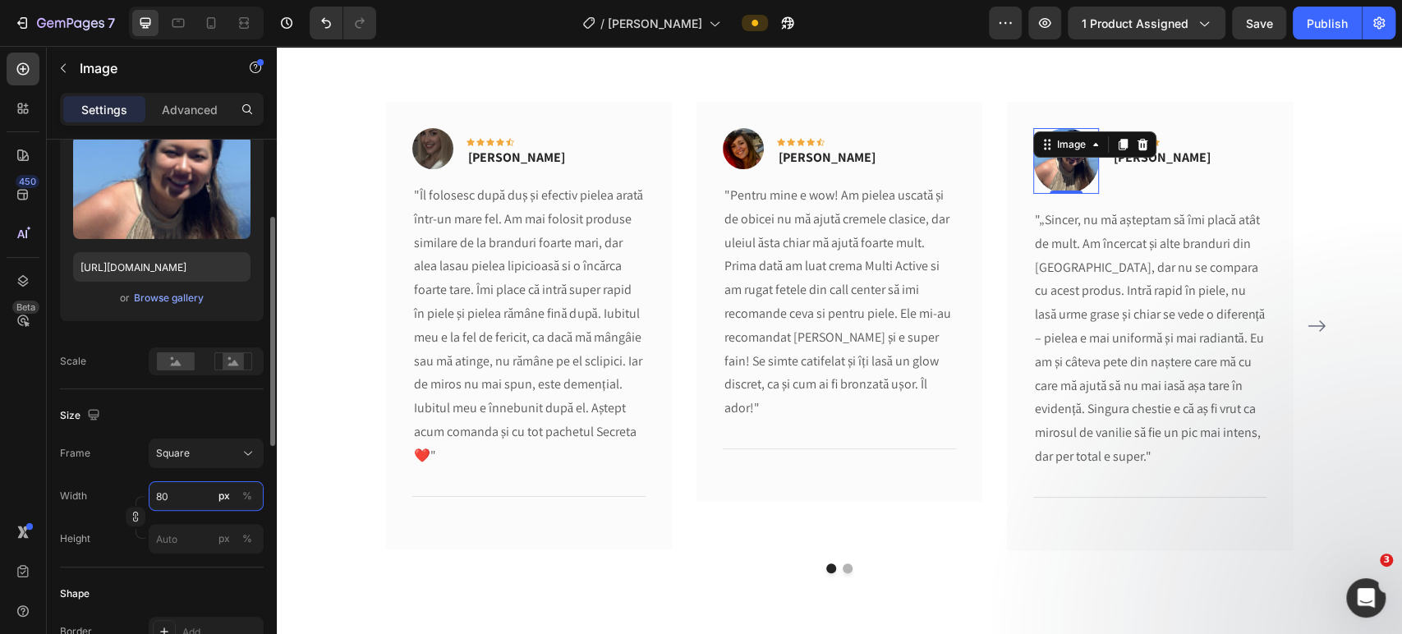
click at [159, 495] on input "80" at bounding box center [206, 496] width 115 height 30
type input "5"
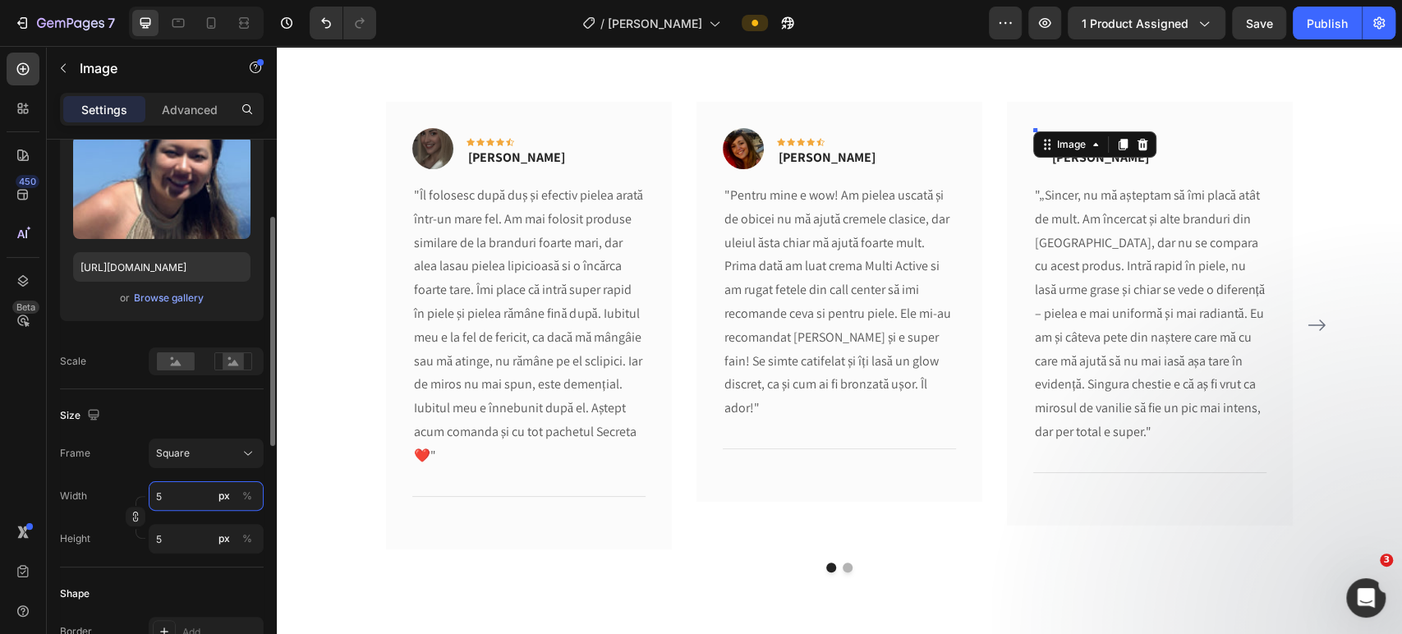
type input "50"
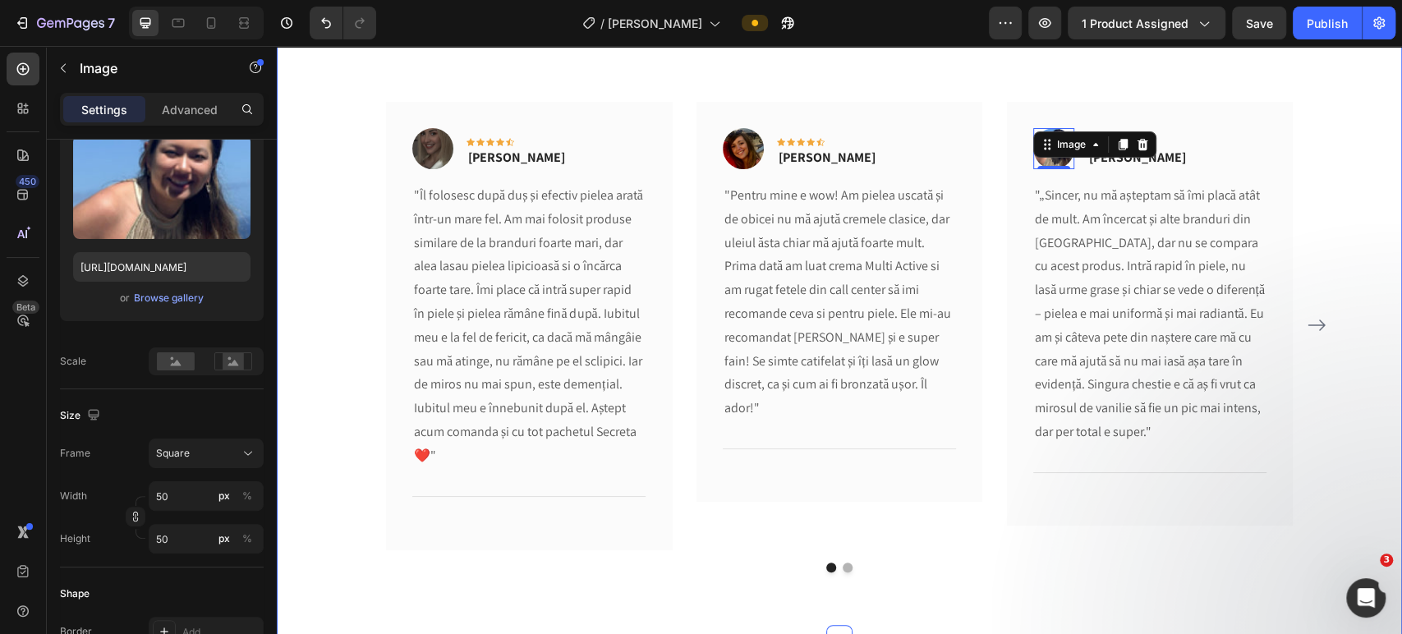
click at [1024, 572] on div "Ce spun alți clienți Heading Text block Image Icon Icon Icon Icon Icon Row [PER…" at bounding box center [839, 286] width 1125 height 704
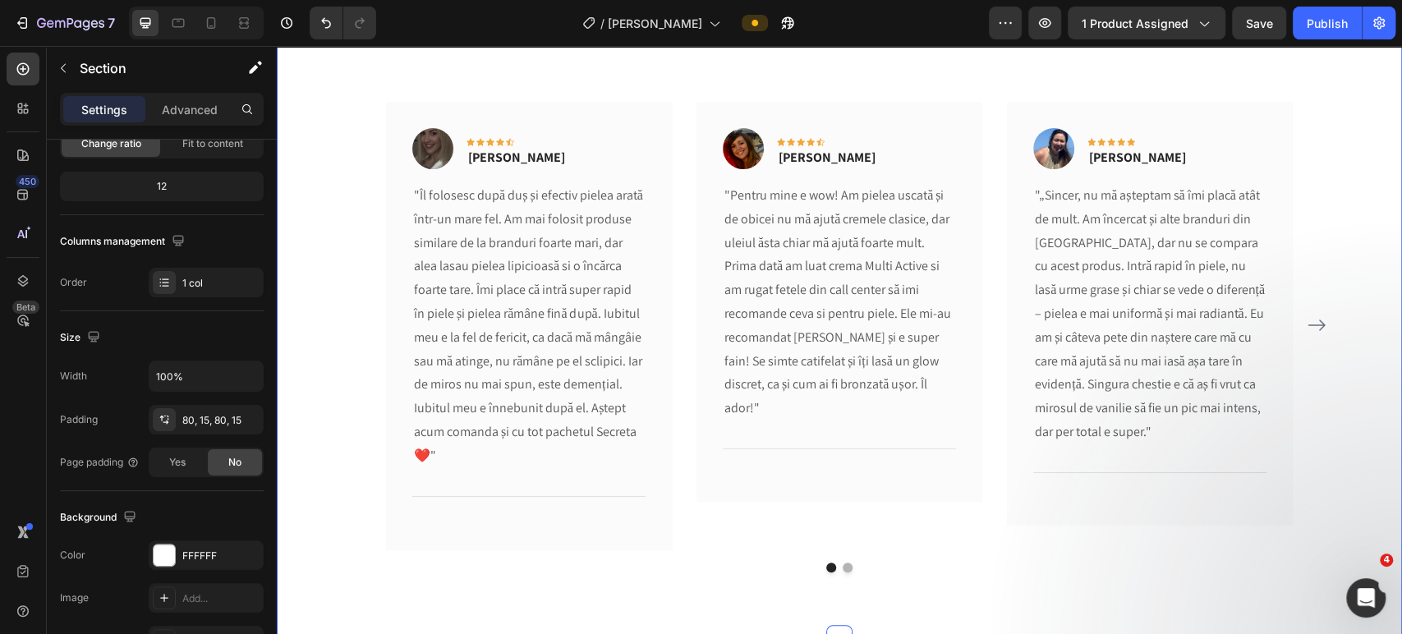
scroll to position [0, 0]
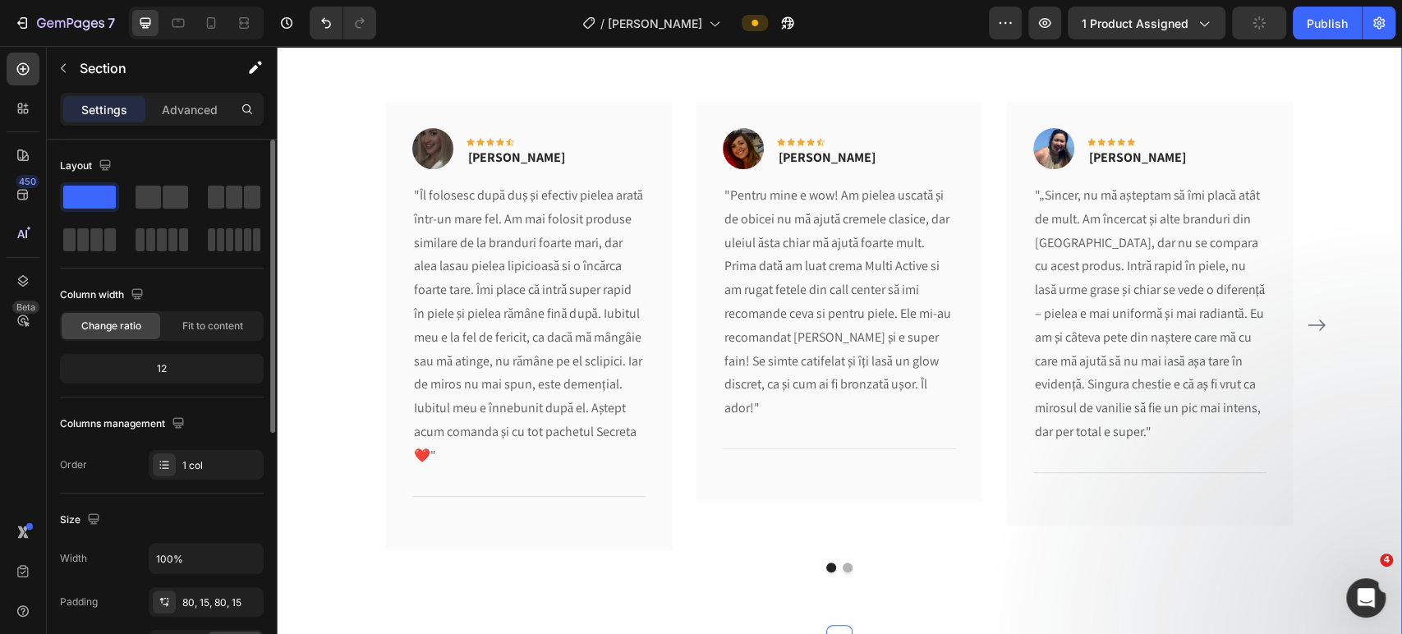
click at [1024, 572] on div "Ce spun alți clienți Heading Text block Image Icon Icon Icon Icon Icon Row [PER…" at bounding box center [839, 286] width 1125 height 704
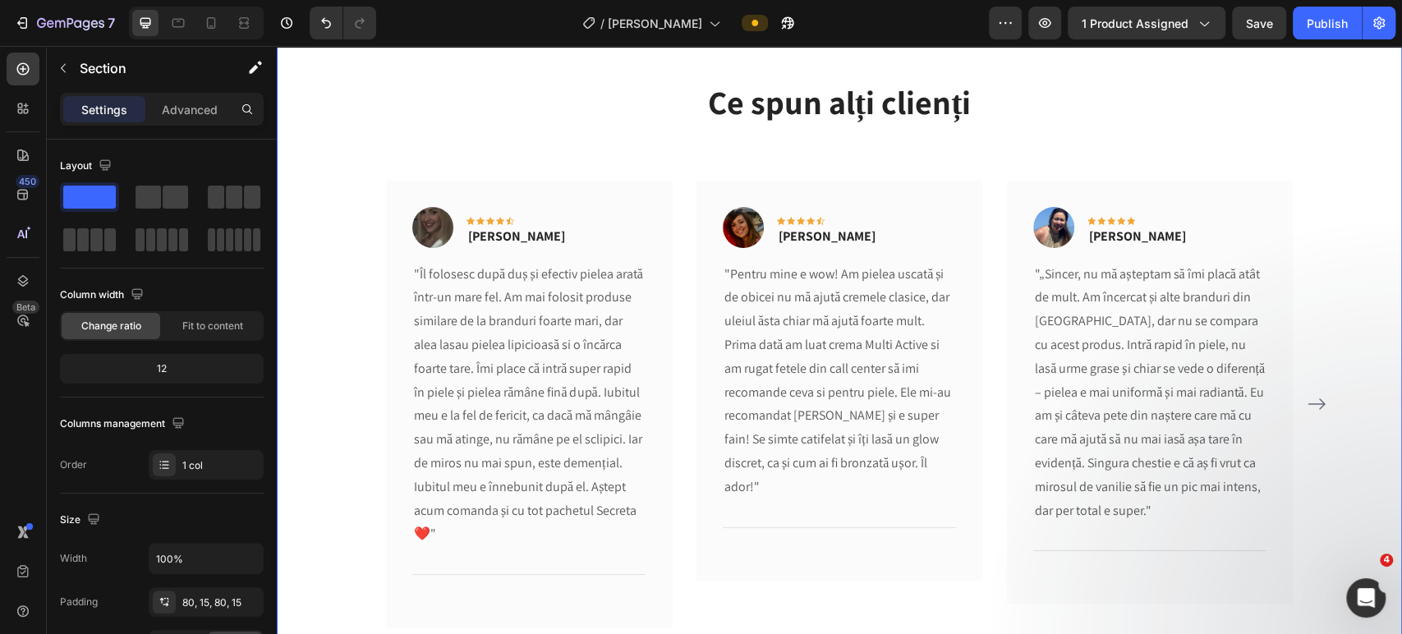
scroll to position [4132, 0]
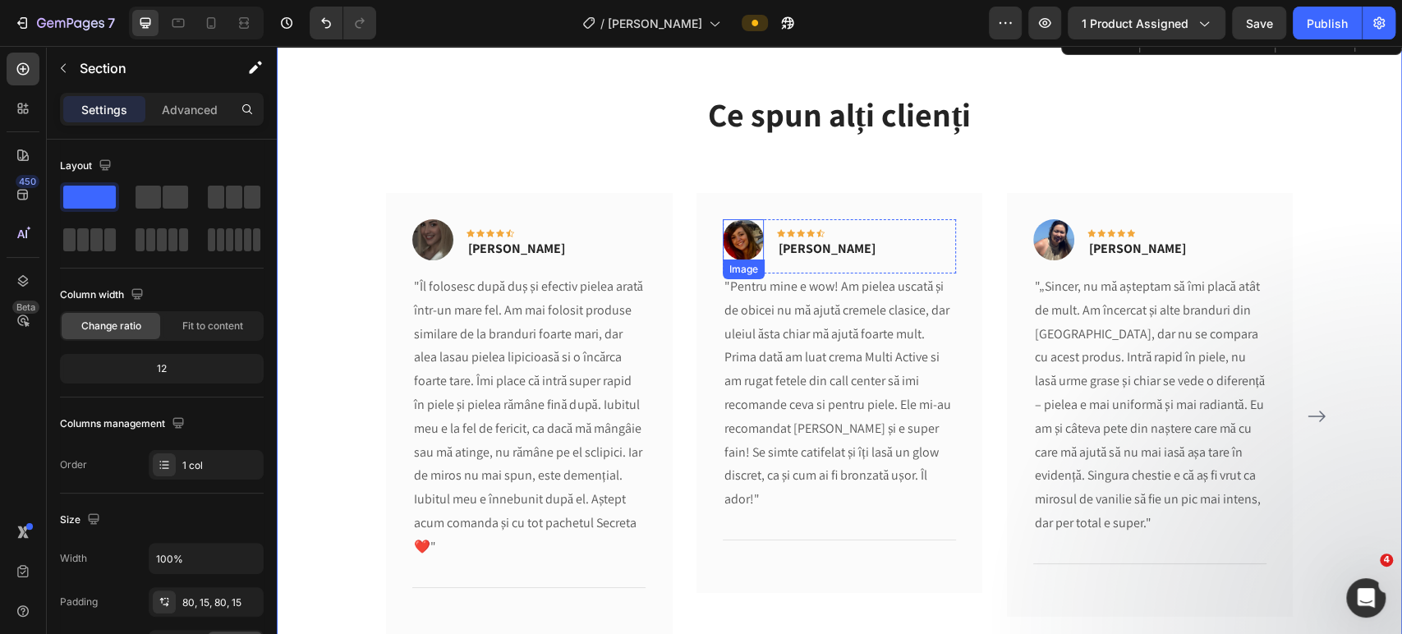
click at [730, 244] on img at bounding box center [743, 239] width 41 height 41
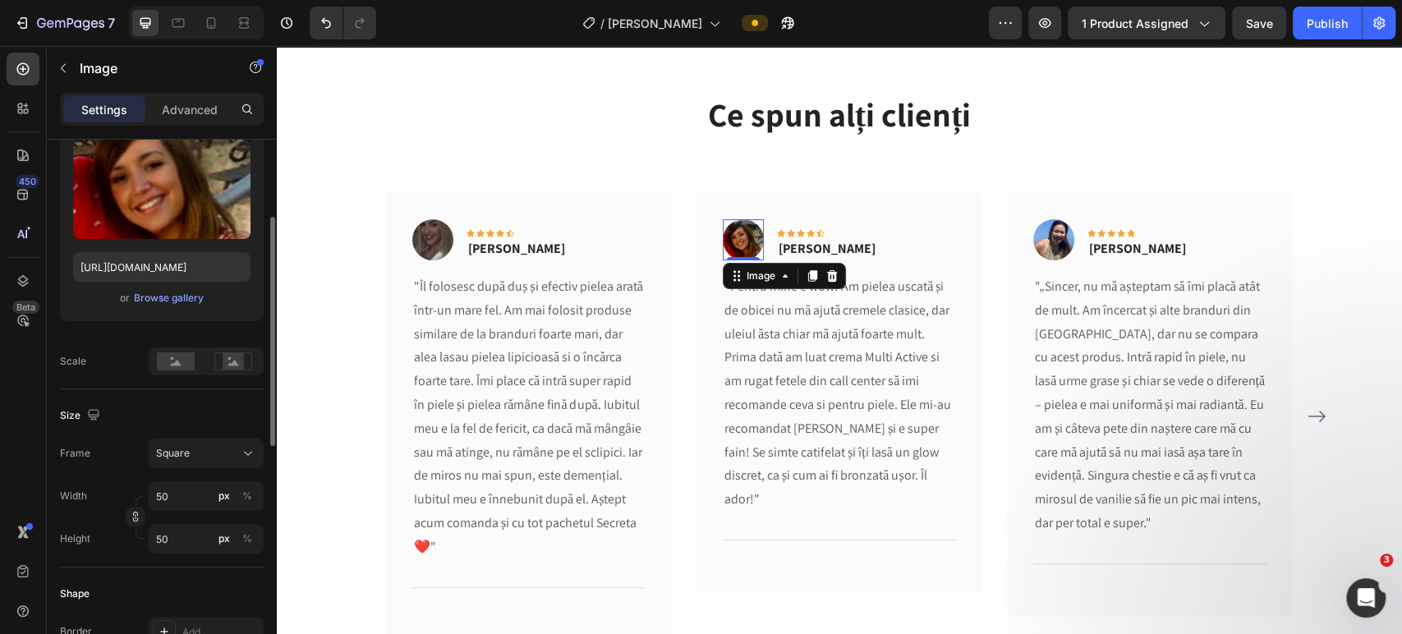
scroll to position [274, 0]
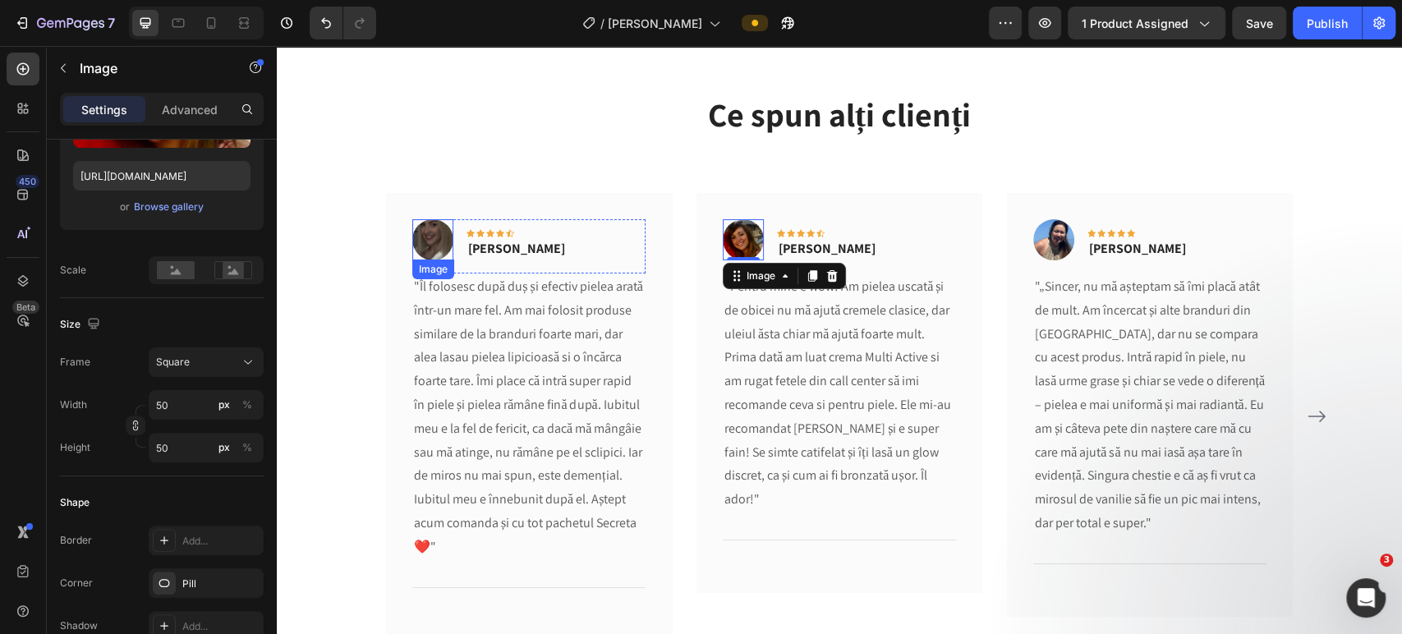
click at [419, 232] on img at bounding box center [432, 239] width 41 height 41
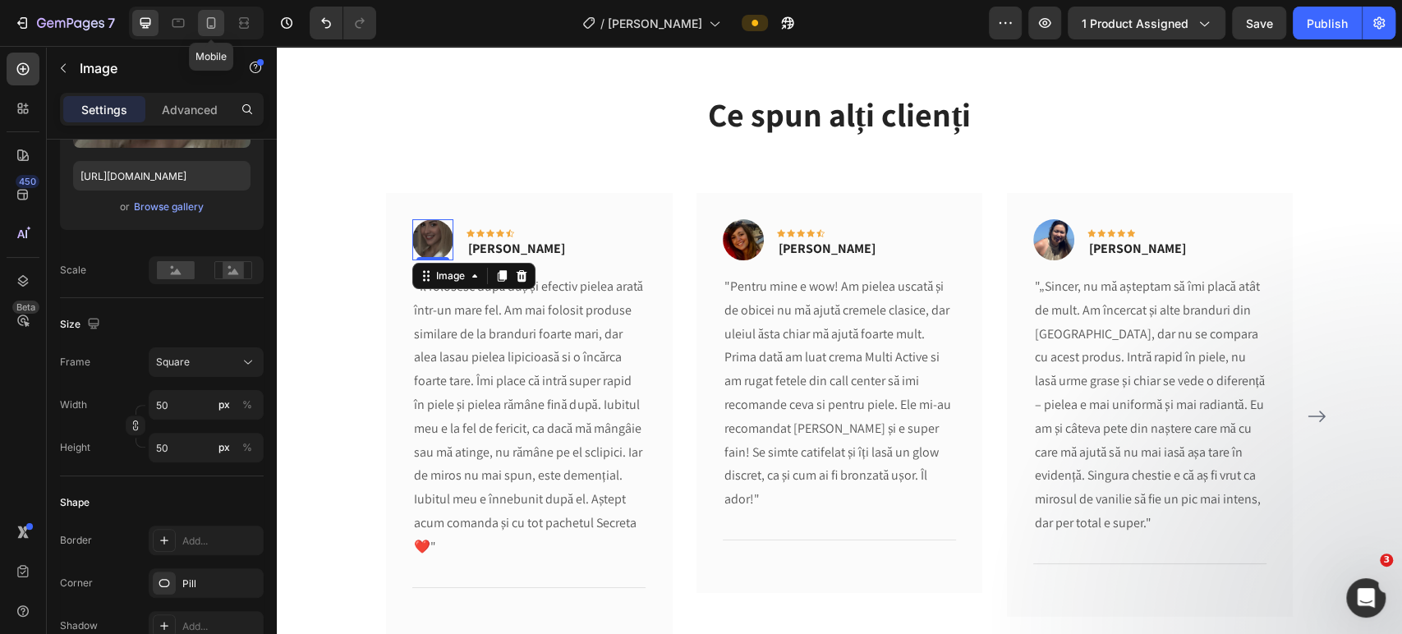
click at [207, 26] on icon at bounding box center [211, 23] width 9 height 12
type input "60"
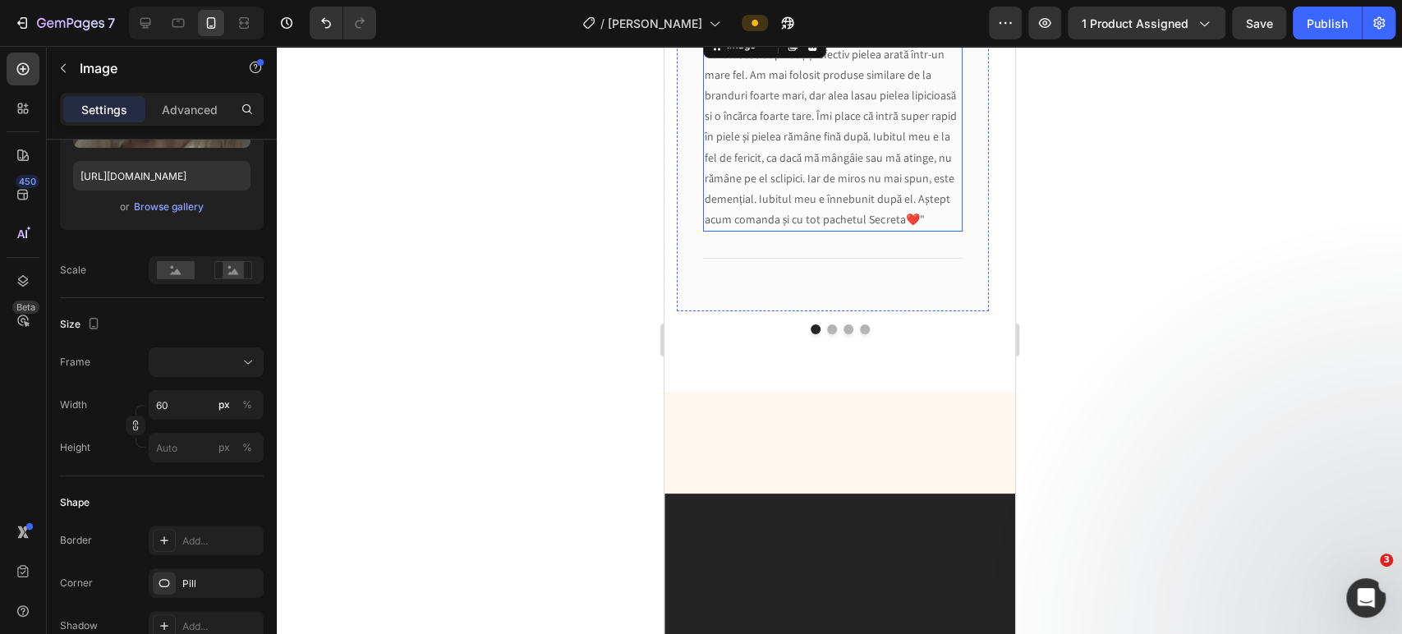
scroll to position [4035, 0]
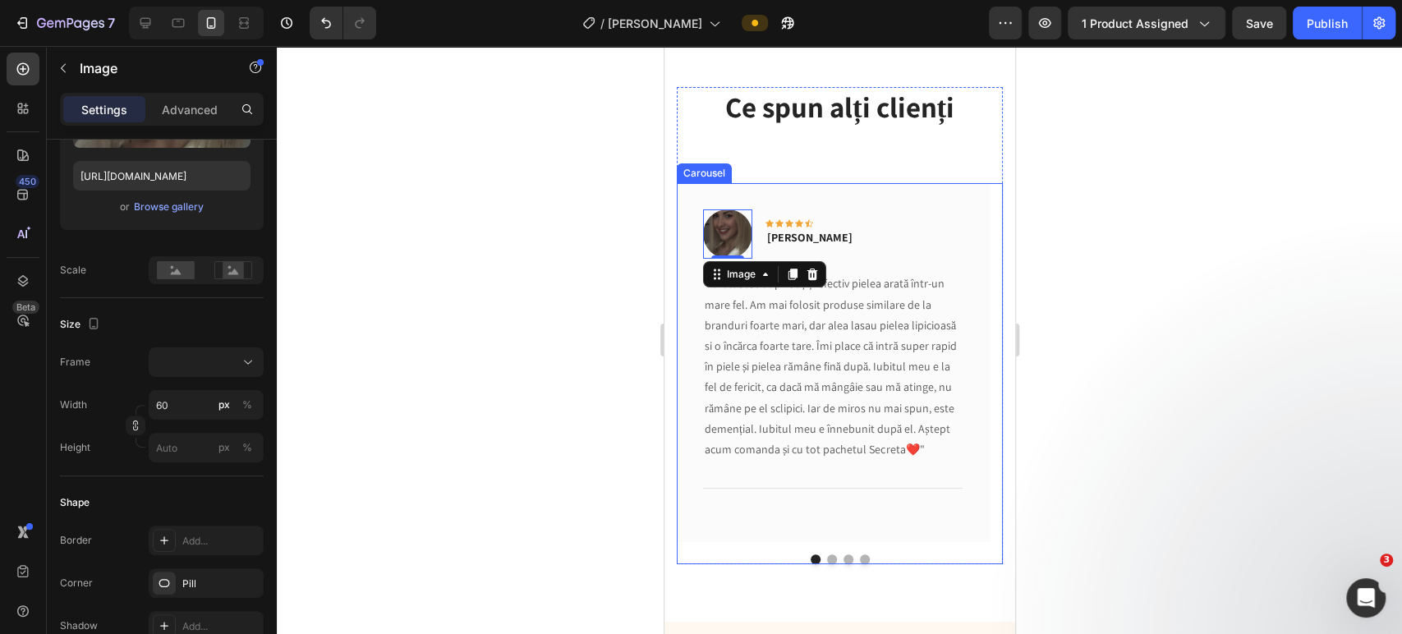
click at [899, 554] on div at bounding box center [839, 559] width 326 height 10
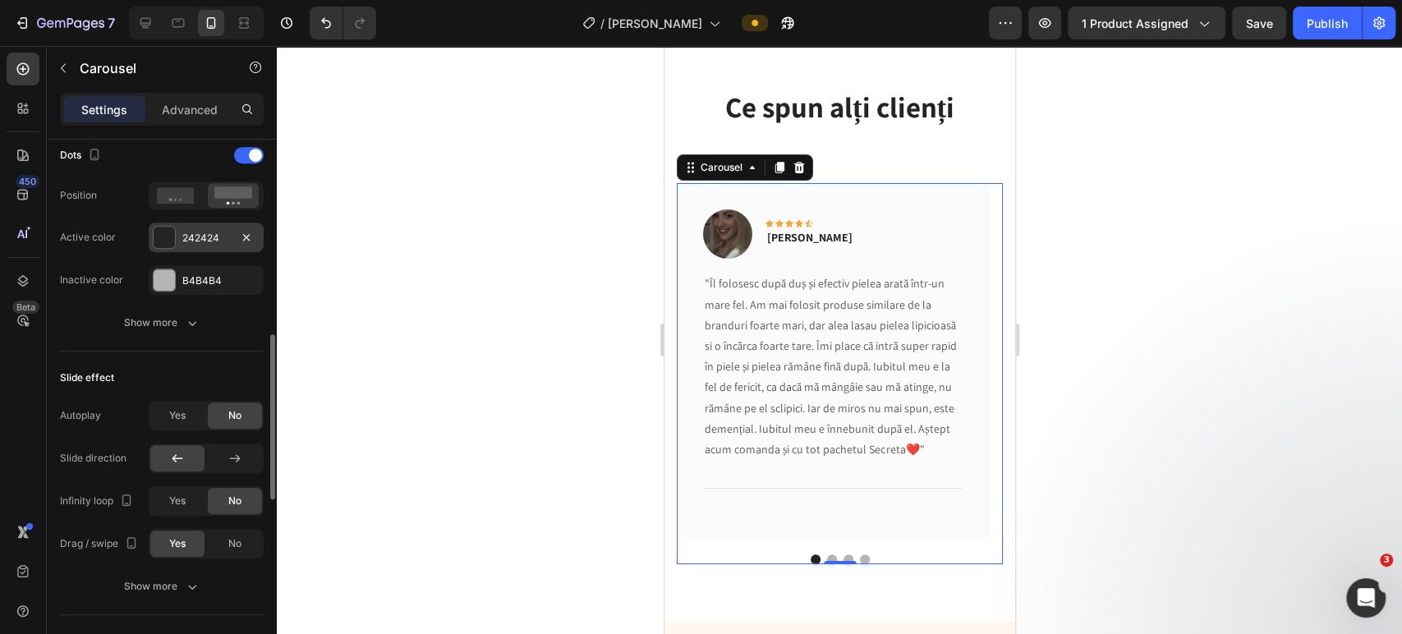
scroll to position [729, 0]
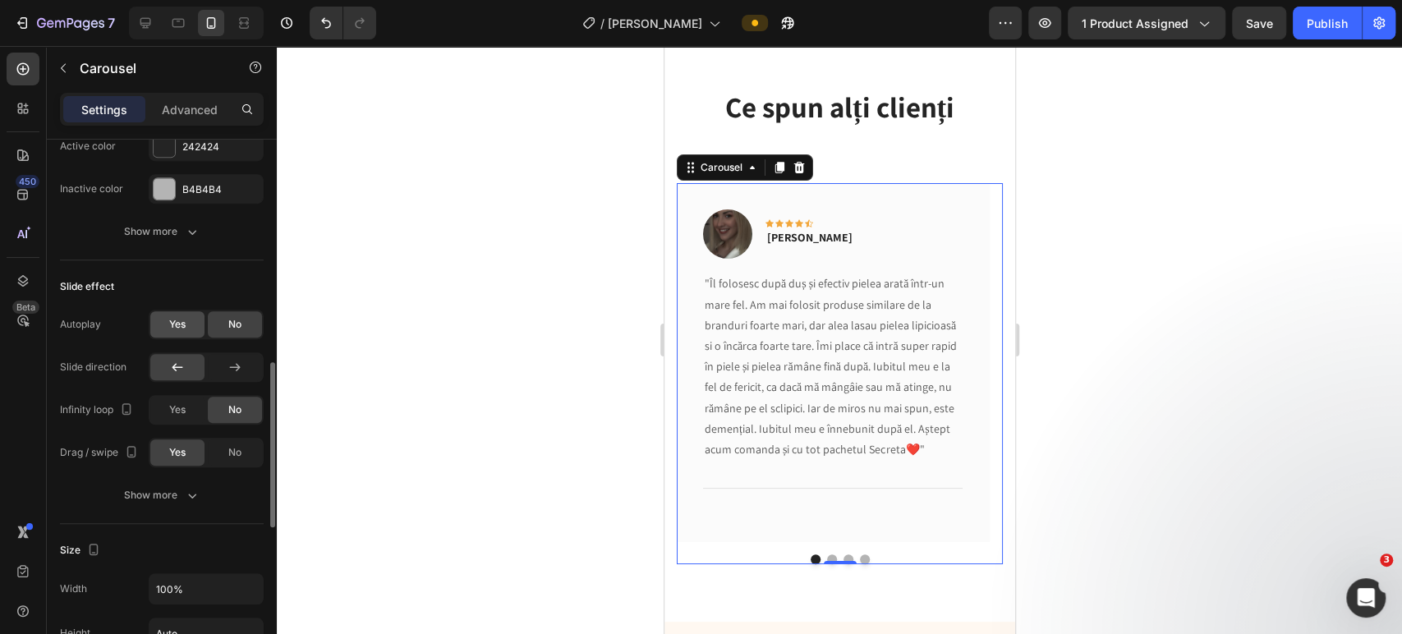
click at [176, 323] on span "Yes" at bounding box center [177, 324] width 16 height 15
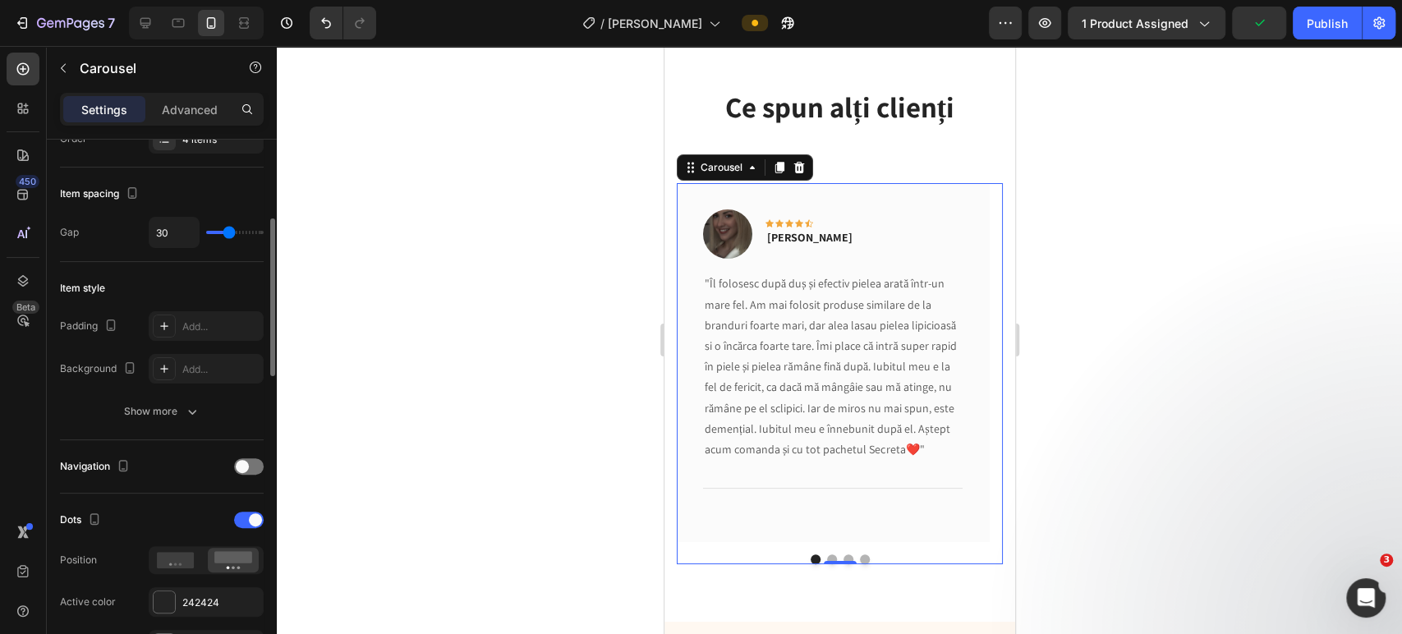
scroll to position [182, 0]
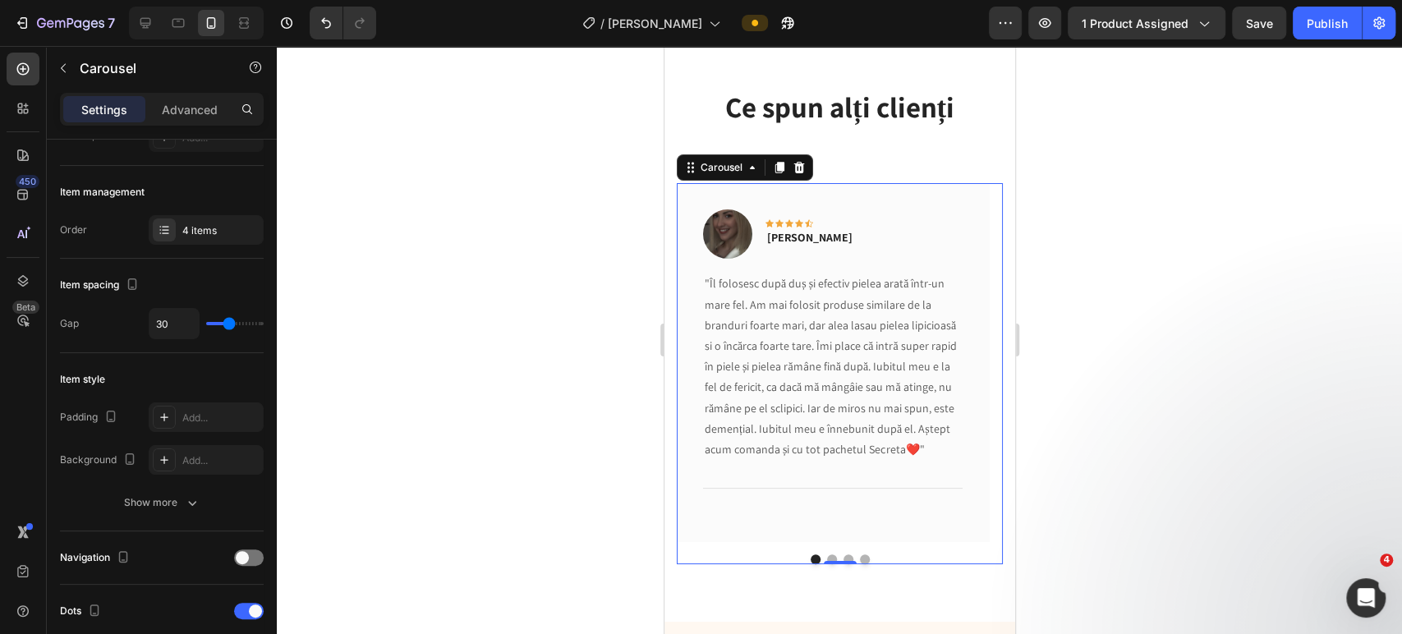
click at [859, 558] on button "Dot" at bounding box center [864, 559] width 10 height 10
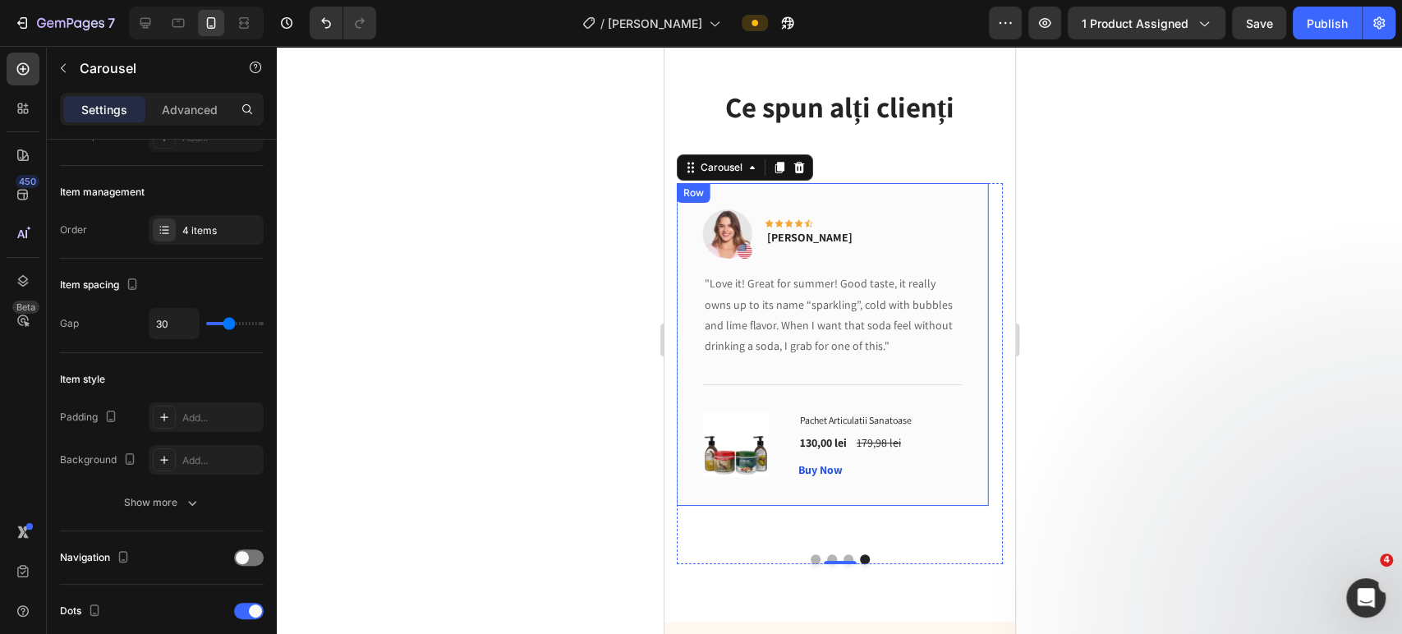
click at [957, 508] on div "Image Icon Icon Icon Icon Icon Row [PERSON_NAME] Text block Row "Love it! Great…" at bounding box center [832, 362] width 312 height 358
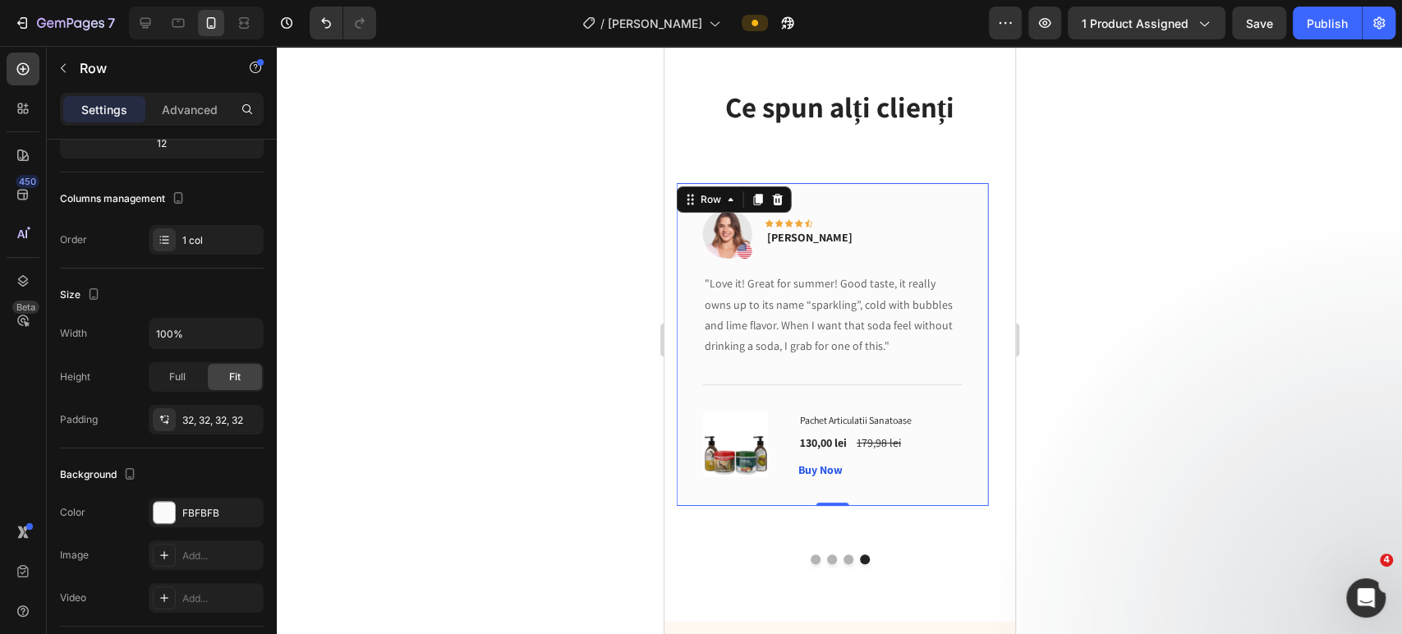
click at [909, 492] on div "Image Icon Icon Icon Icon Icon Row [PERSON_NAME] Text block Row "Love it! Great…" at bounding box center [832, 344] width 312 height 323
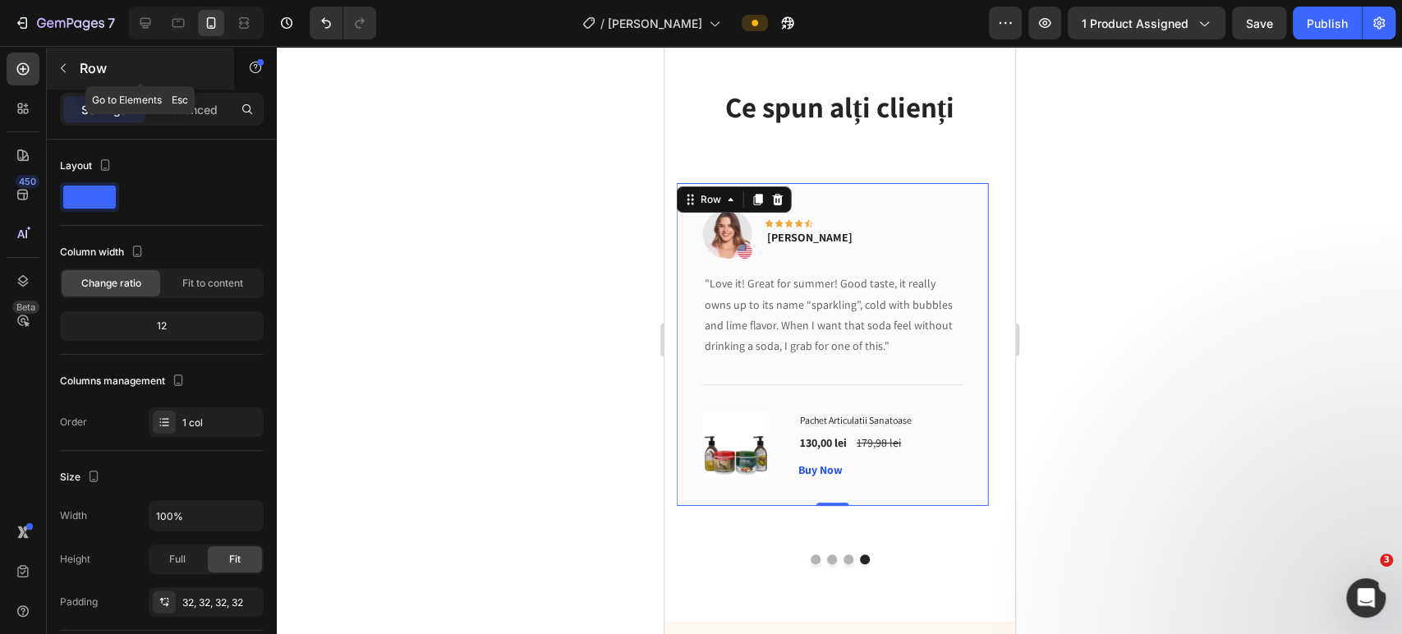
click at [54, 64] on button "button" at bounding box center [63, 68] width 26 height 26
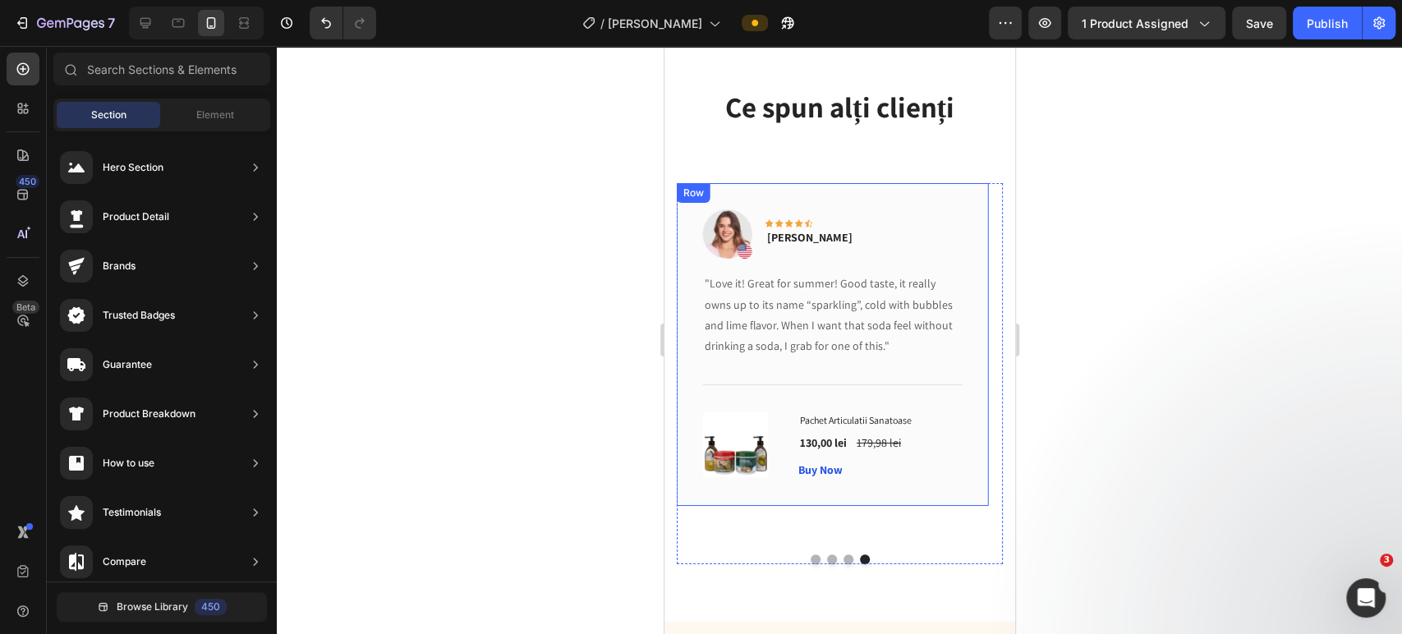
click at [693, 335] on div "Image Icon Icon Icon Icon Icon Row [PERSON_NAME] Text block Row "Love it! Great…" at bounding box center [832, 344] width 312 height 323
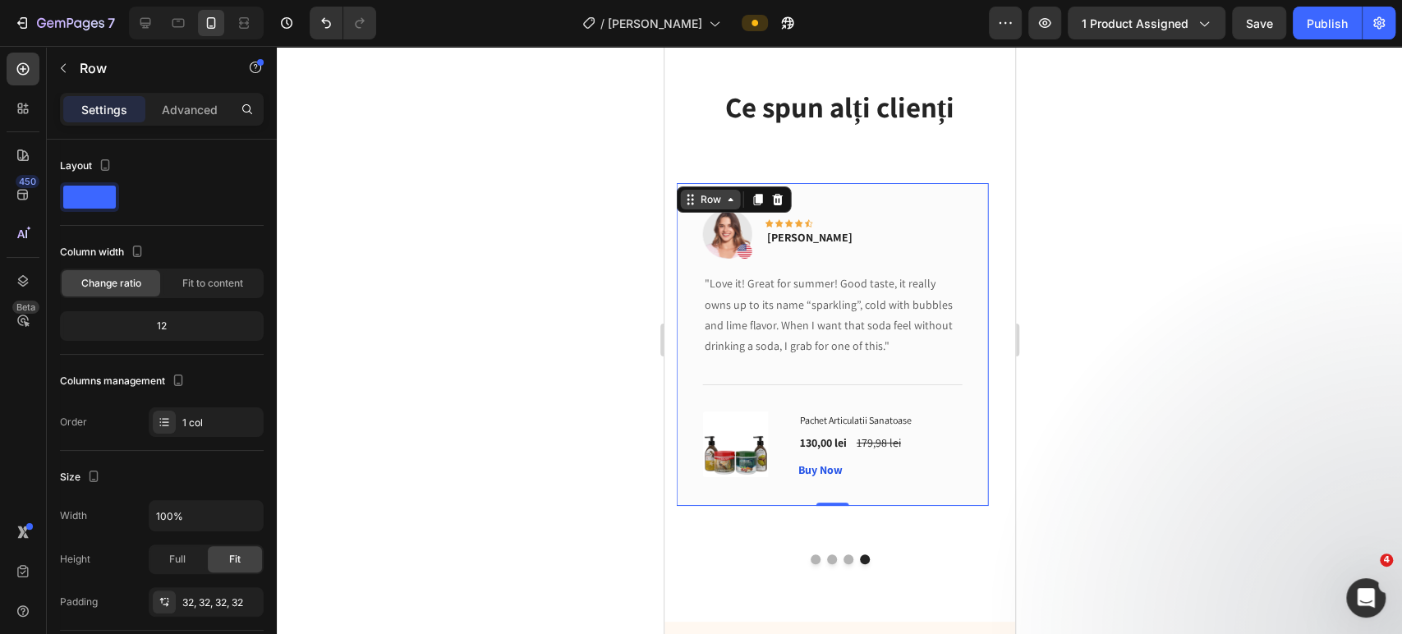
click at [727, 198] on icon at bounding box center [730, 199] width 13 height 13
click at [725, 208] on div "Row" at bounding box center [710, 200] width 60 height 20
click at [727, 206] on div "Row" at bounding box center [710, 200] width 60 height 20
click at [30, 279] on icon at bounding box center [23, 281] width 16 height 16
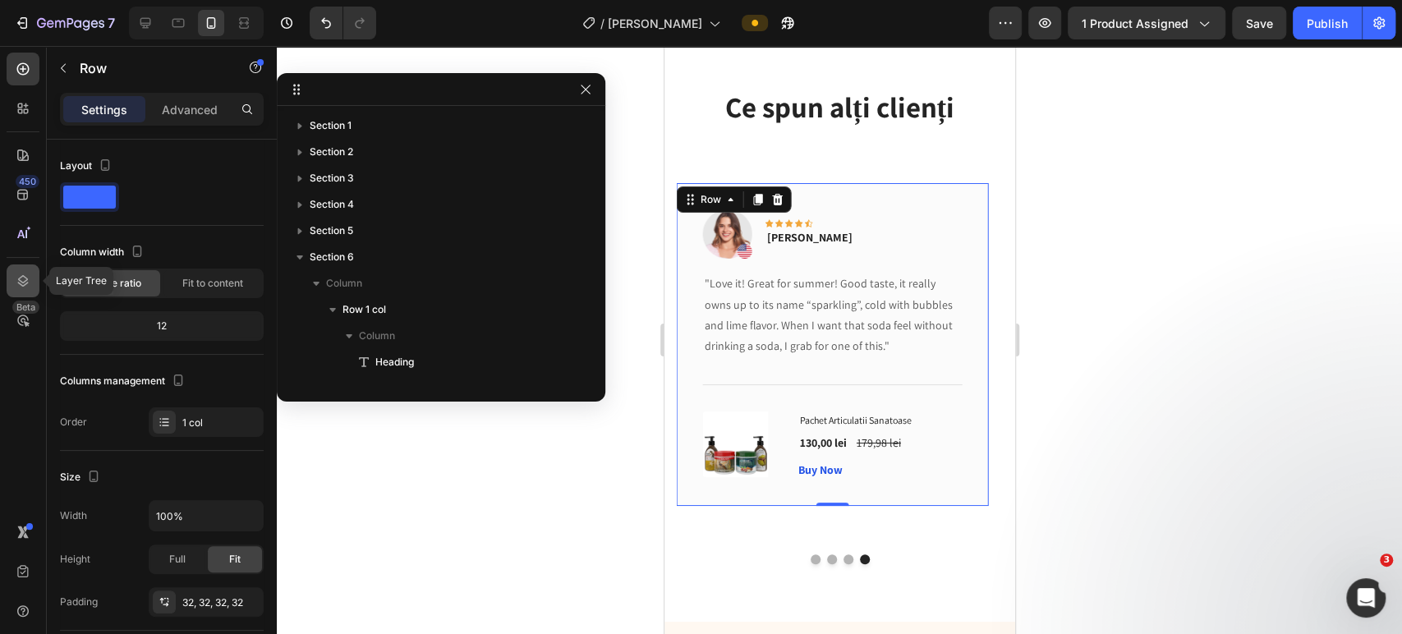
scroll to position [307, 0]
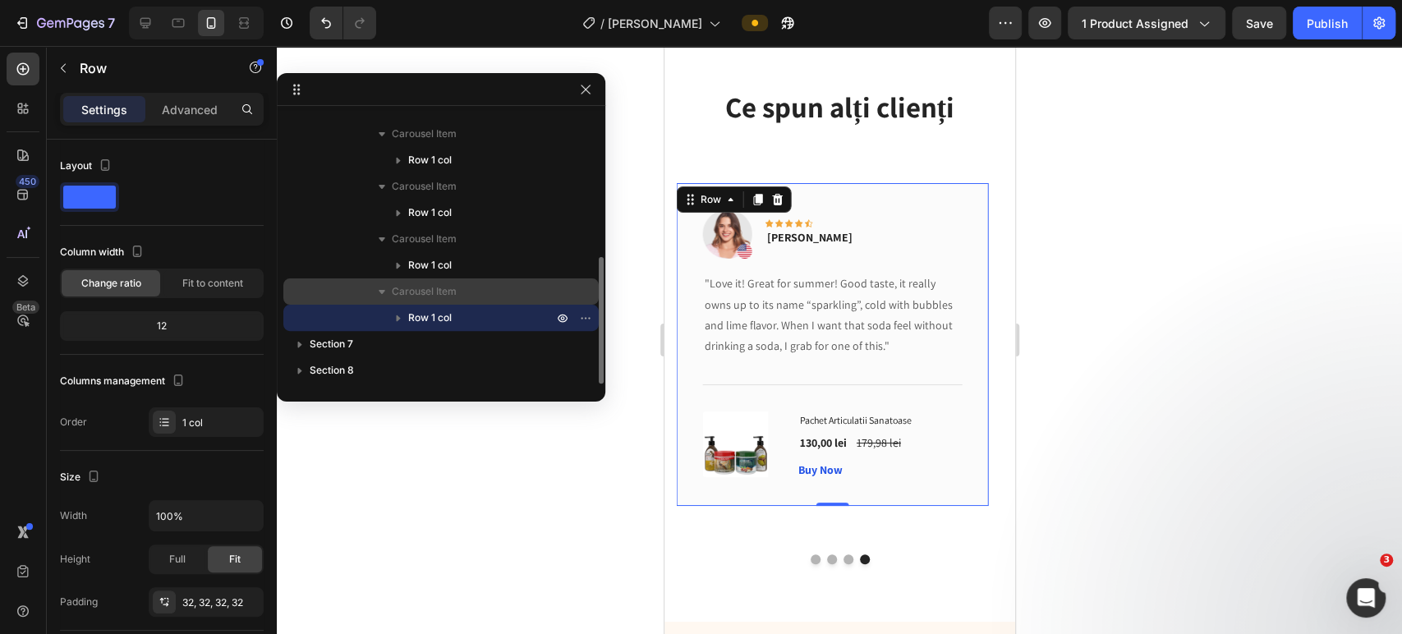
click at [467, 297] on p "Carousel Item" at bounding box center [474, 291] width 164 height 16
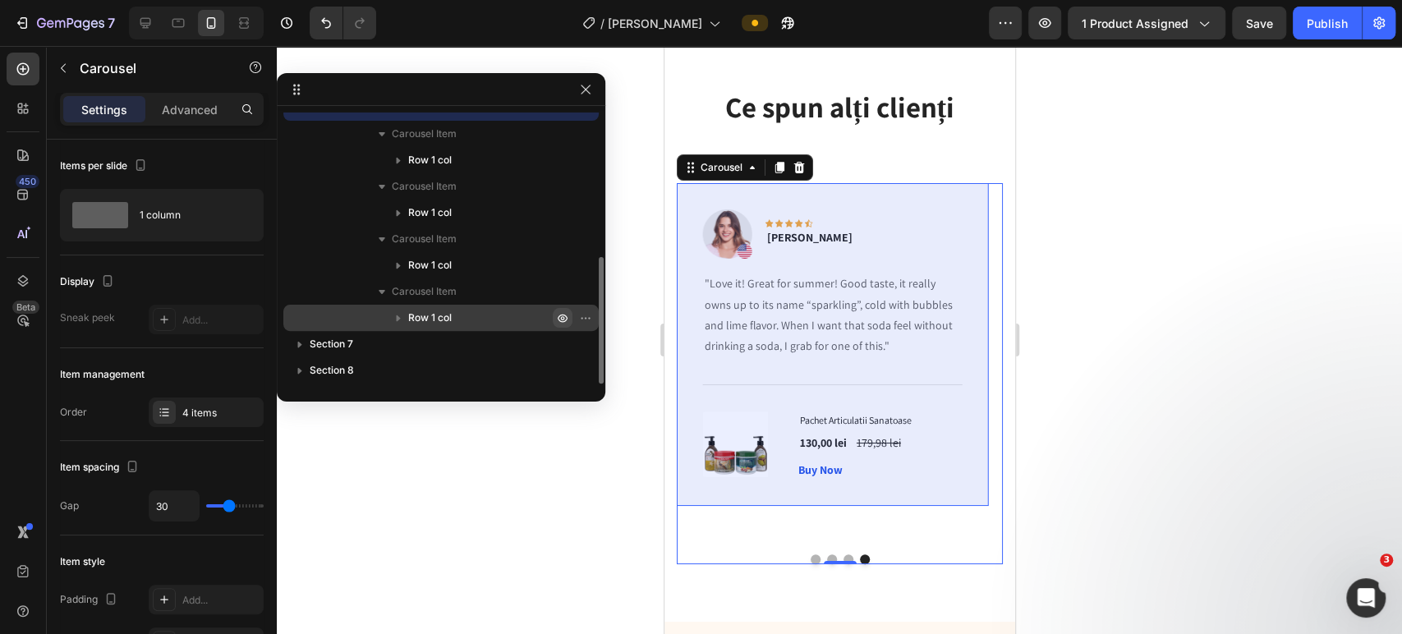
click at [588, 317] on icon "button" at bounding box center [589, 318] width 2 height 2
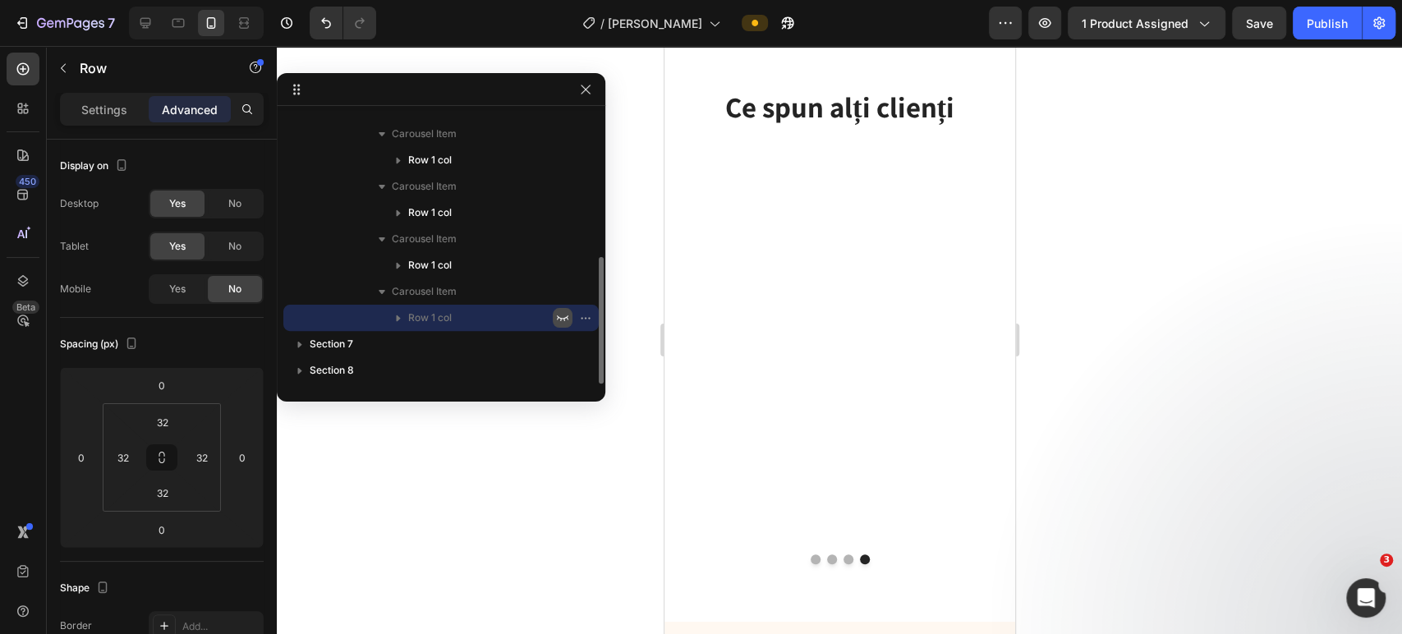
click at [561, 315] on icon "button" at bounding box center [562, 317] width 13 height 13
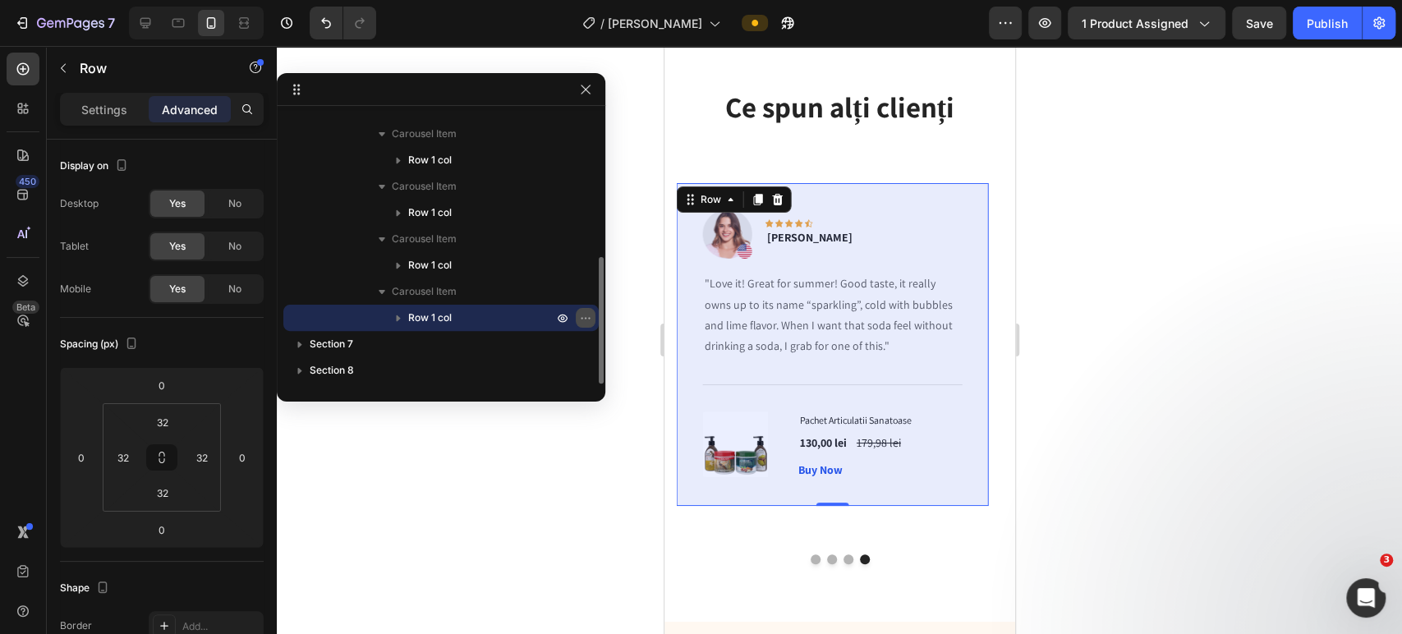
click at [587, 315] on icon "button" at bounding box center [585, 317] width 13 height 13
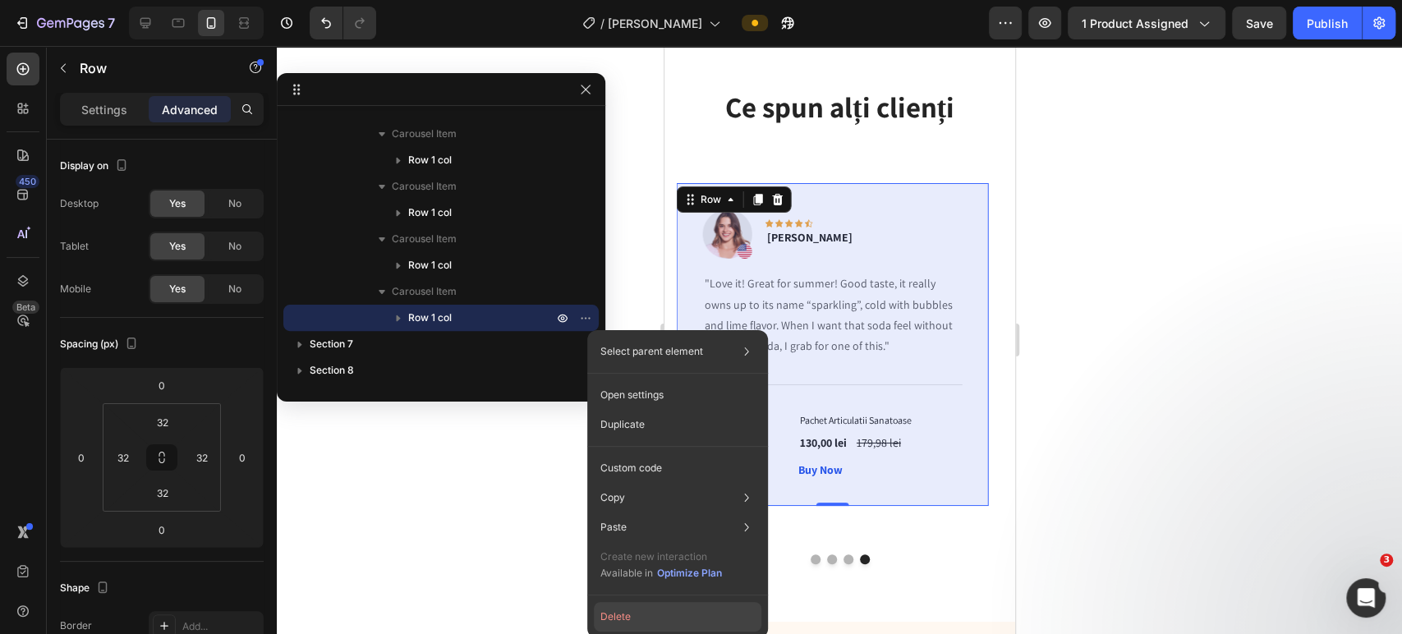
click at [634, 614] on button "Delete" at bounding box center [678, 617] width 168 height 30
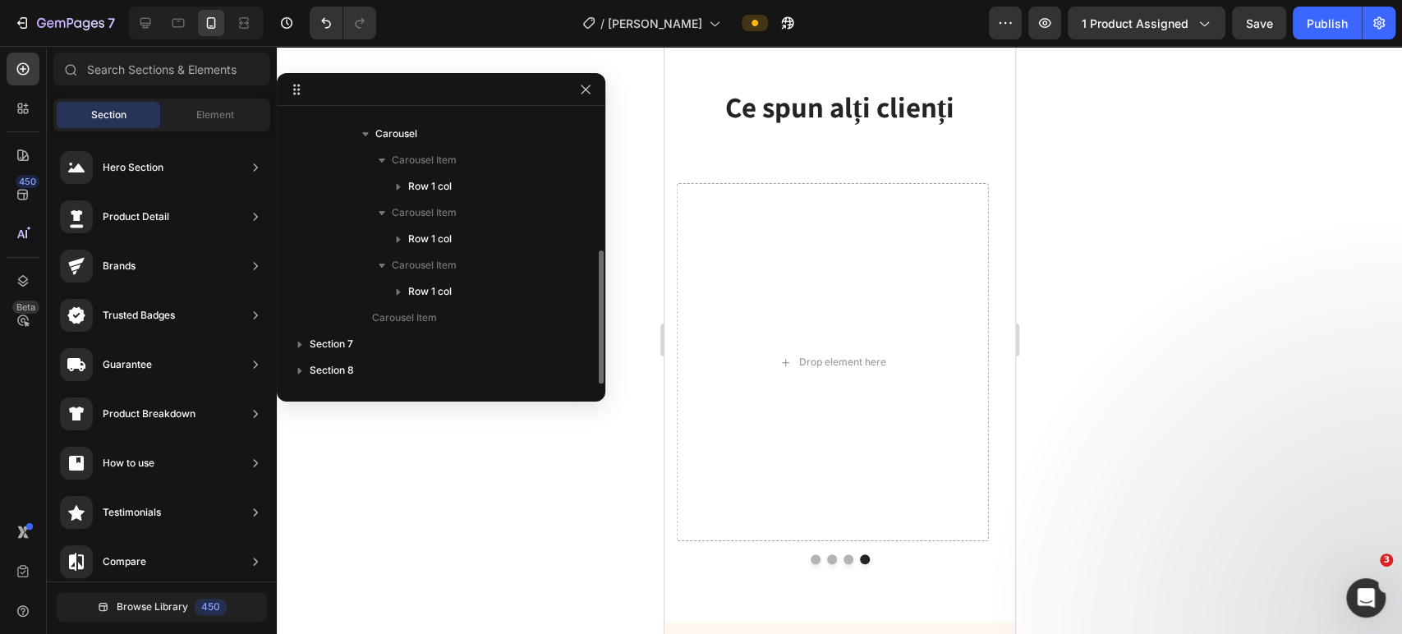
scroll to position [281, 0]
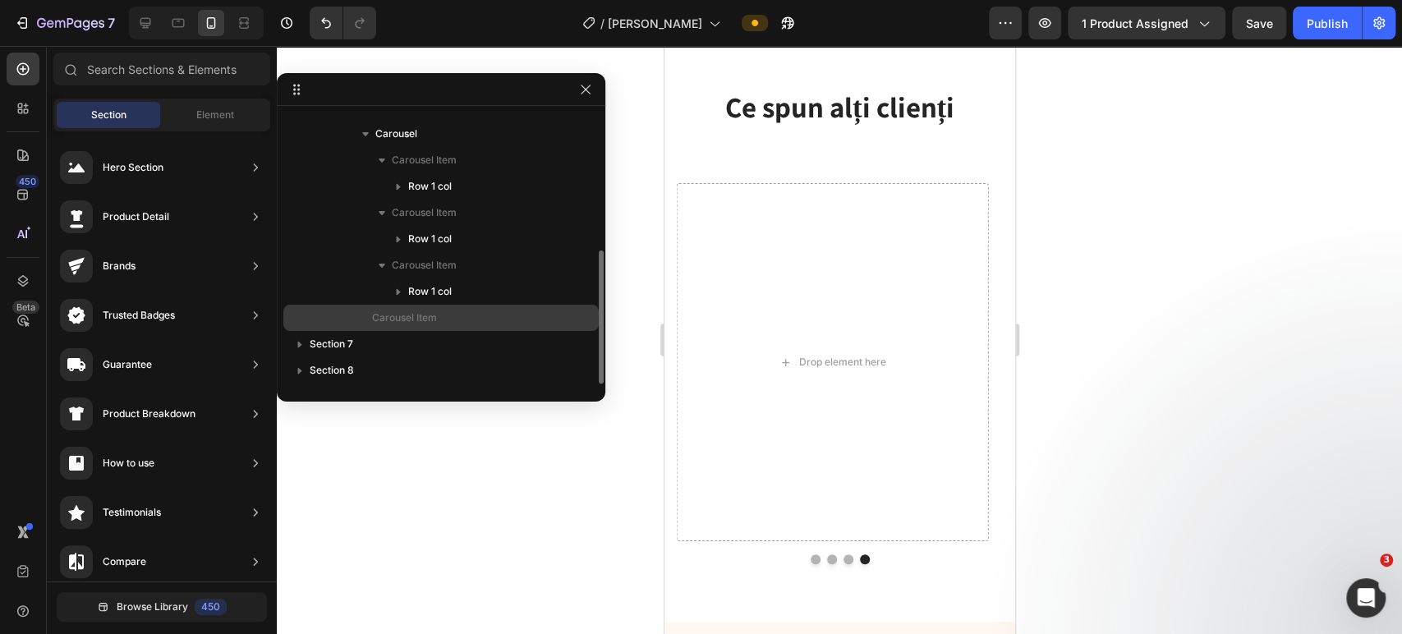
click at [506, 307] on div "Carousel Item" at bounding box center [441, 318] width 302 height 26
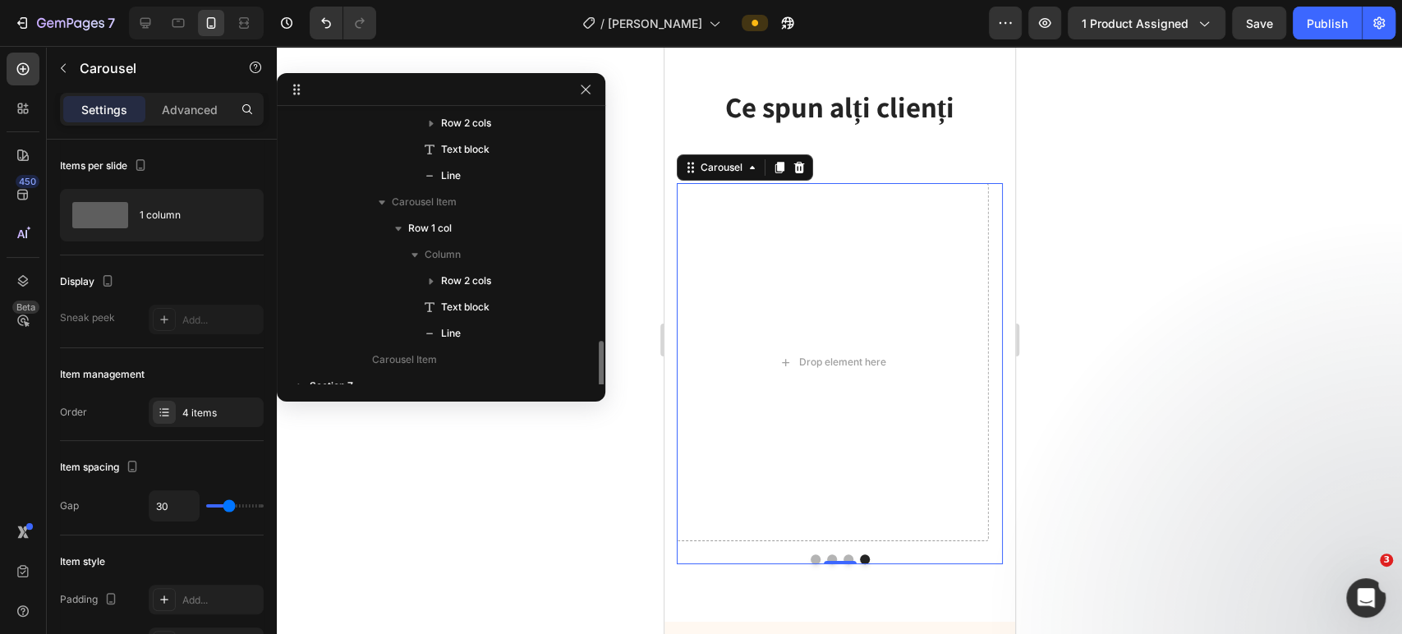
scroll to position [596, 0]
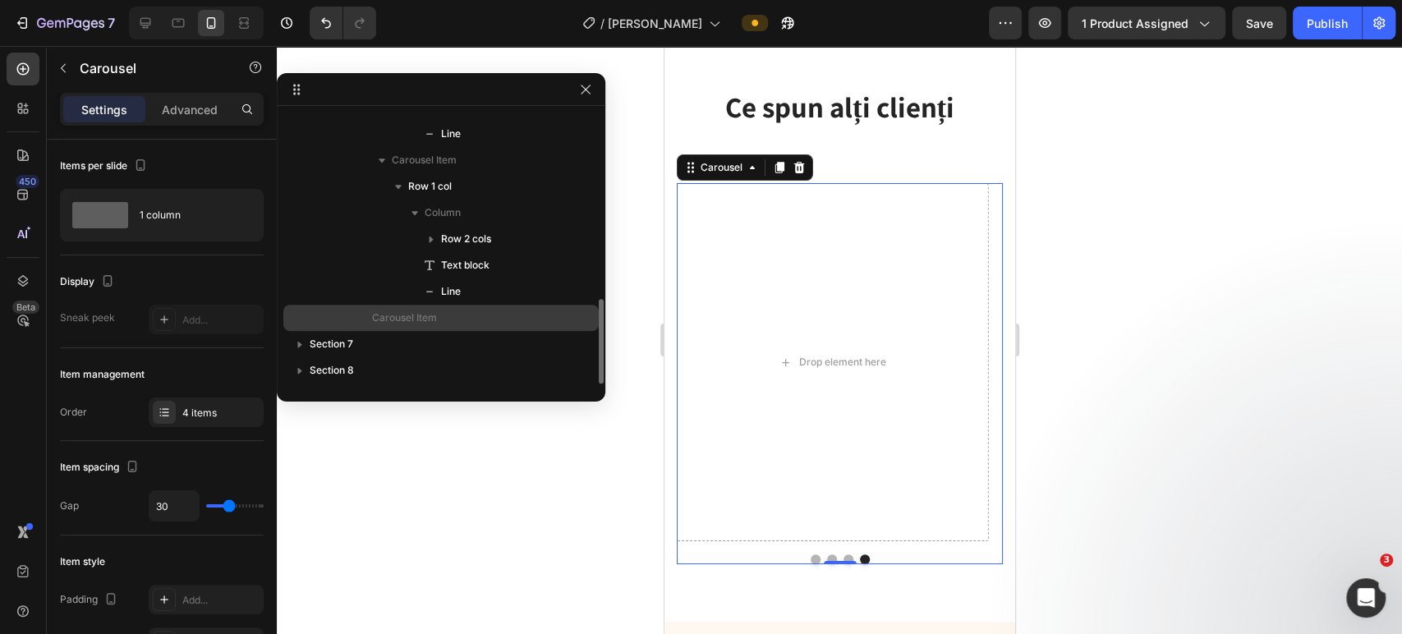
click at [460, 316] on p "Carousel Item" at bounding box center [454, 318] width 164 height 16
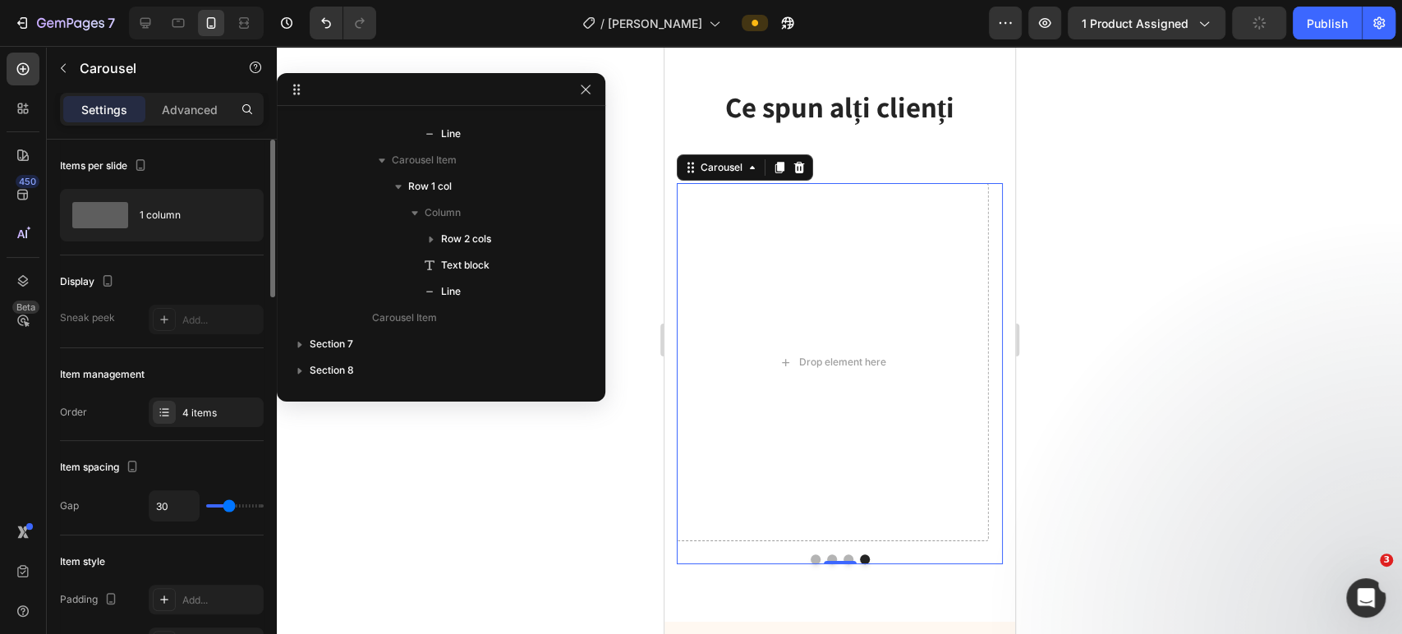
click at [187, 157] on div "Items per slide" at bounding box center [162, 166] width 204 height 26
click at [68, 66] on icon "button" at bounding box center [63, 68] width 13 height 13
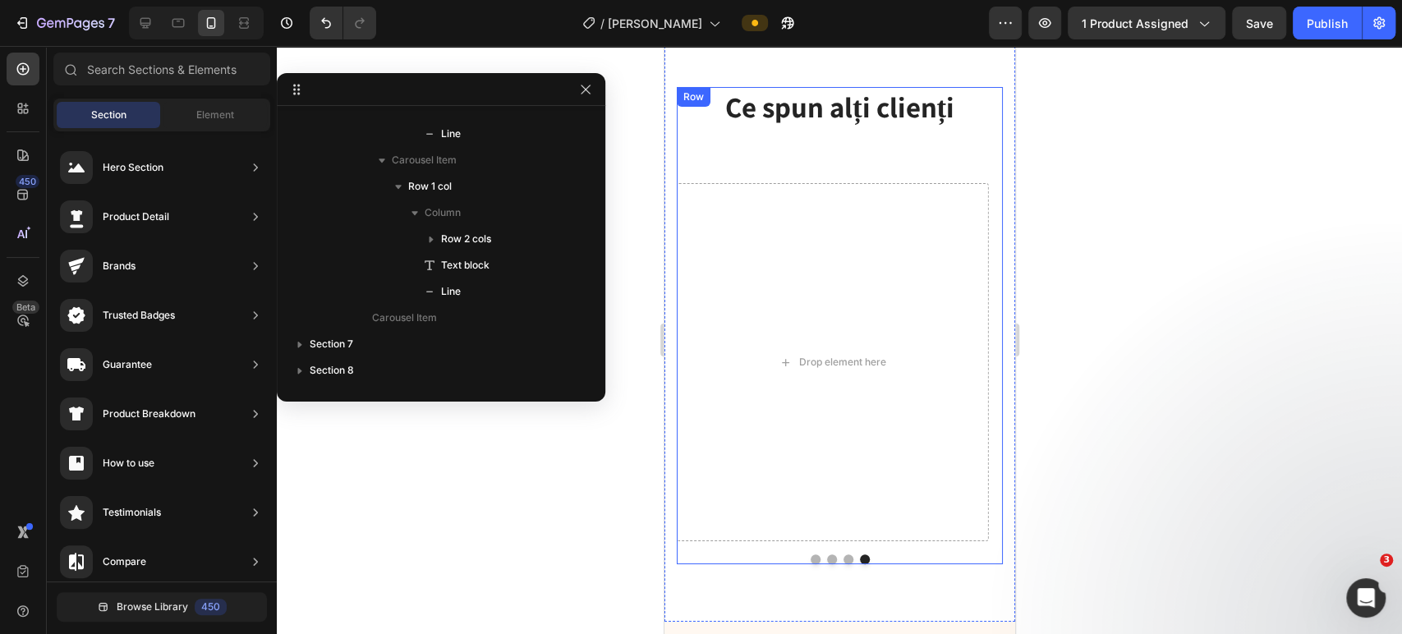
click at [980, 158] on div "Ce spun alți clienți Heading Text block Image Icon Icon Icon Icon Icon Row [PER…" at bounding box center [839, 325] width 326 height 477
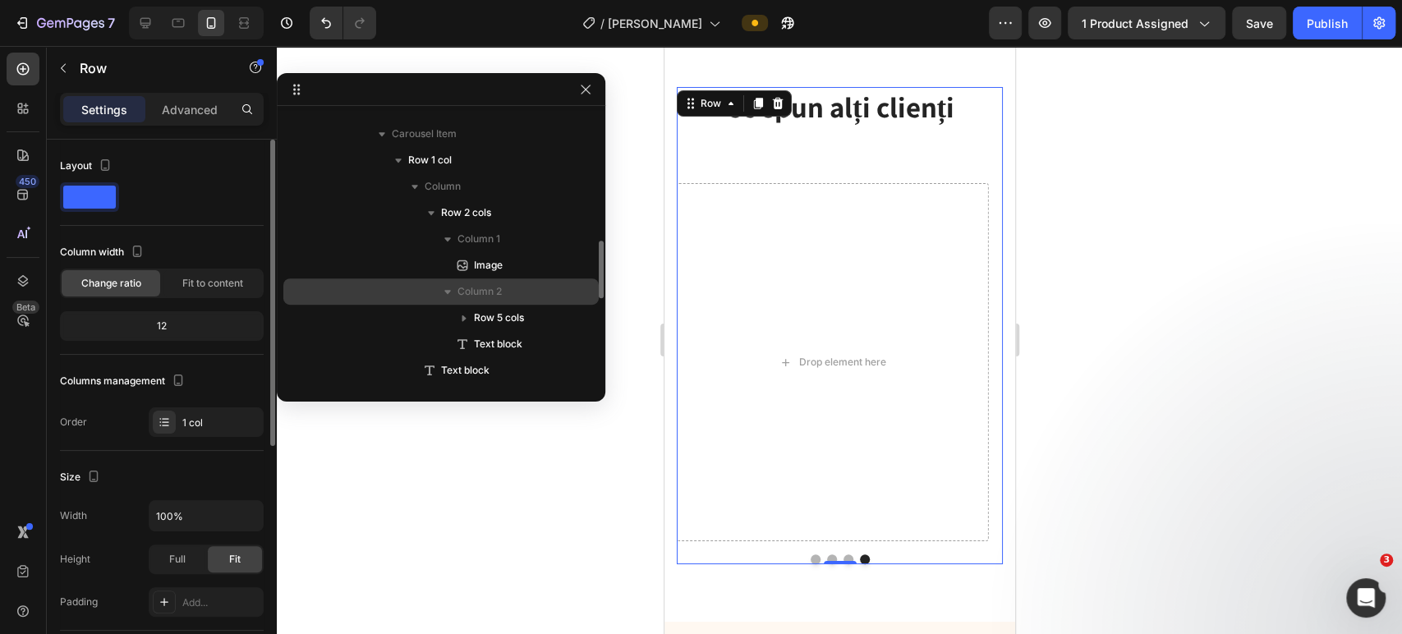
scroll to position [505, 0]
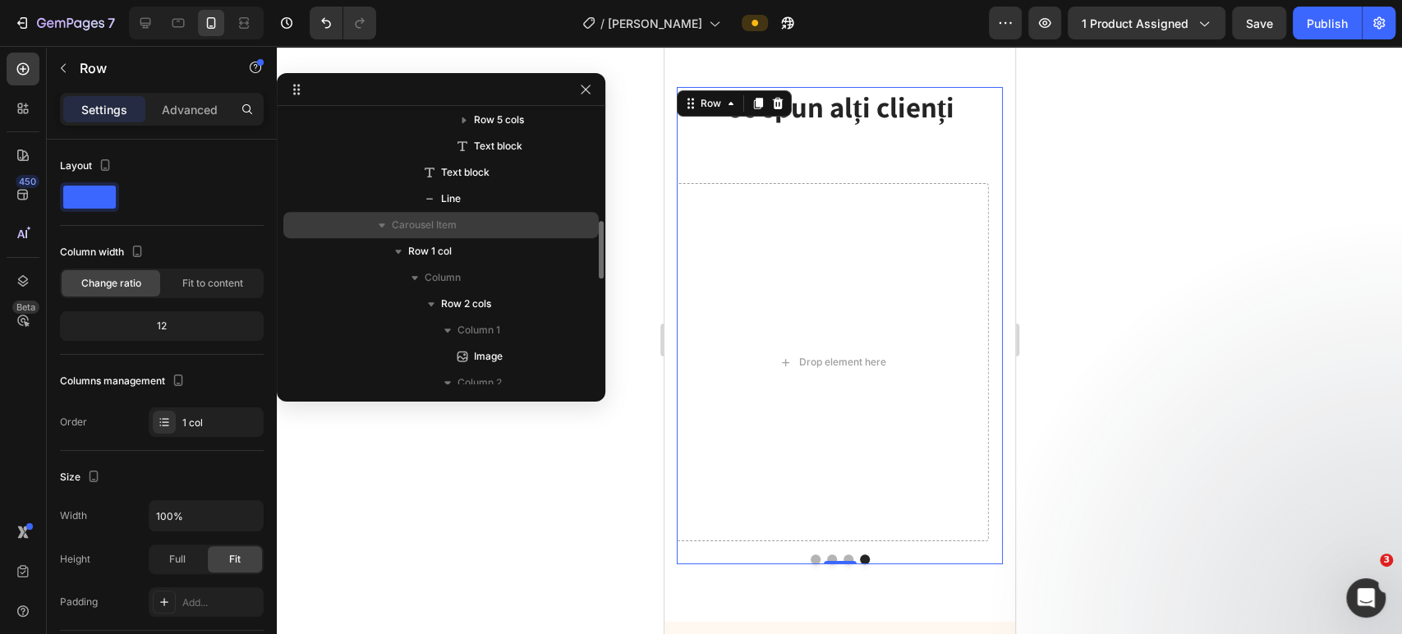
click at [426, 225] on span "Carousel Item" at bounding box center [424, 225] width 65 height 16
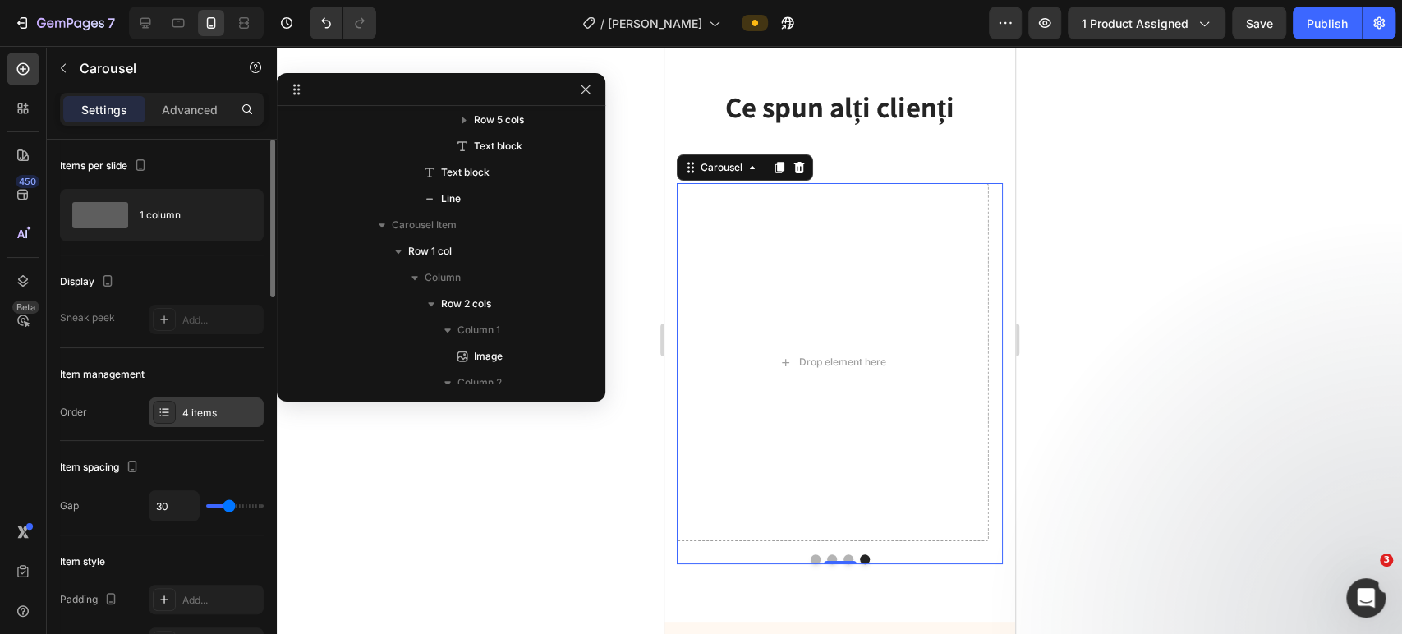
click at [182, 418] on div "4 items" at bounding box center [220, 413] width 77 height 15
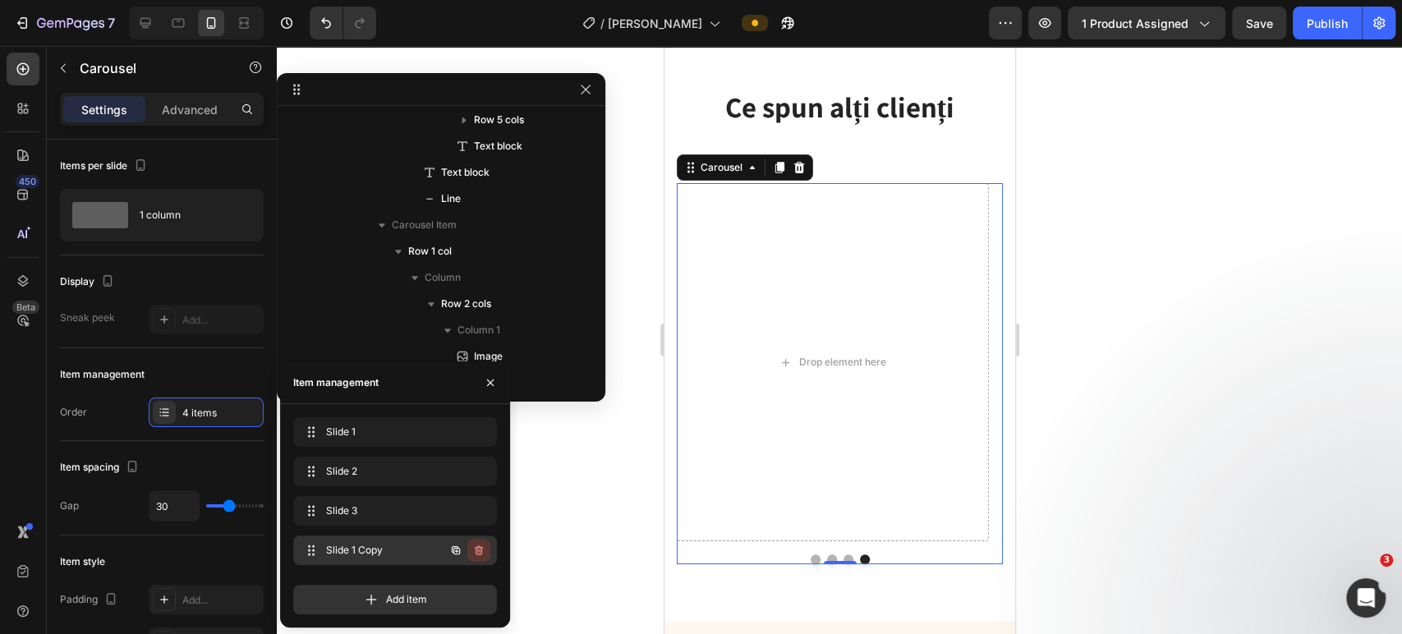
click at [483, 554] on icon "button" at bounding box center [478, 550] width 13 height 13
click at [472, 551] on div "Delete" at bounding box center [468, 550] width 30 height 15
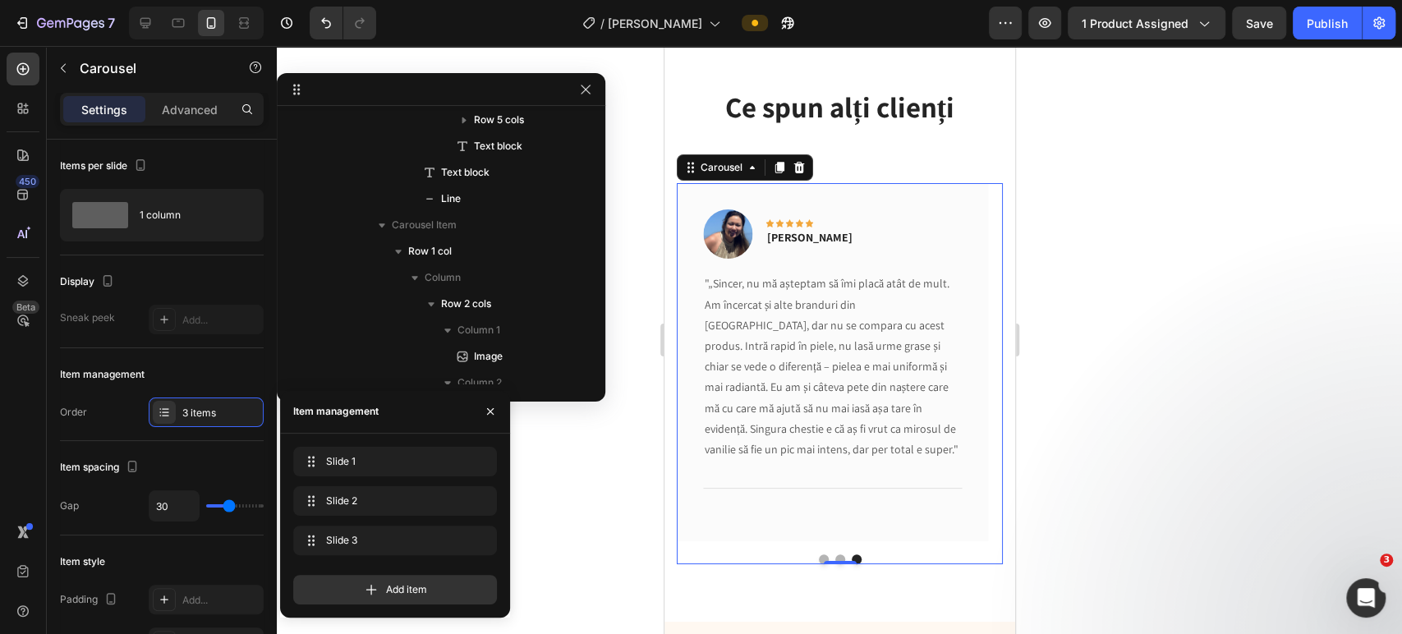
click at [1151, 347] on div at bounding box center [839, 340] width 1125 height 588
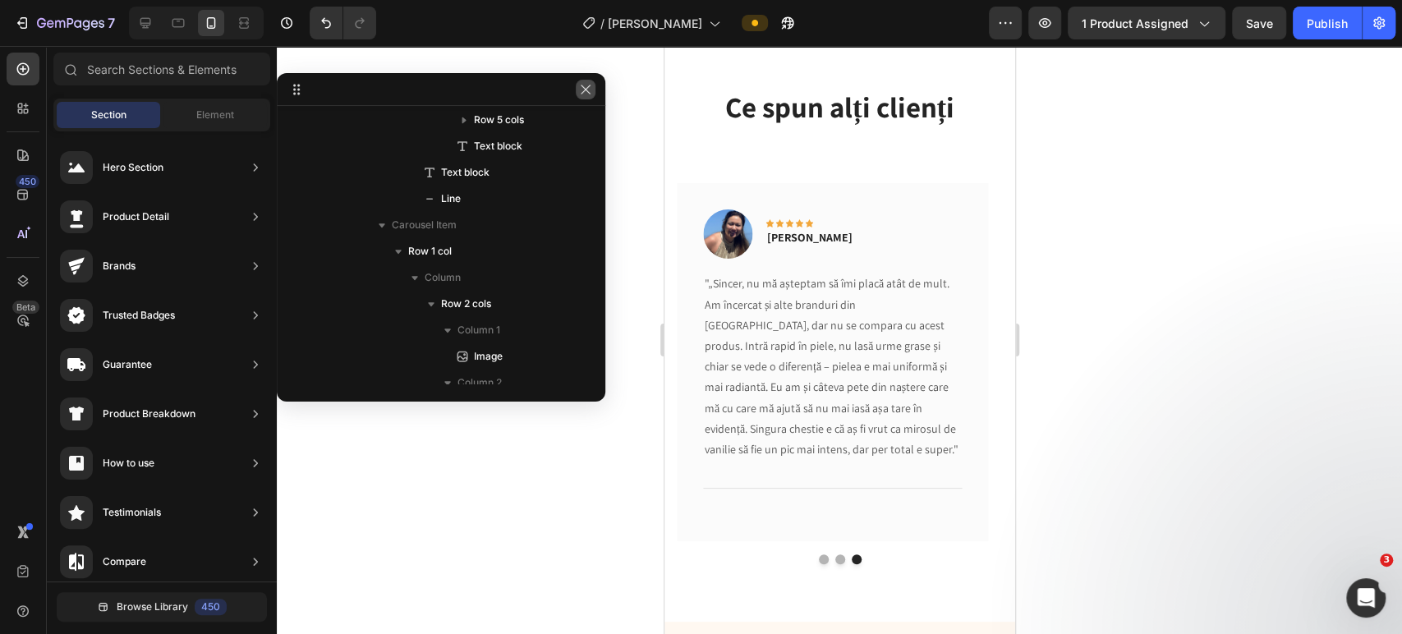
click at [578, 90] on button "button" at bounding box center [586, 90] width 20 height 20
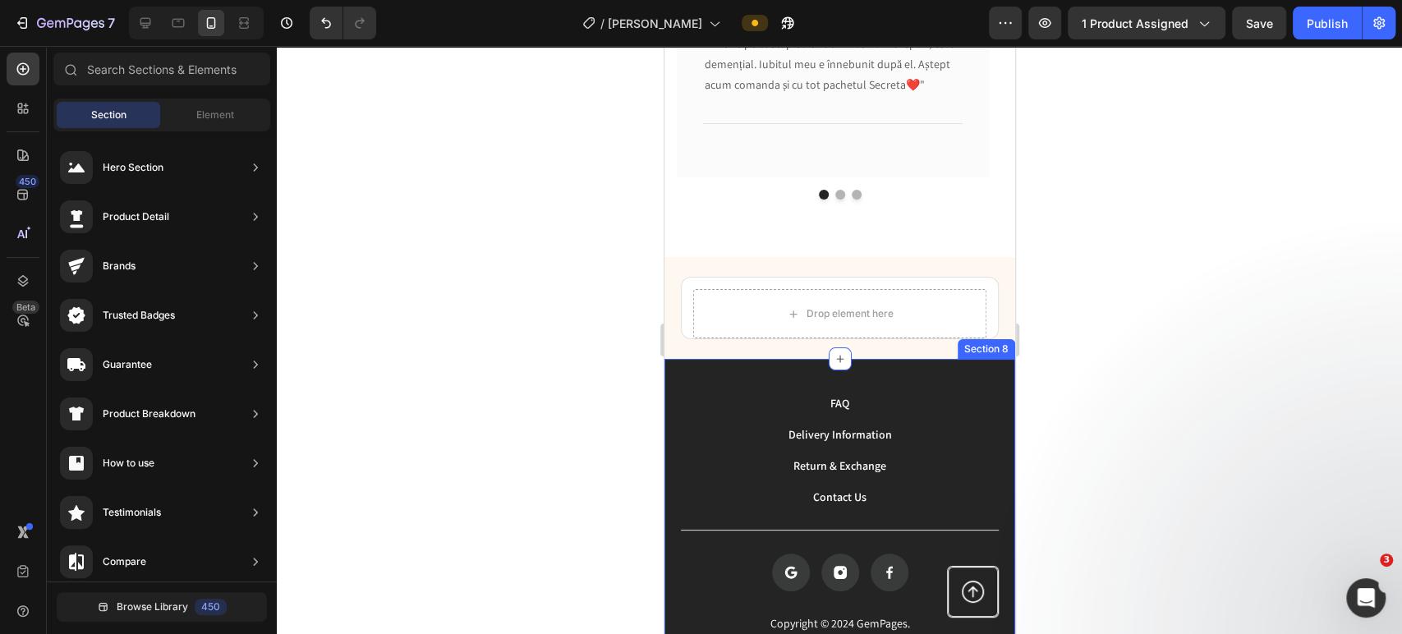
scroll to position [4400, 0]
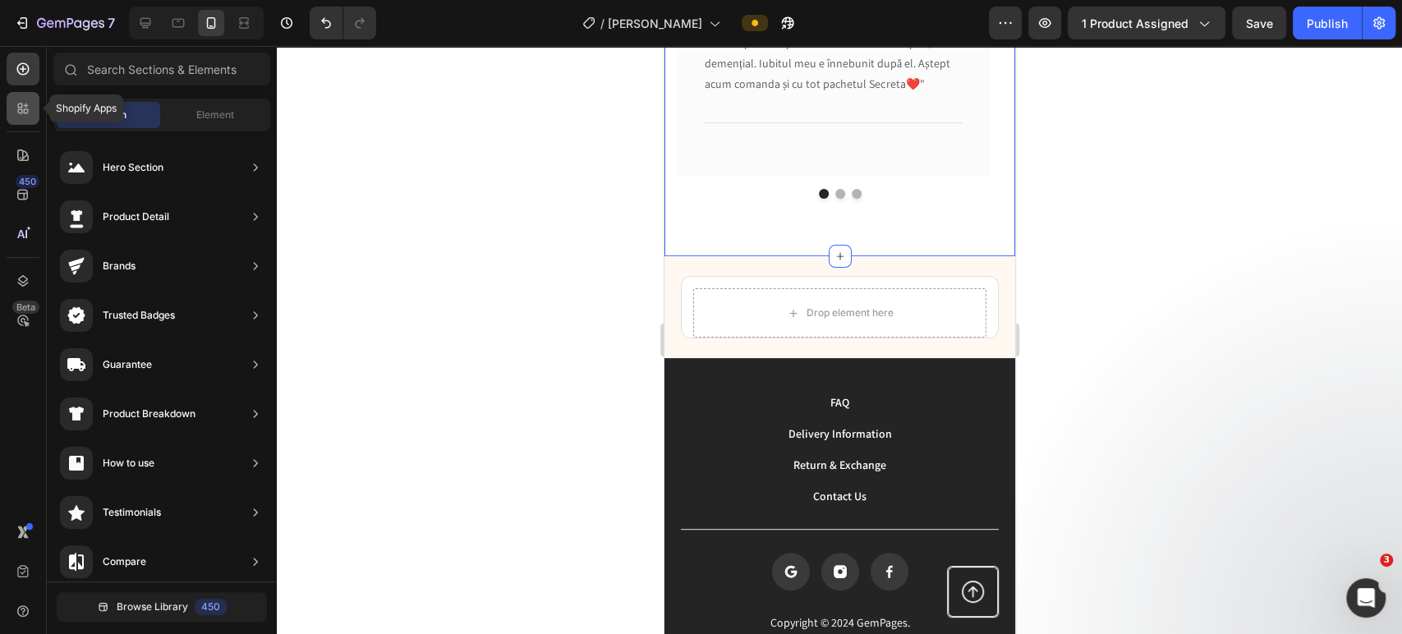
click at [16, 113] on icon at bounding box center [23, 108] width 16 height 16
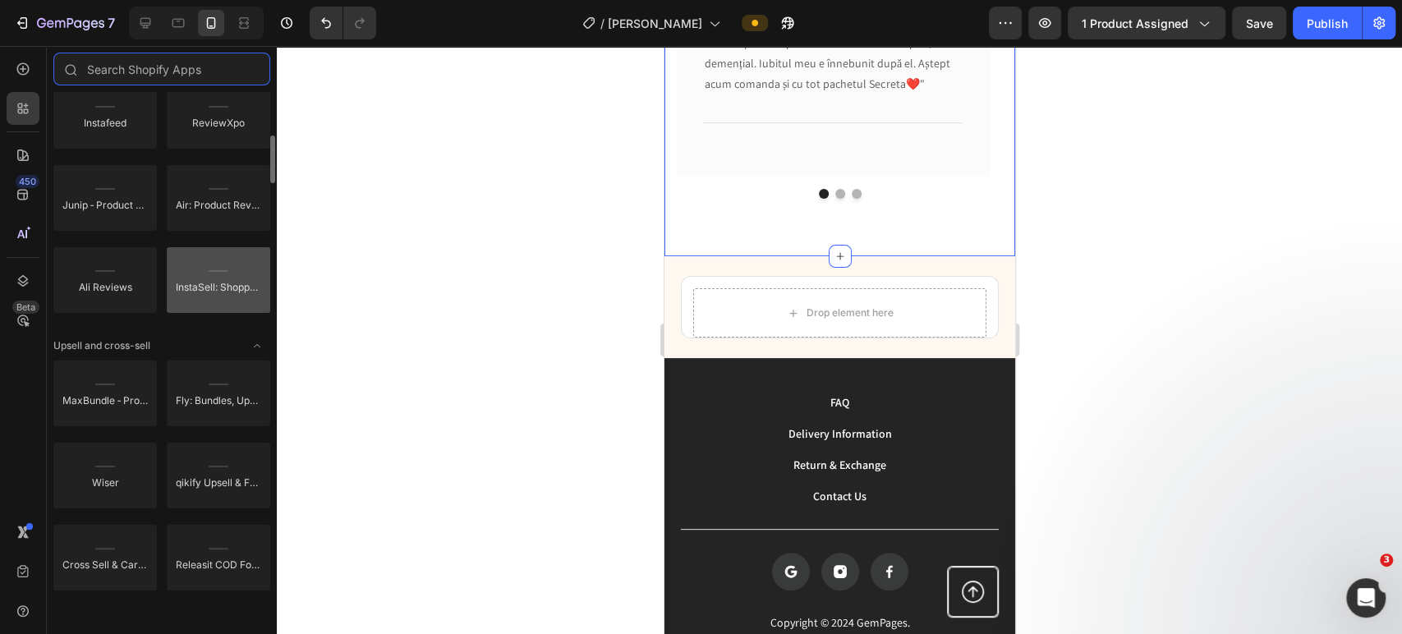
scroll to position [0, 0]
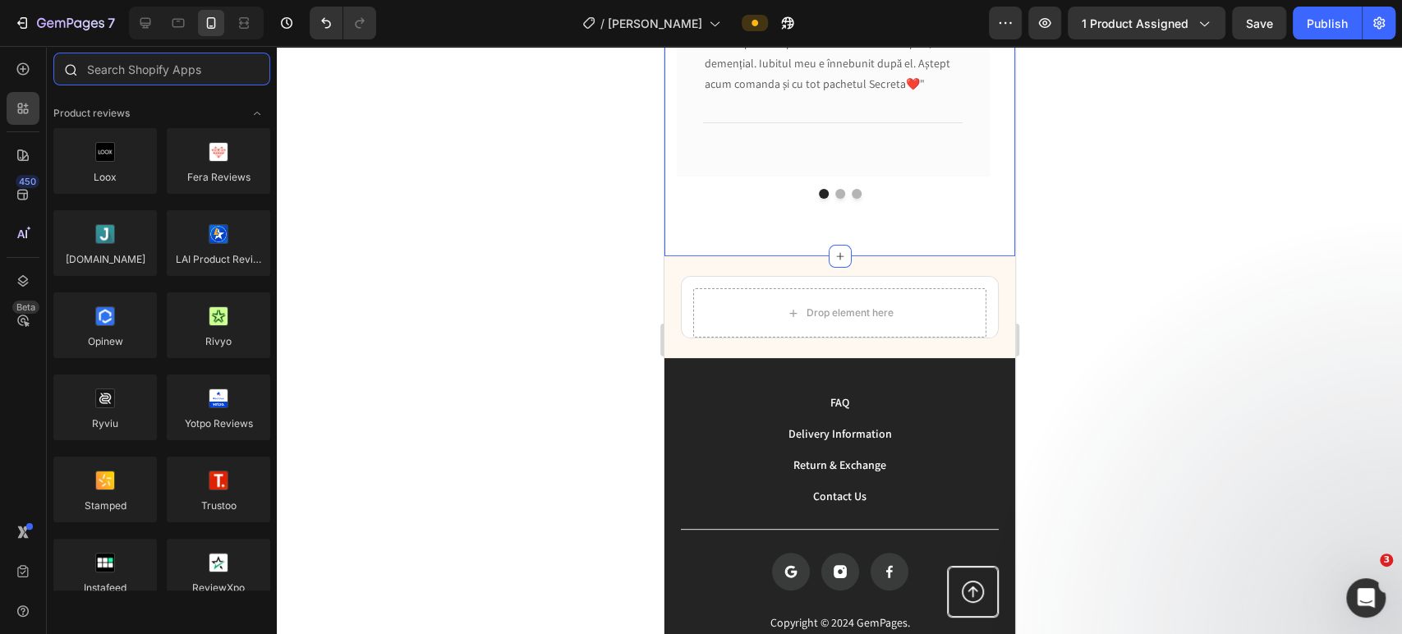
click at [126, 71] on input "text" at bounding box center [161, 69] width 217 height 33
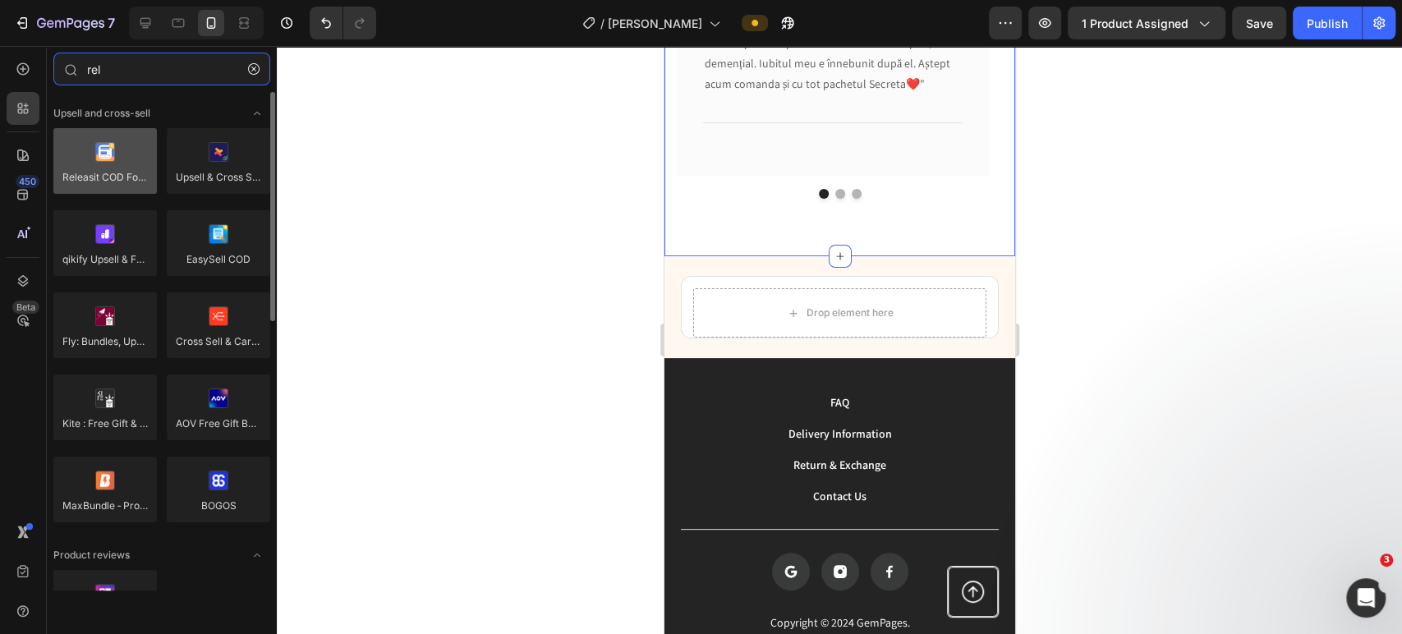
type input "rel"
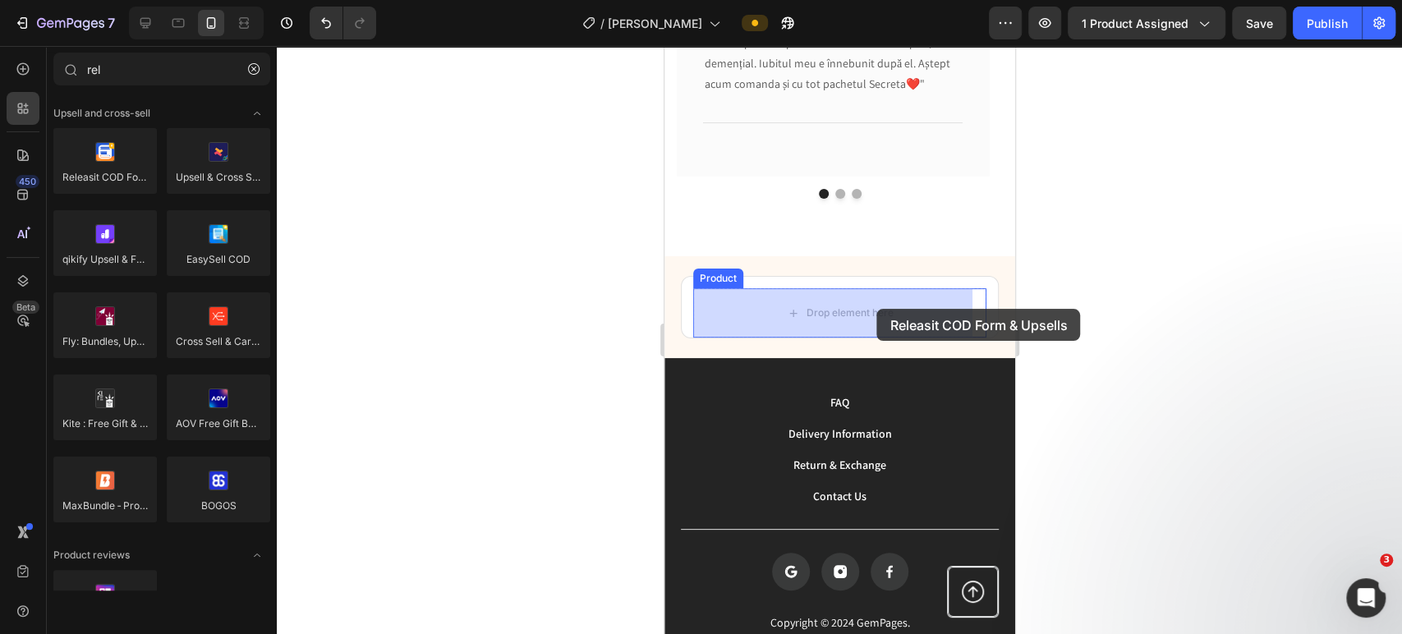
drag, startPoint x: 782, startPoint y: 202, endPoint x: 876, endPoint y: 309, distance: 142.6
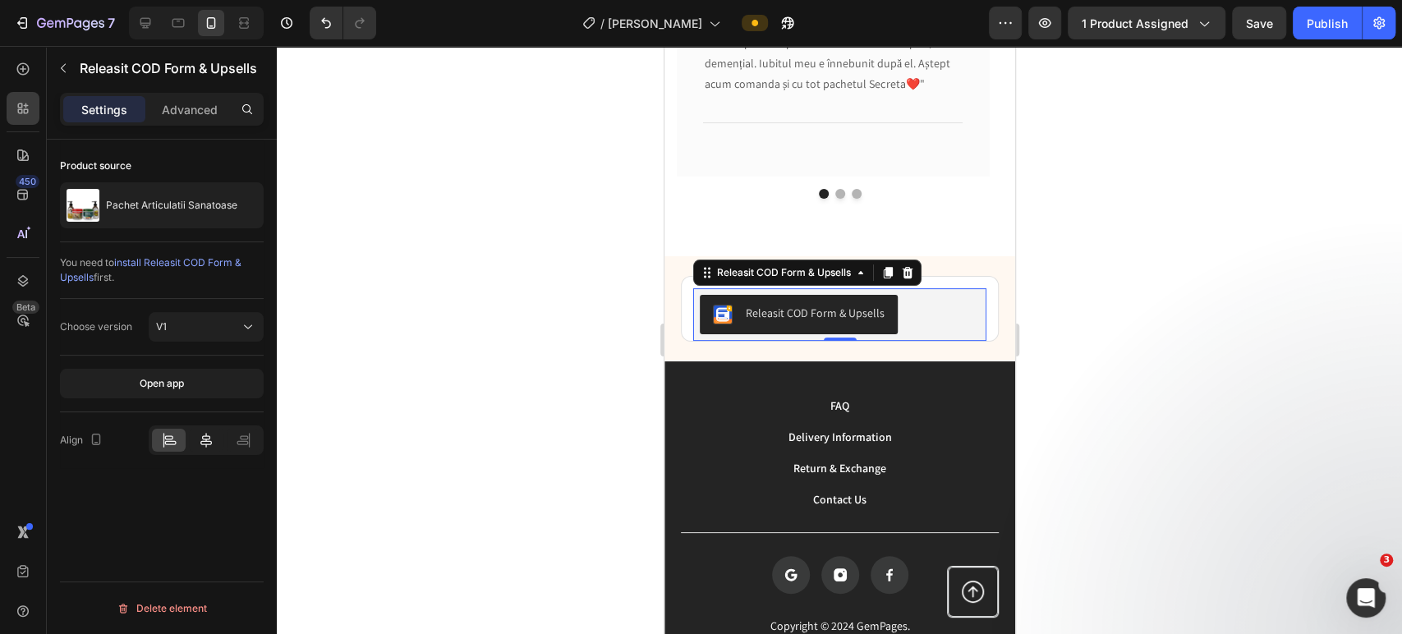
click at [206, 441] on icon at bounding box center [206, 440] width 16 height 16
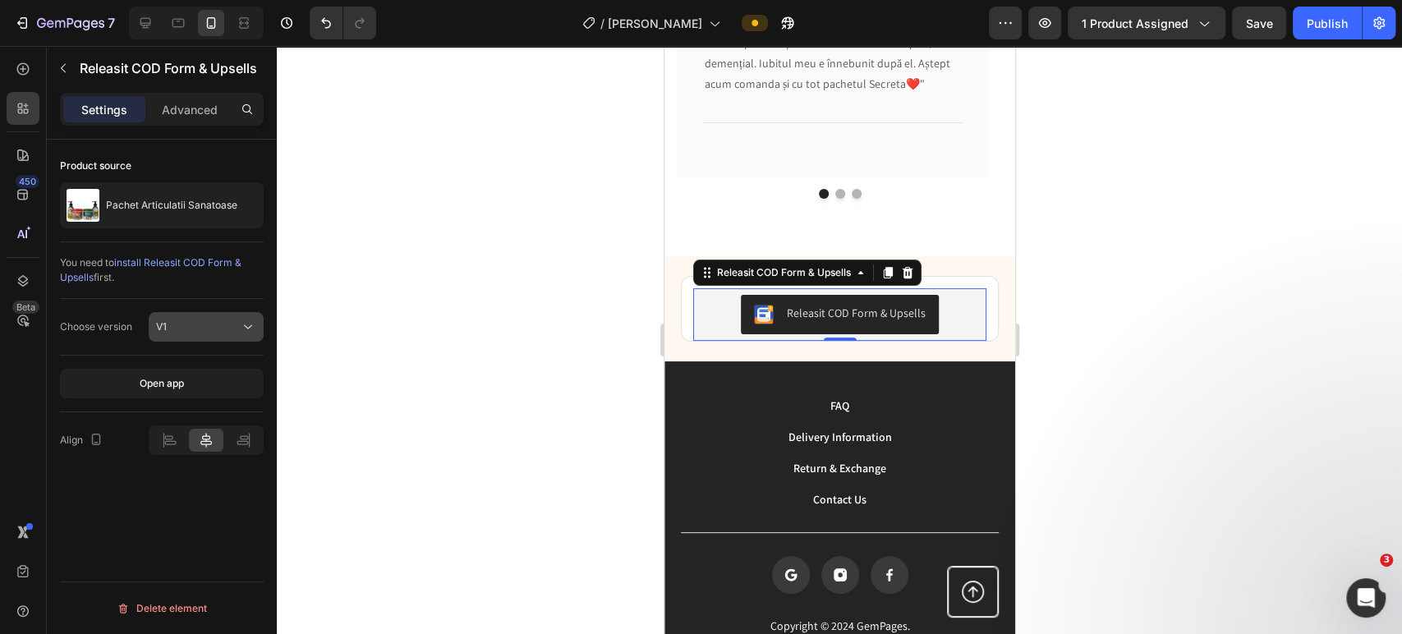
click at [197, 322] on div "V1" at bounding box center [198, 327] width 84 height 15
click at [1327, 25] on div "Publish" at bounding box center [1327, 23] width 41 height 17
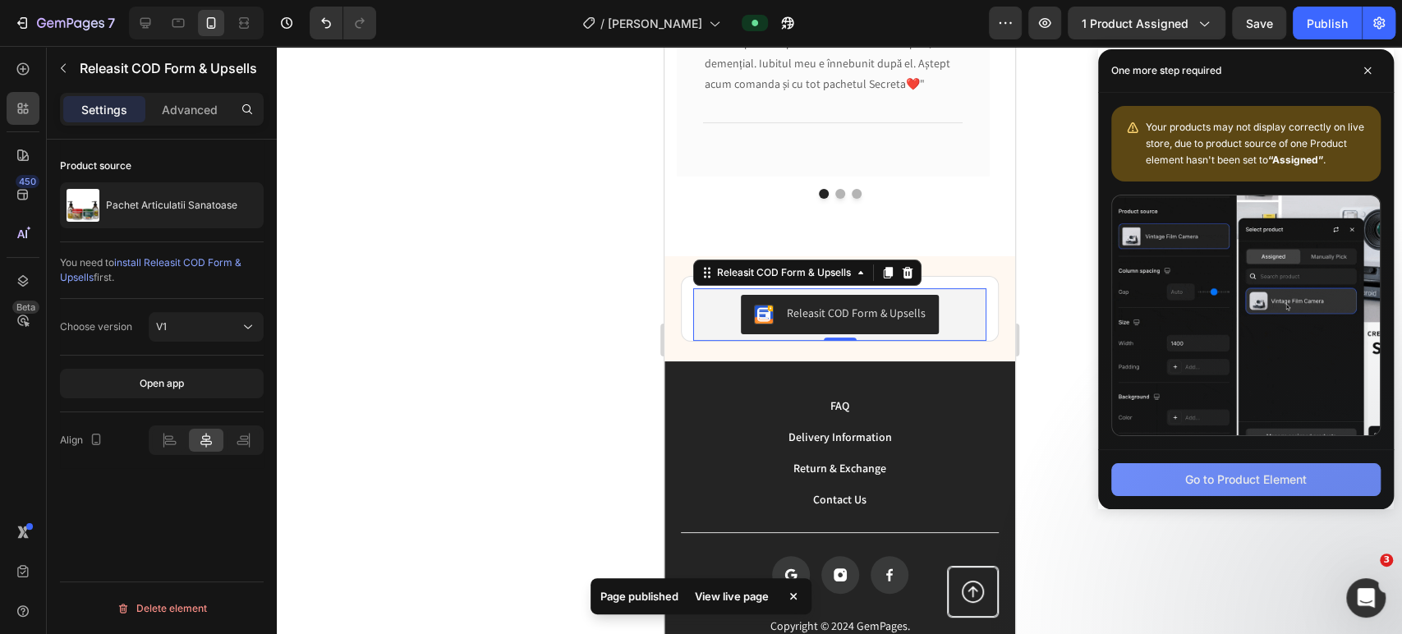
click at [1224, 481] on div "Go to Product Element" at bounding box center [1246, 479] width 122 height 17
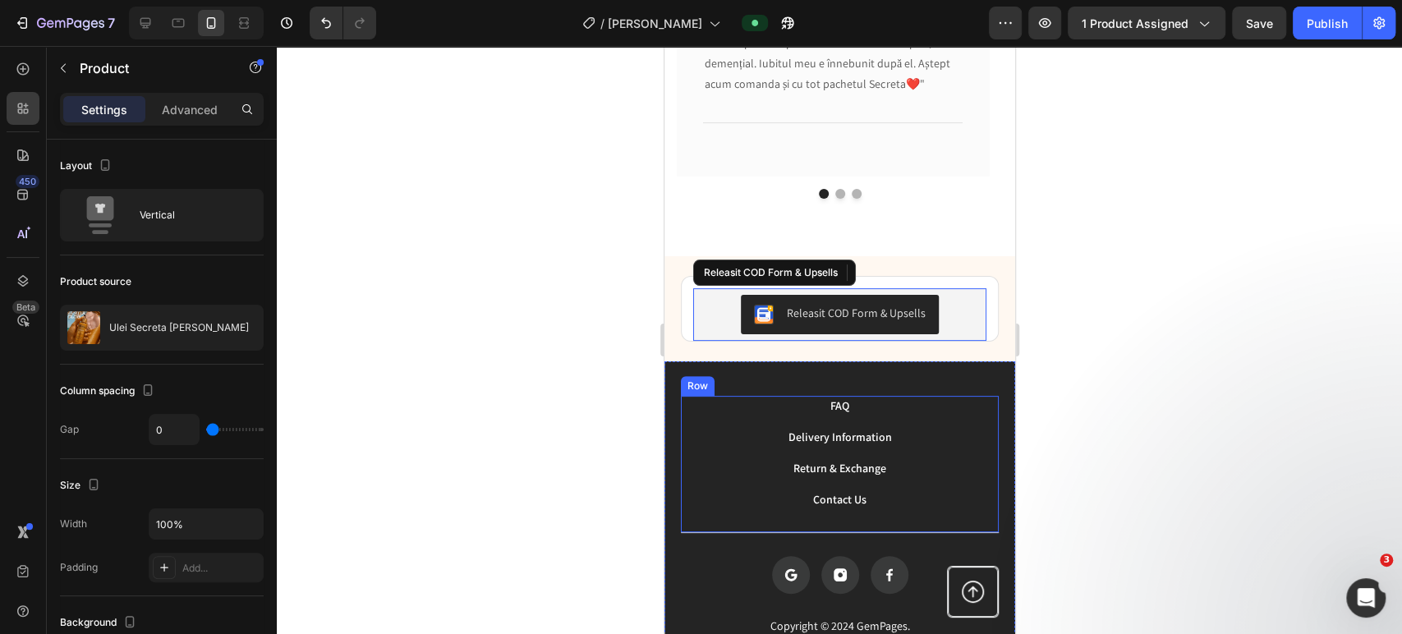
click at [970, 430] on div "FAQ Button Delivery Information Button Return & Exchange Button Contact Us Butt…" at bounding box center [839, 464] width 318 height 137
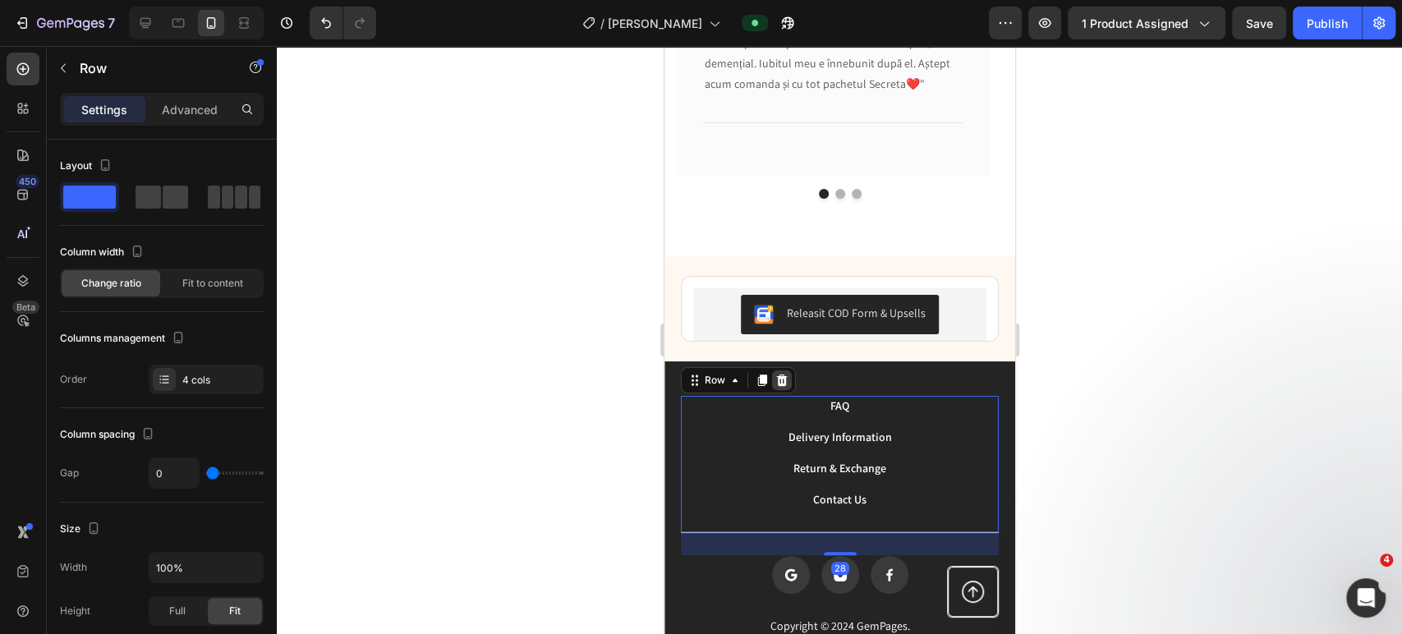
click at [780, 380] on icon at bounding box center [781, 381] width 11 height 12
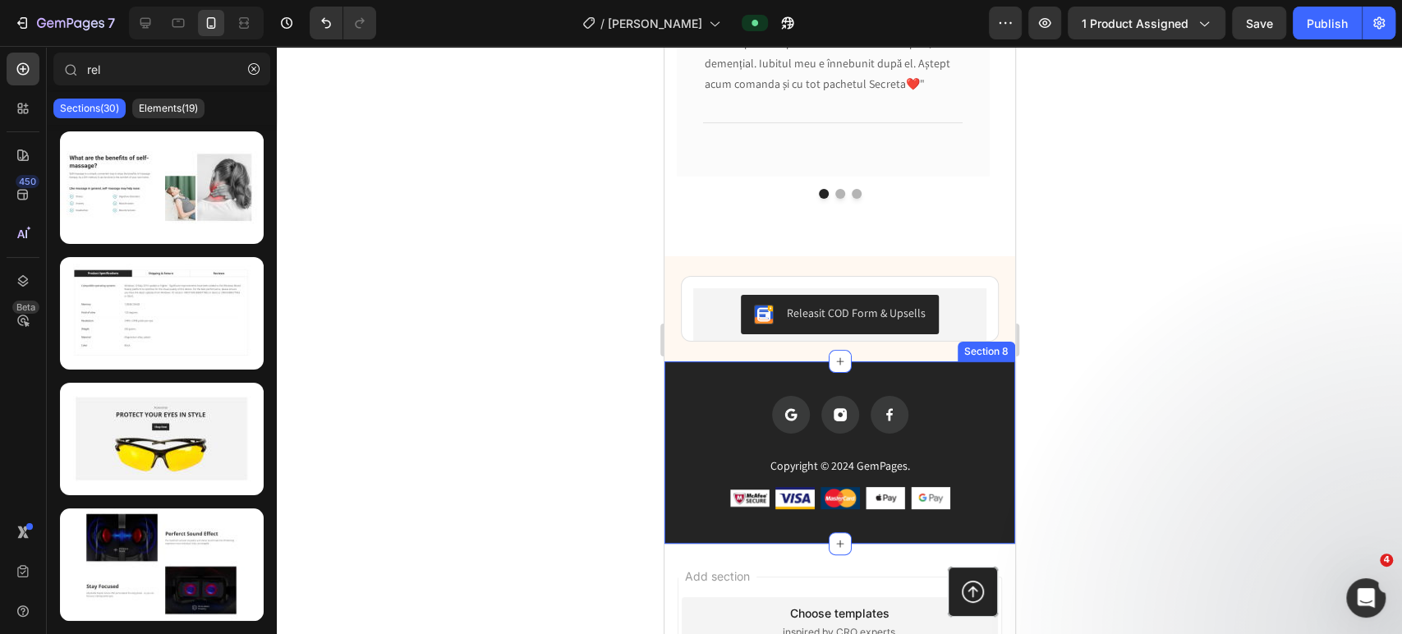
click at [983, 382] on div "Icon Icon Icon Row Copyright © 2024 GemPages. Text Block Image Image Image Imag…" at bounding box center [839, 452] width 351 height 182
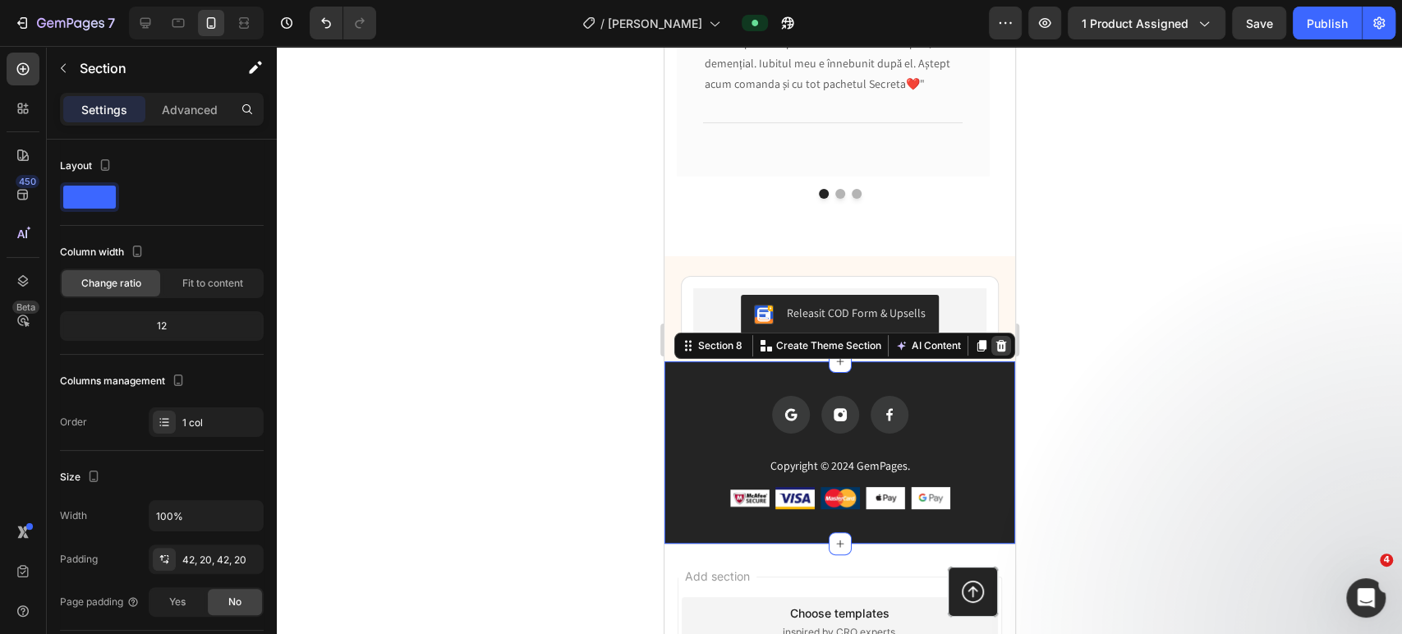
click at [996, 347] on icon at bounding box center [1001, 346] width 11 height 12
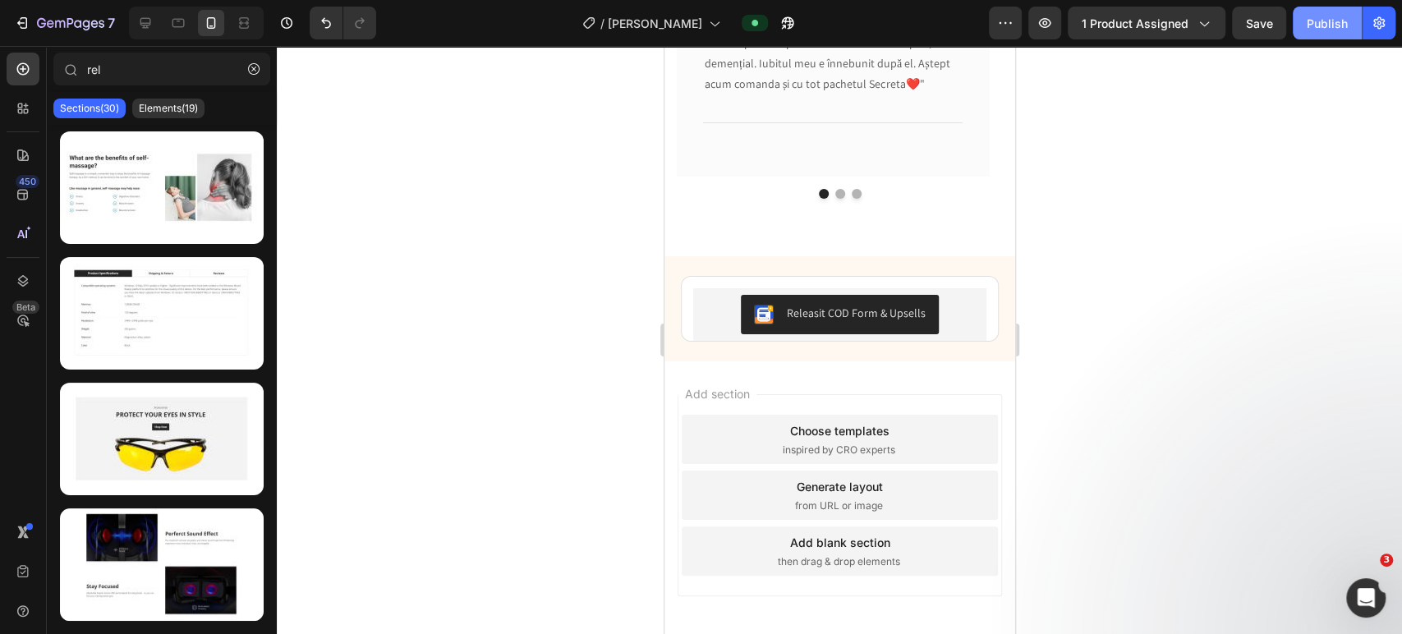
click at [1323, 12] on button "Publish" at bounding box center [1327, 23] width 69 height 33
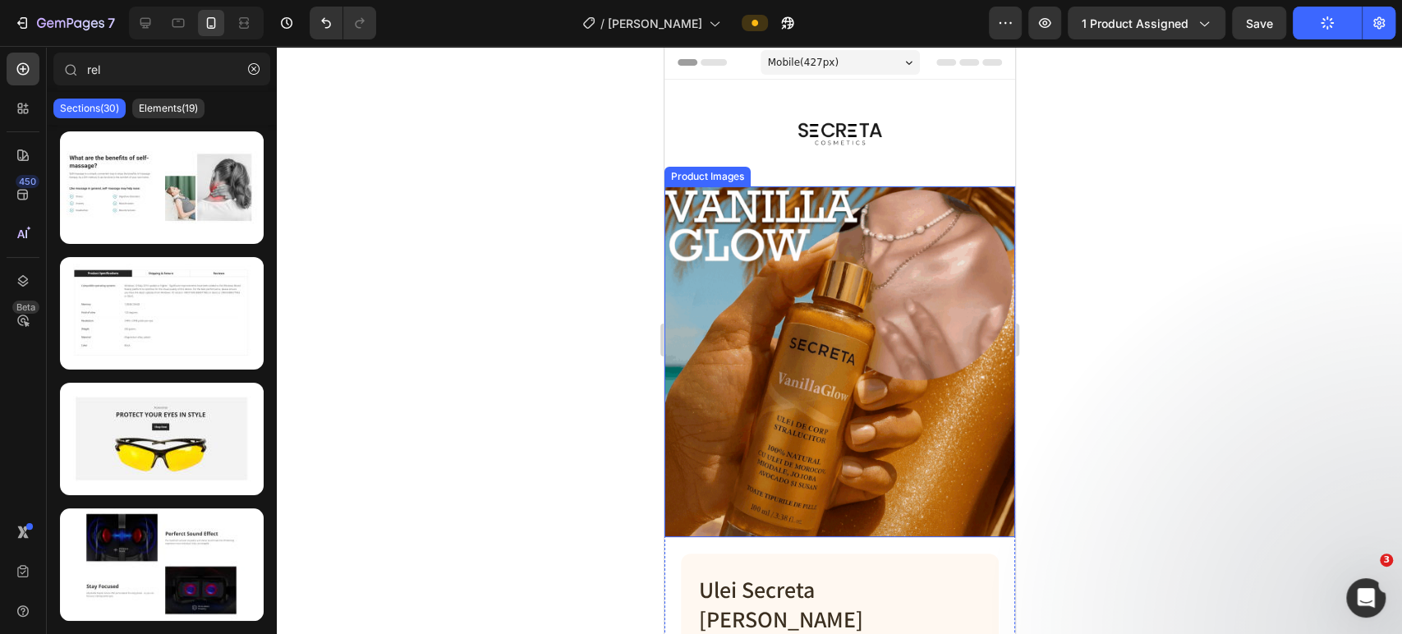
click at [929, 262] on img at bounding box center [839, 361] width 351 height 351
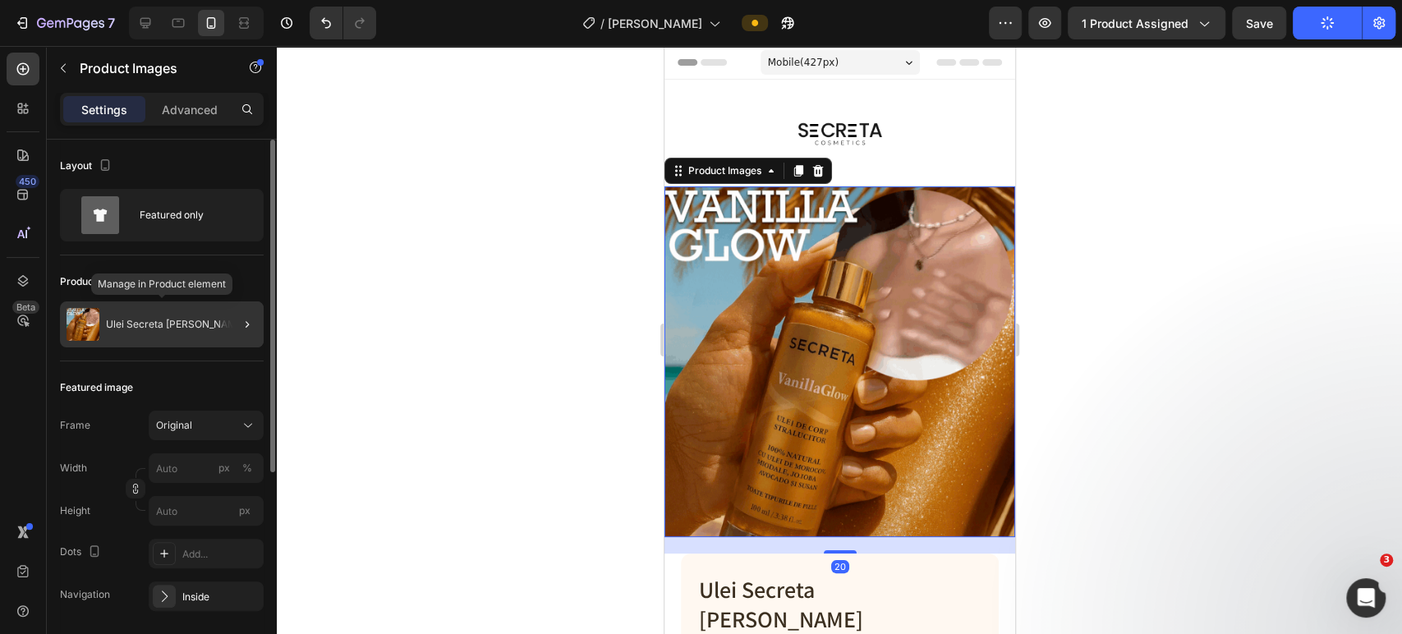
click at [145, 325] on p "Ulei Secreta [PERSON_NAME]" at bounding box center [176, 325] width 140 height 12
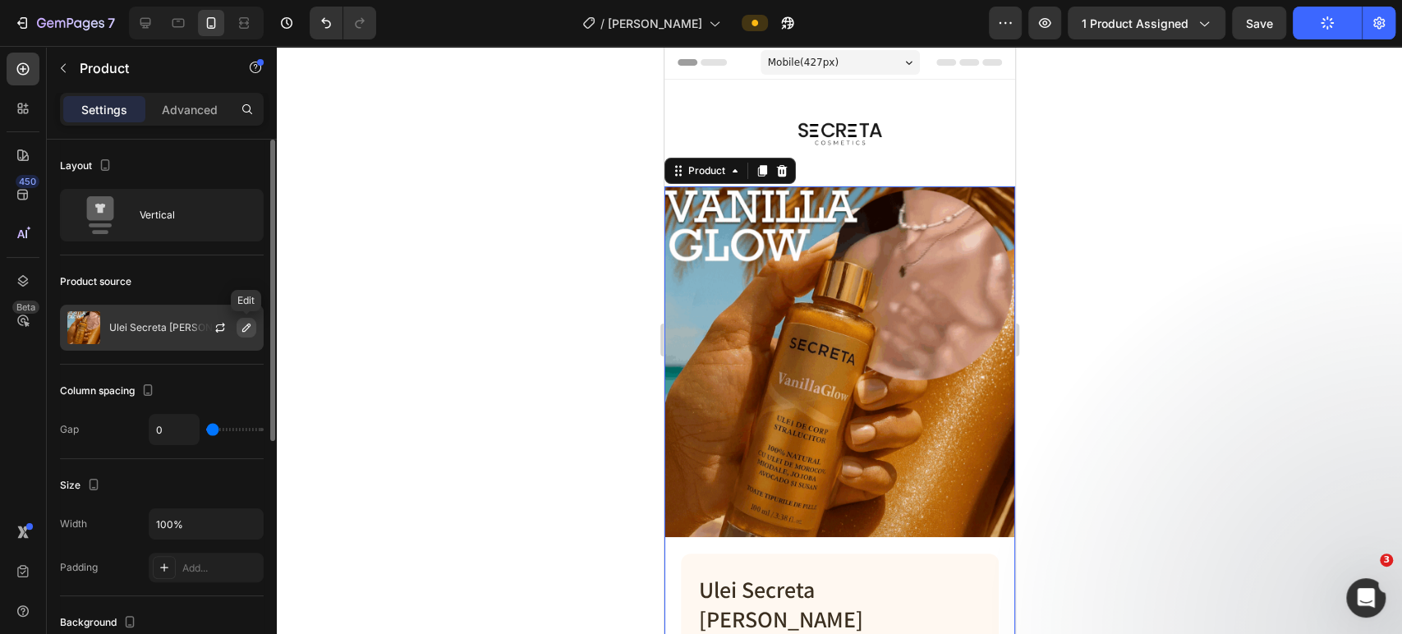
click at [248, 326] on icon "button" at bounding box center [246, 328] width 8 height 8
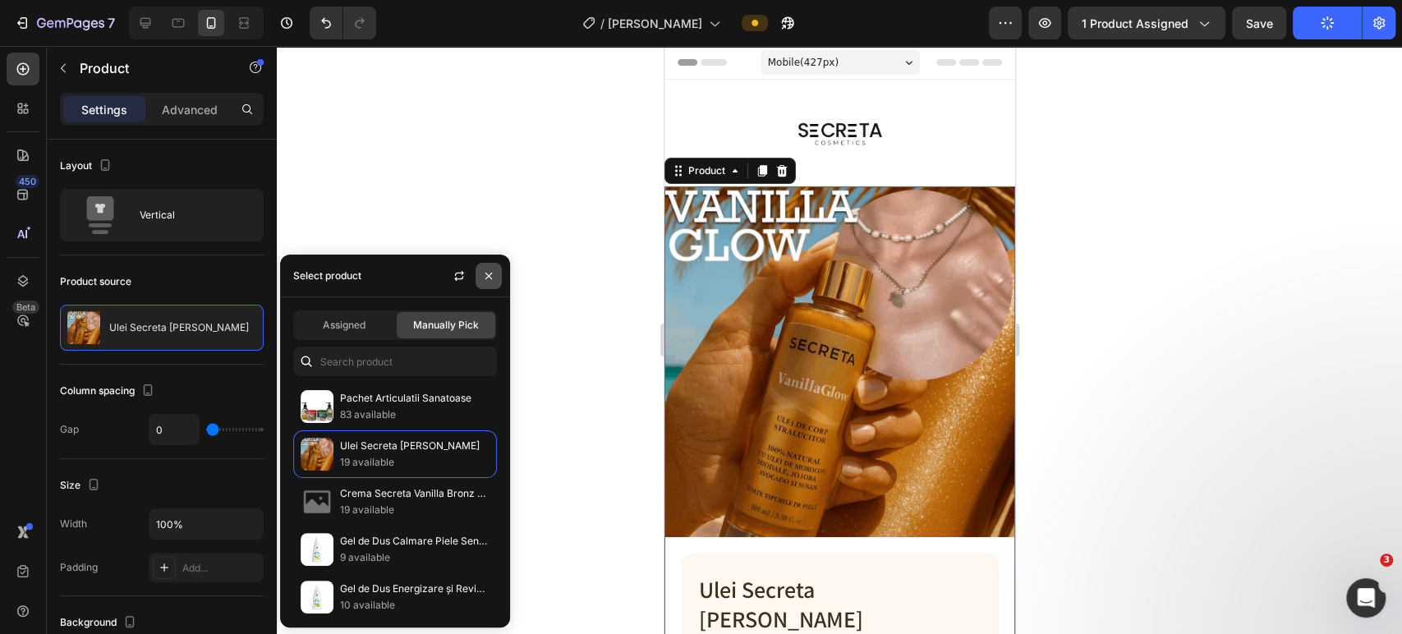
click at [489, 274] on icon "button" at bounding box center [488, 276] width 7 height 7
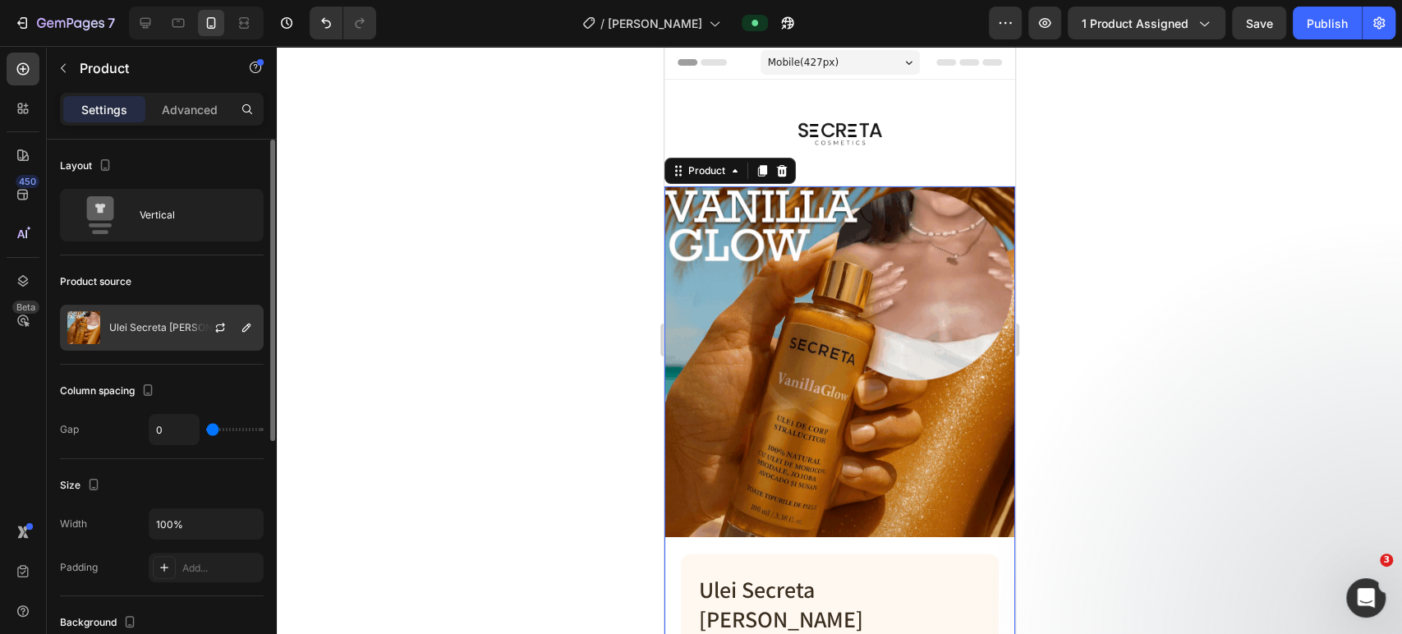
click at [196, 310] on div at bounding box center [227, 328] width 72 height 44
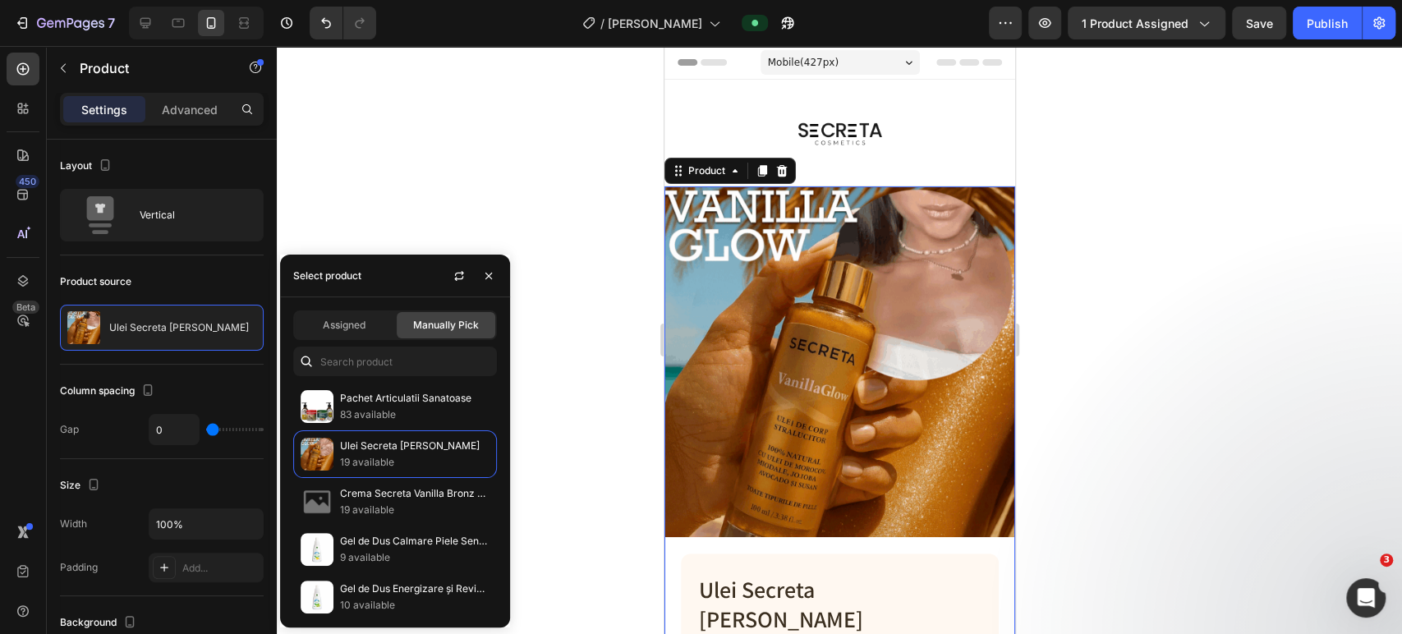
click at [443, 320] on span "Manually Pick" at bounding box center [446, 325] width 66 height 15
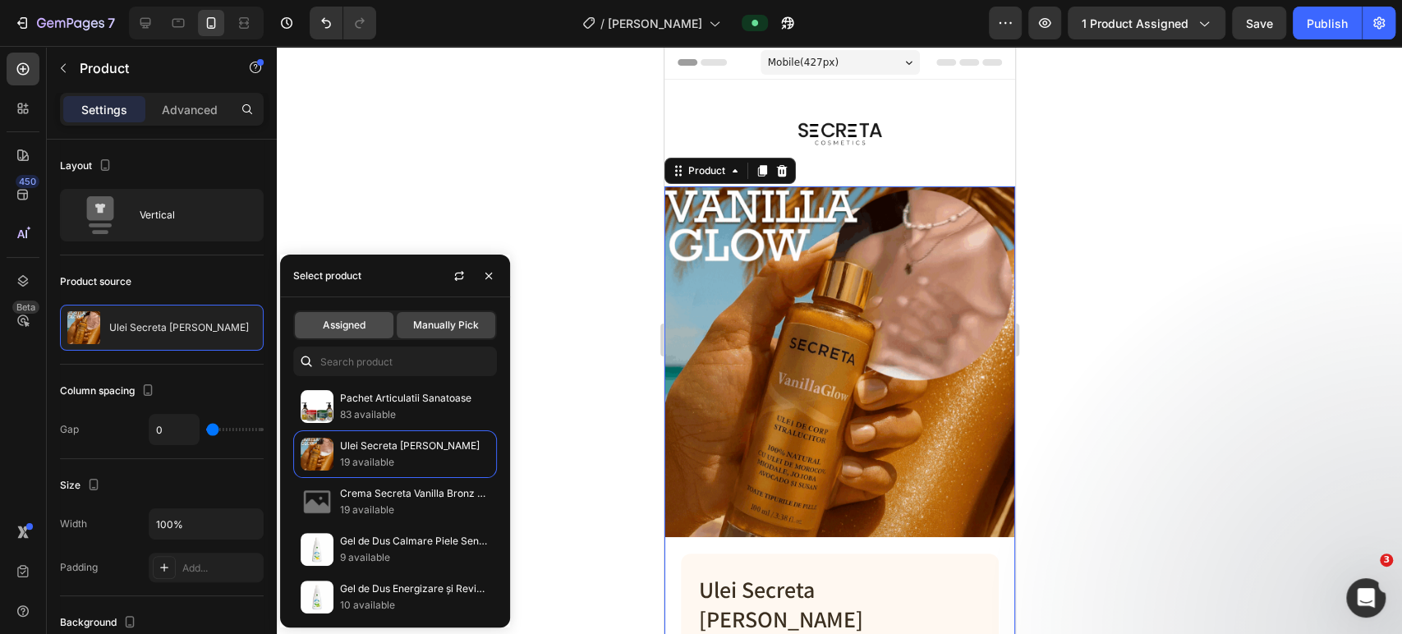
click at [374, 324] on div "Assigned" at bounding box center [344, 325] width 99 height 26
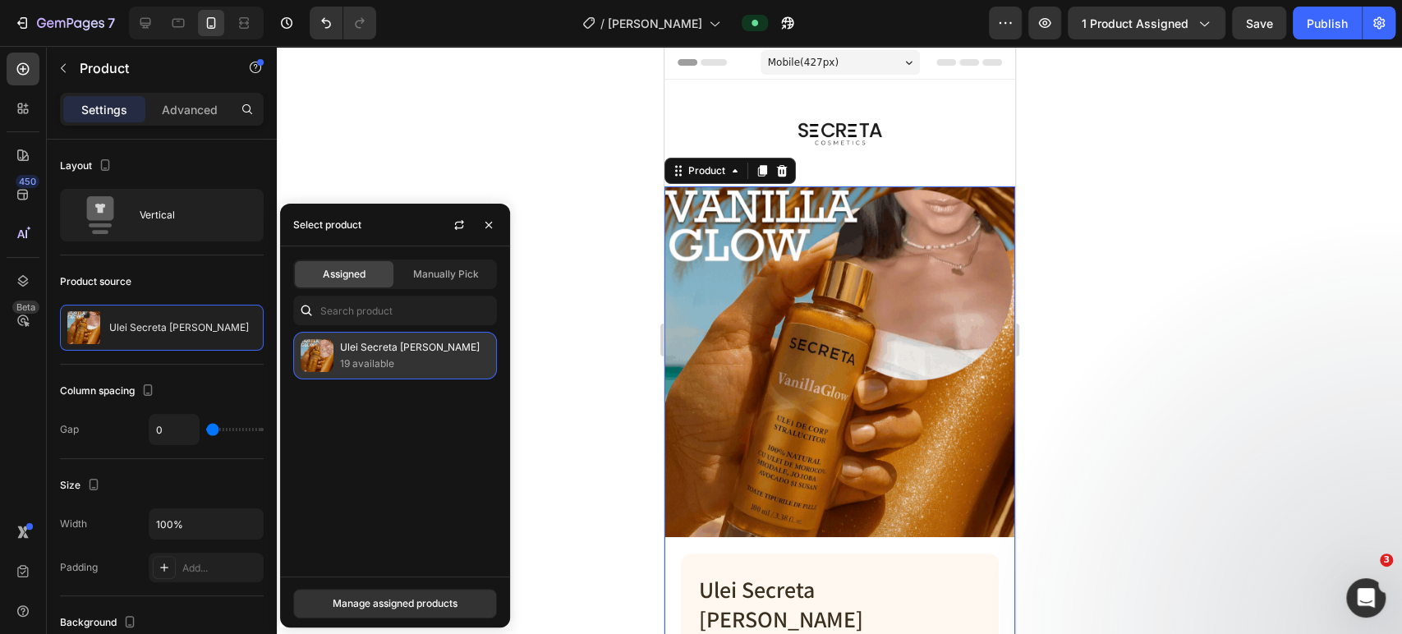
click at [384, 361] on p "19 available" at bounding box center [415, 364] width 150 height 16
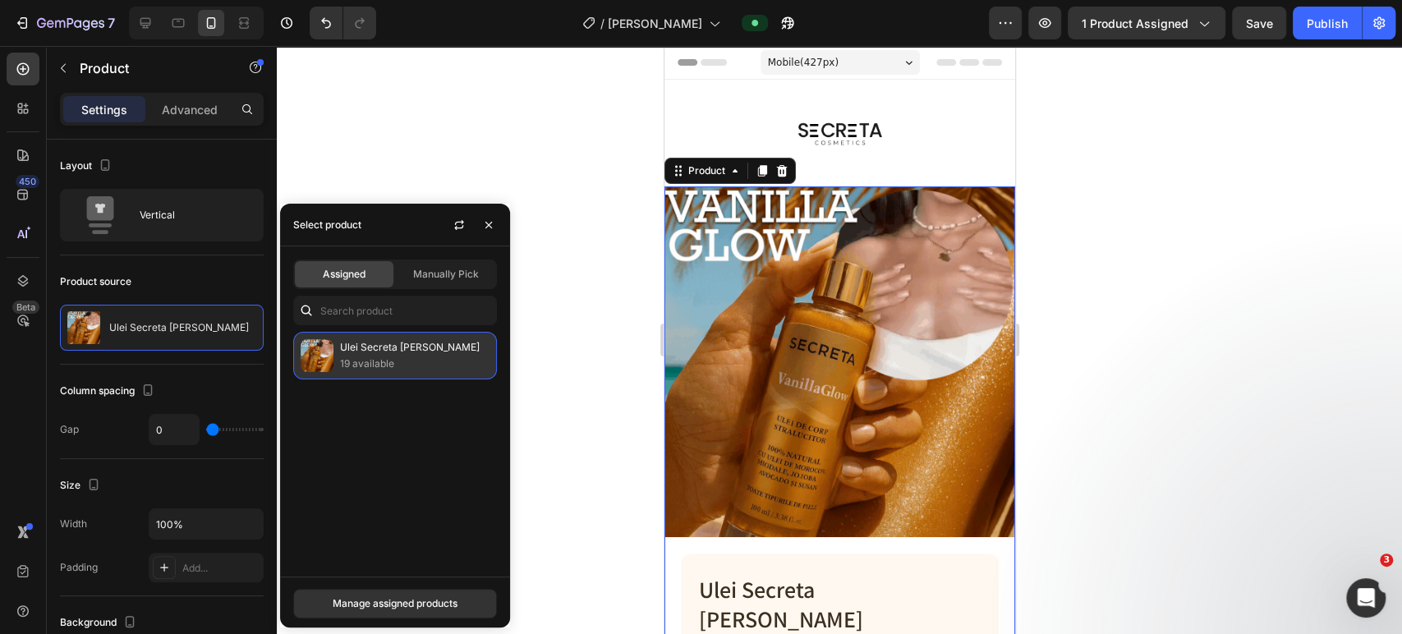
click at [409, 348] on p "Ulei Secreta [PERSON_NAME]" at bounding box center [415, 347] width 150 height 16
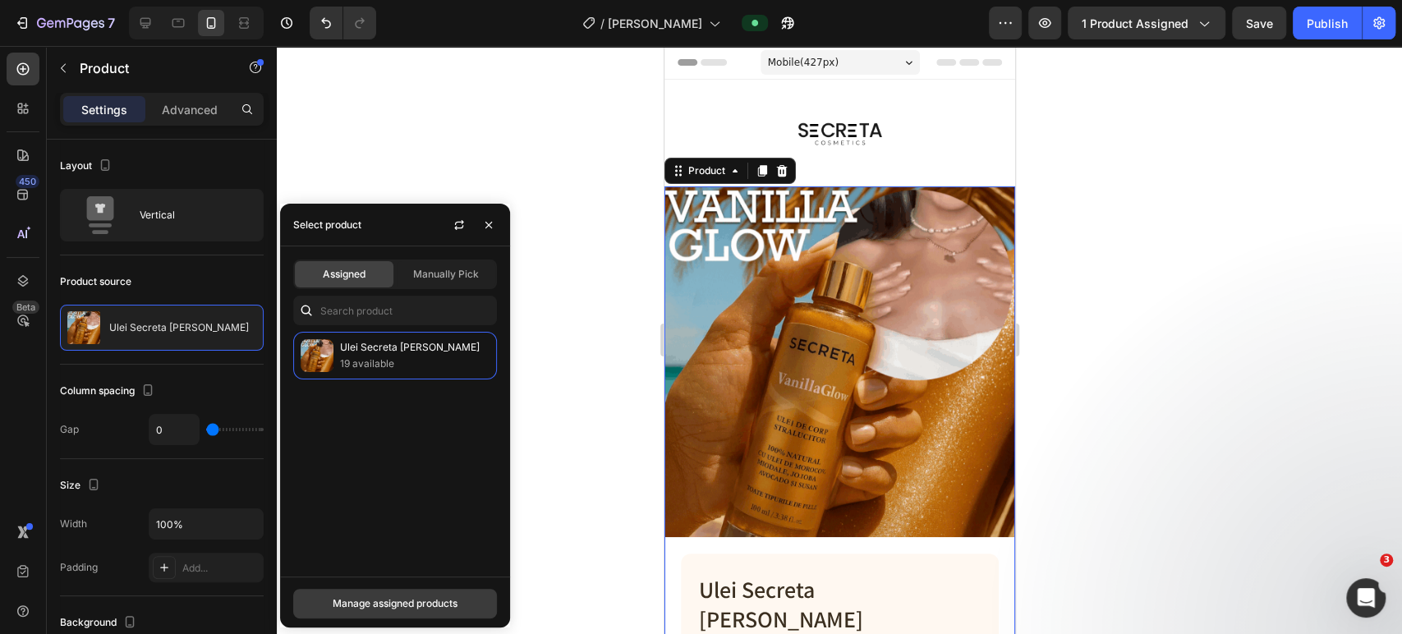
click at [437, 603] on div "Manage assigned products" at bounding box center [395, 603] width 125 height 15
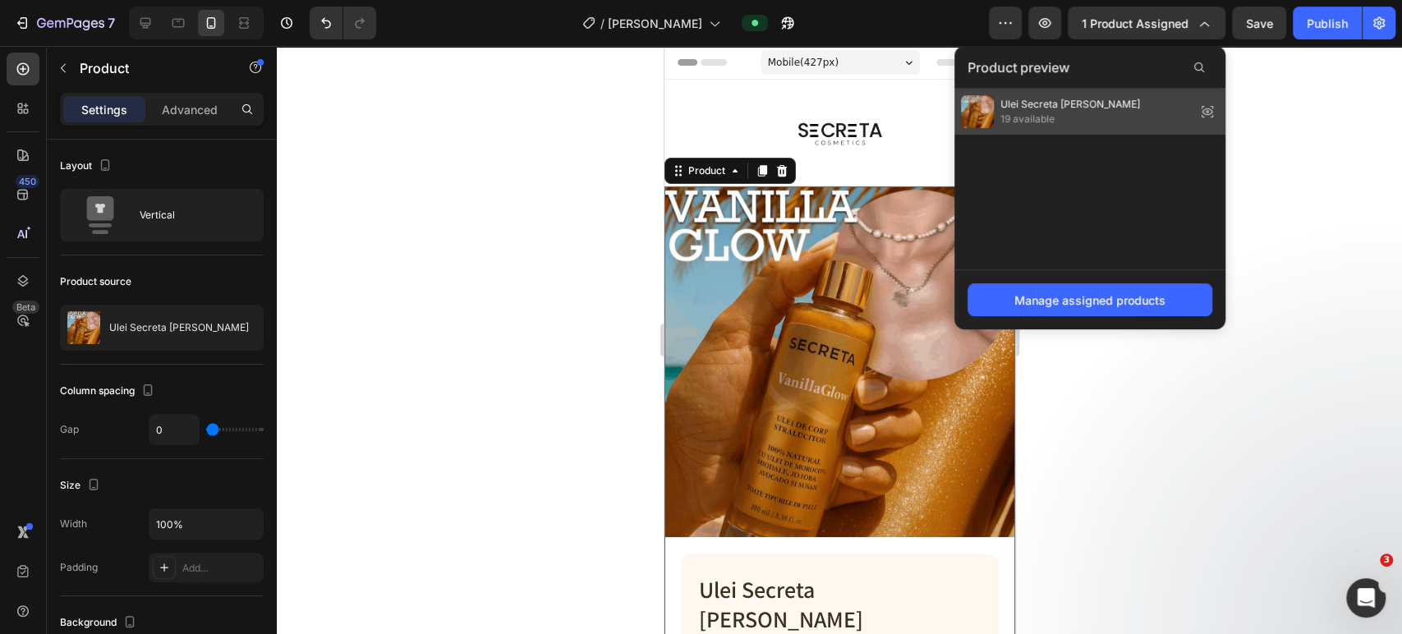
click at [1061, 98] on span "Ulei Secreta [PERSON_NAME]" at bounding box center [1071, 104] width 140 height 15
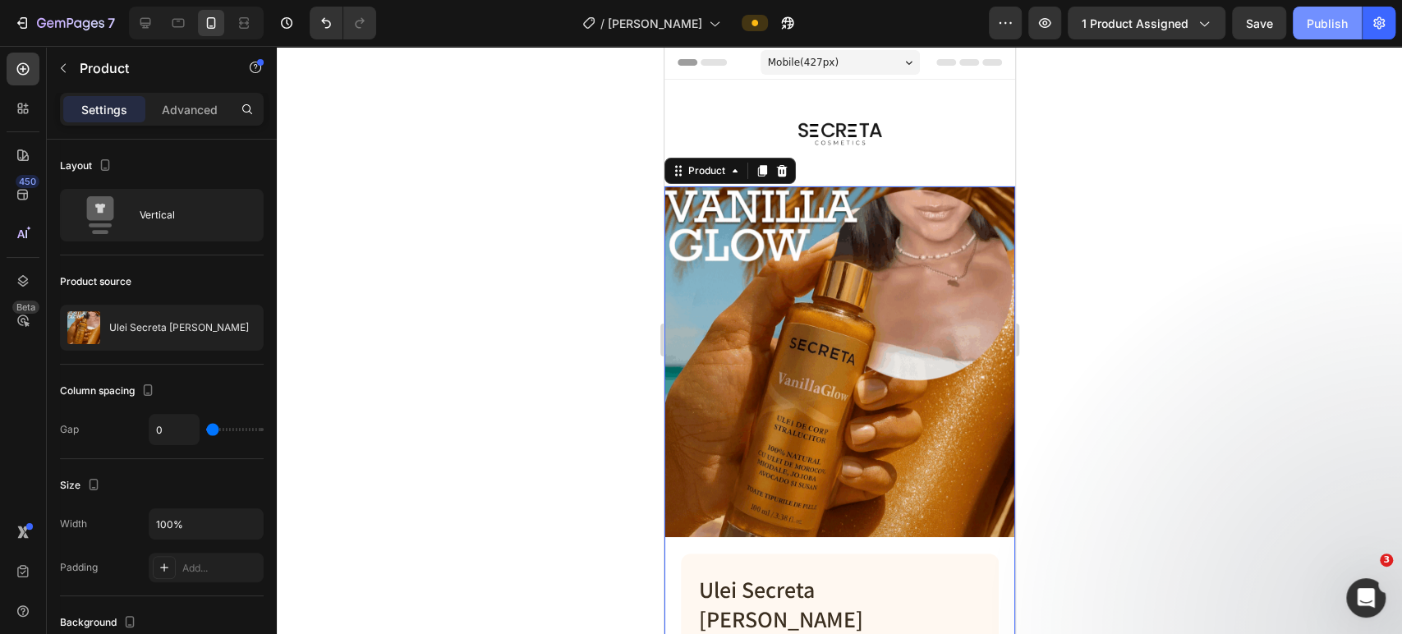
click at [1324, 28] on div "Publish" at bounding box center [1327, 23] width 41 height 17
